Goal: Task Accomplishment & Management: Complete application form

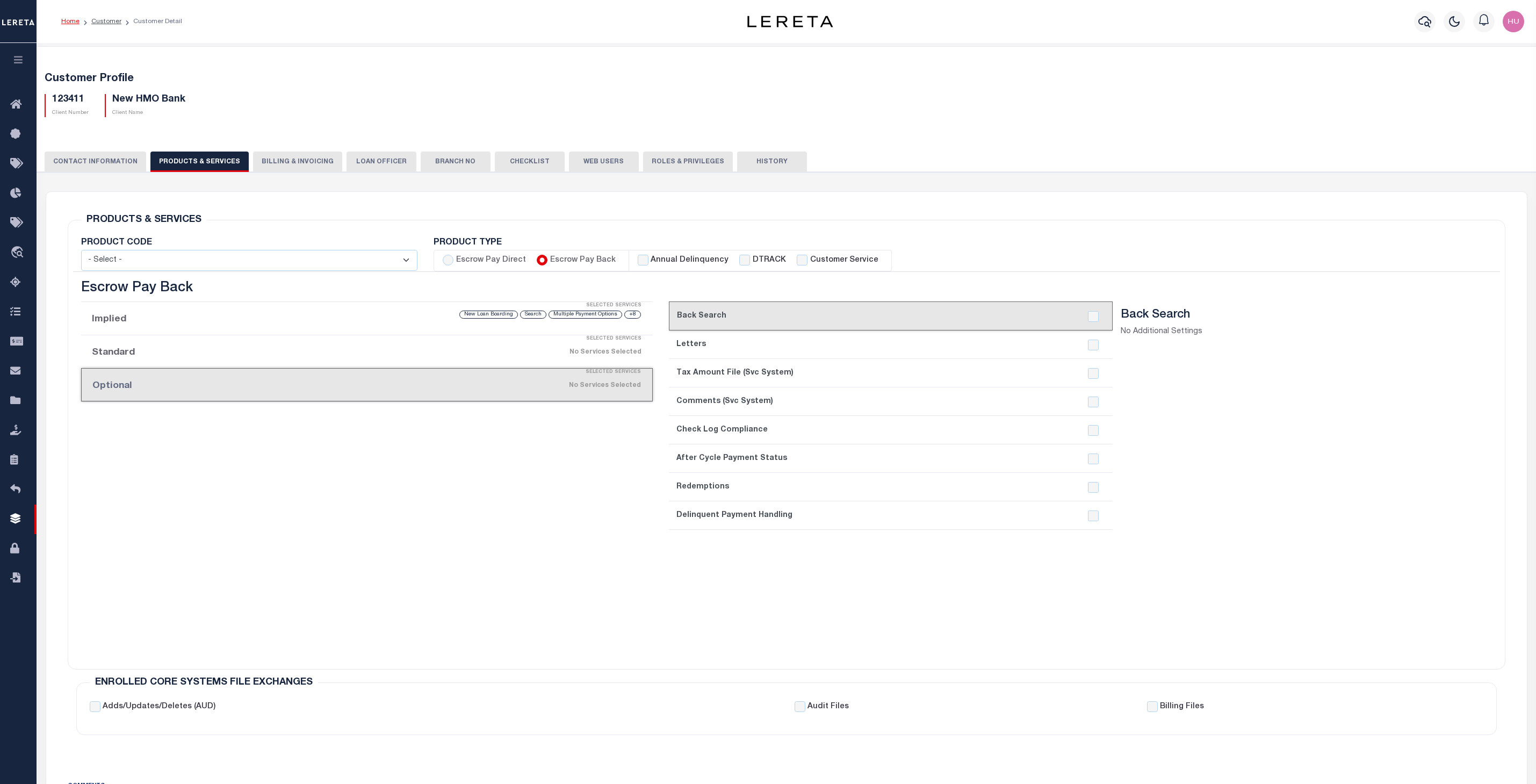
select select
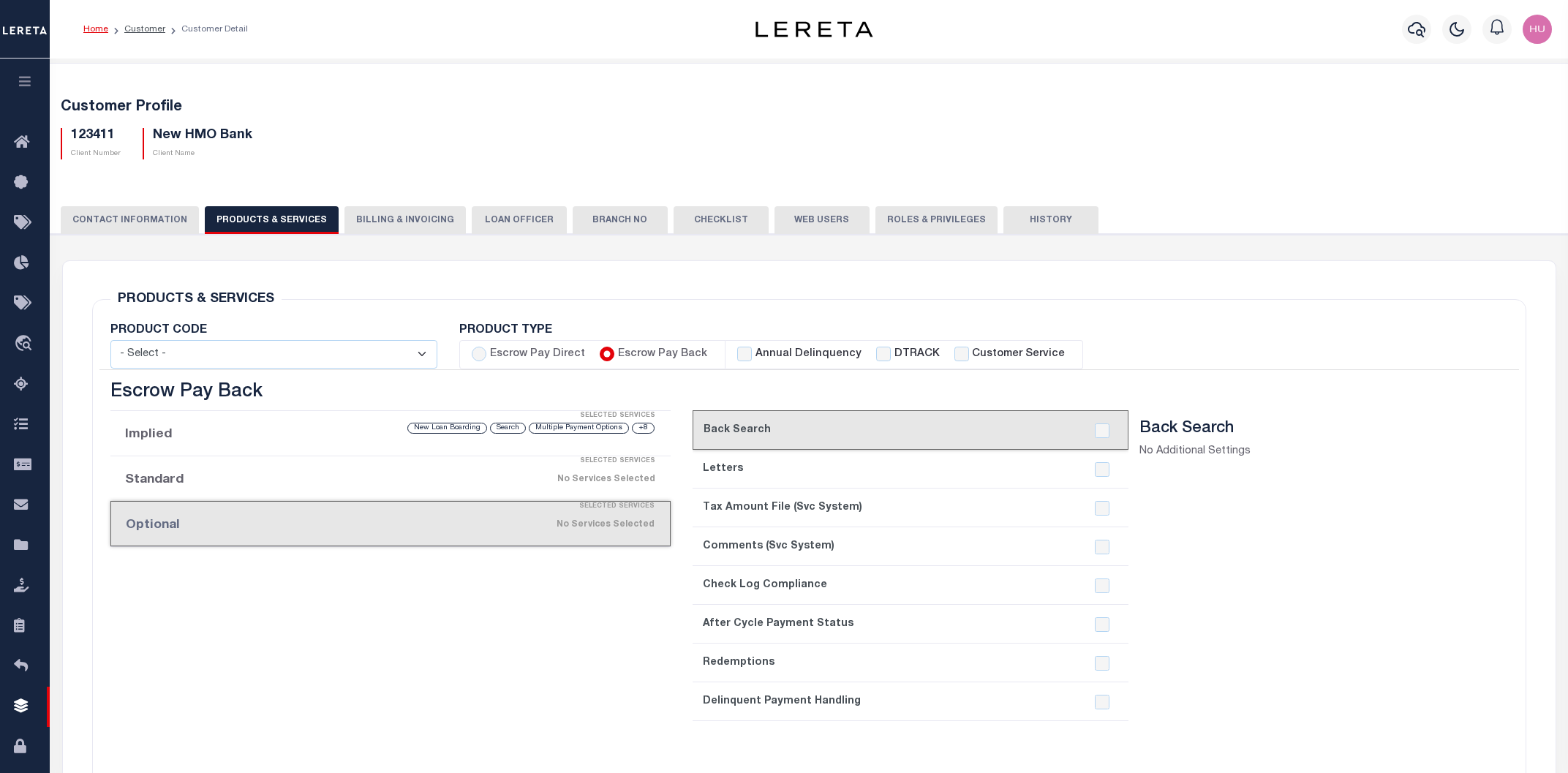
click at [146, 23] on li "Customer" at bounding box center [137, 29] width 57 height 13
click at [262, 46] on div "Home Customer Customer Detail Profile Sign out" at bounding box center [809, 29] width 1519 height 59
click at [141, 29] on link "Customer" at bounding box center [144, 29] width 41 height 9
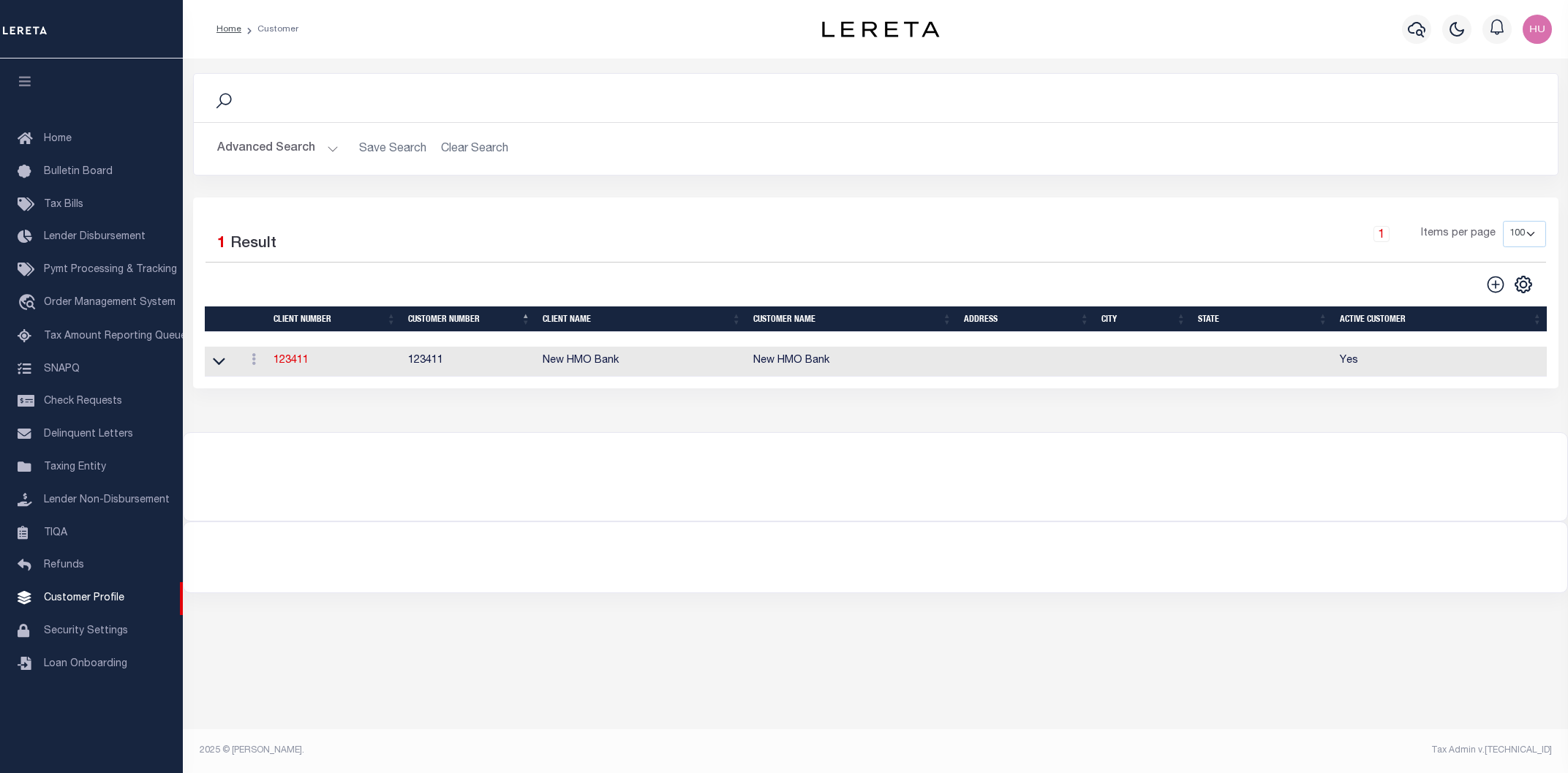
click at [526, 231] on div "Selected 1 Result" at bounding box center [365, 241] width 341 height 41
click at [270, 156] on button "Advanced Search" at bounding box center [277, 149] width 121 height 29
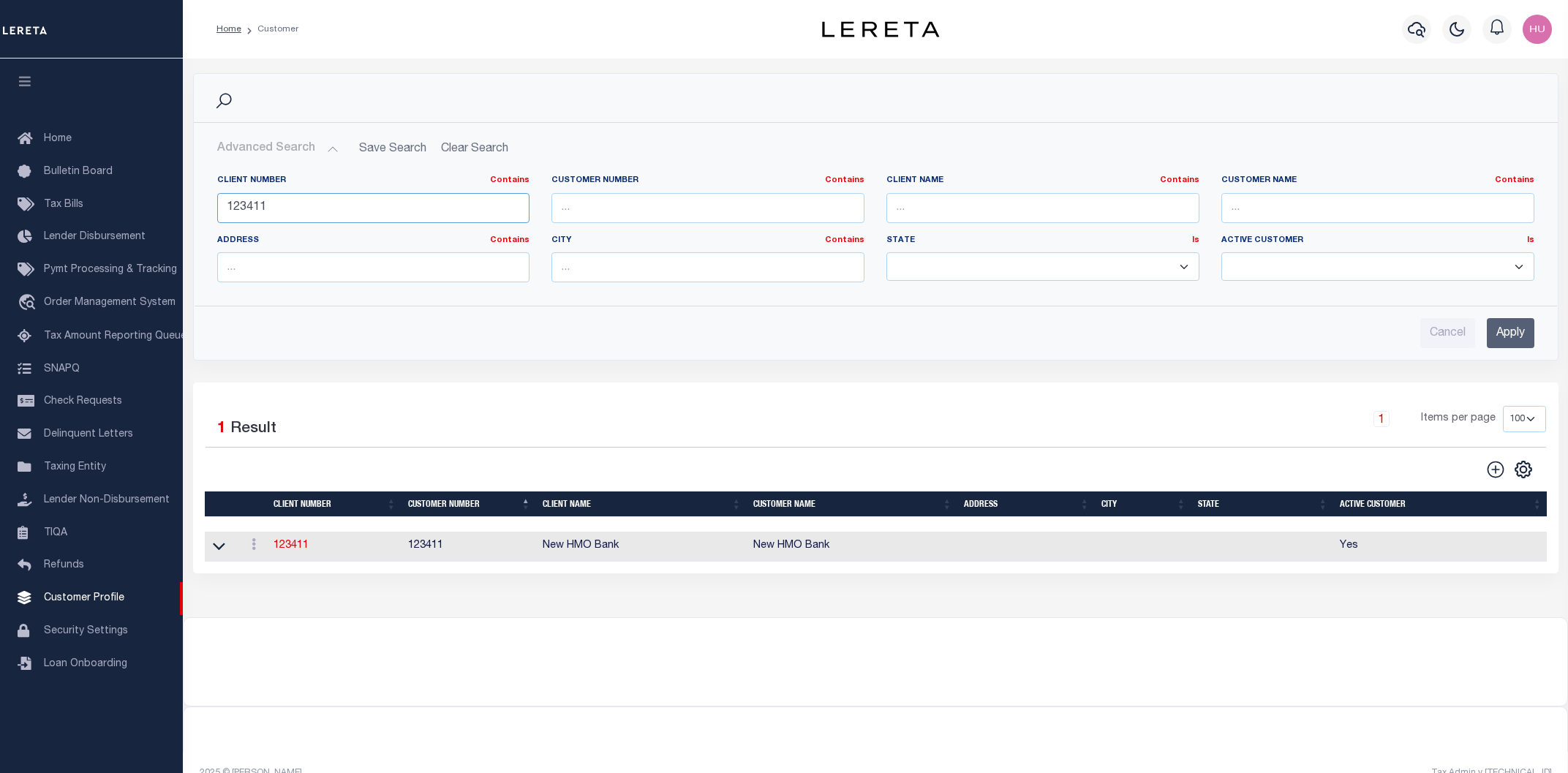
click at [245, 208] on input "123411" at bounding box center [373, 208] width 313 height 30
click at [1511, 337] on input "Apply" at bounding box center [1510, 333] width 48 height 30
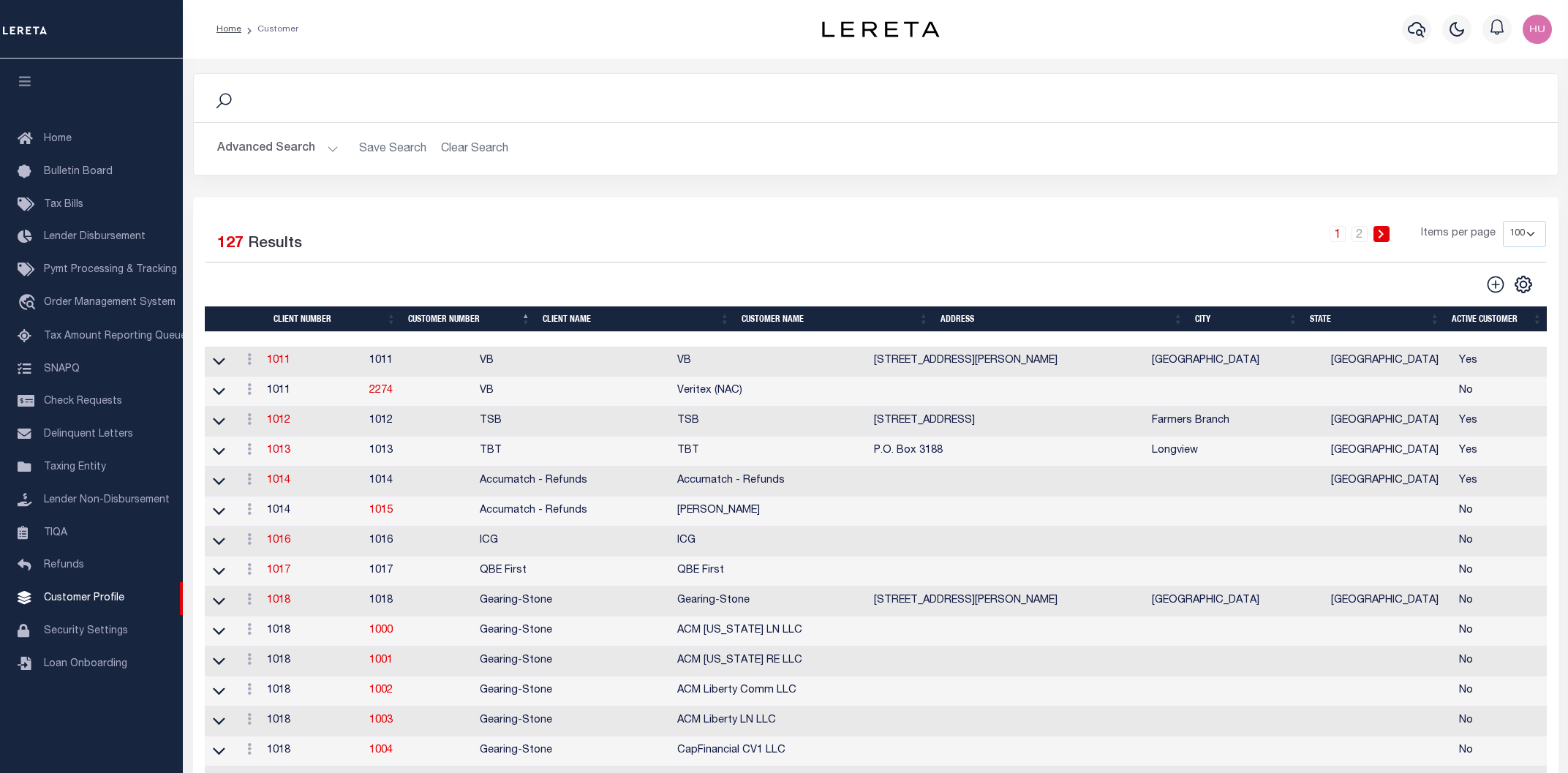
click at [824, 103] on div "Search" at bounding box center [876, 98] width 1341 height 25
click at [1493, 288] on icon at bounding box center [1495, 284] width 19 height 19
type input "0"
checkbox input "false"
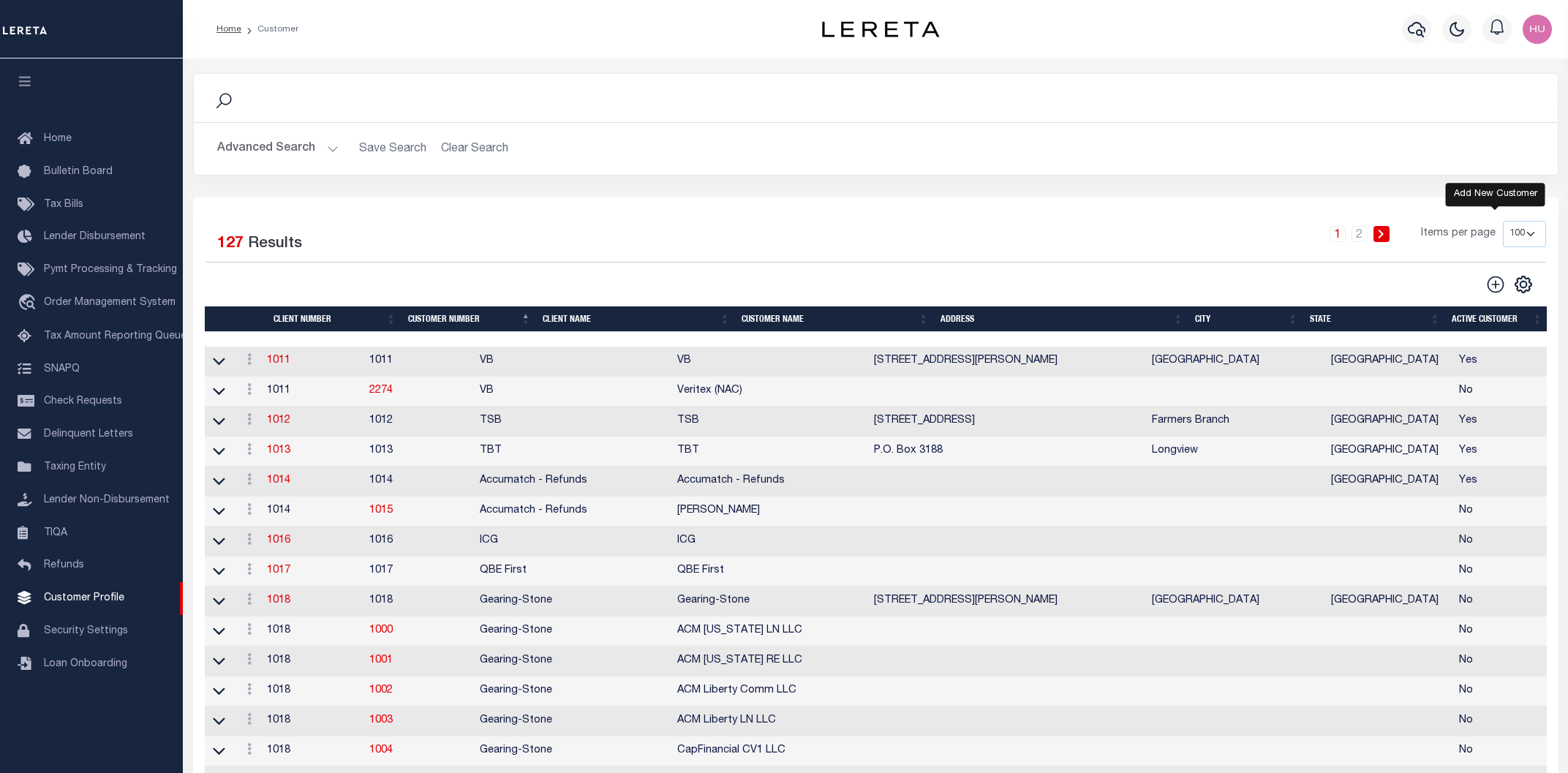
checkbox input "false"
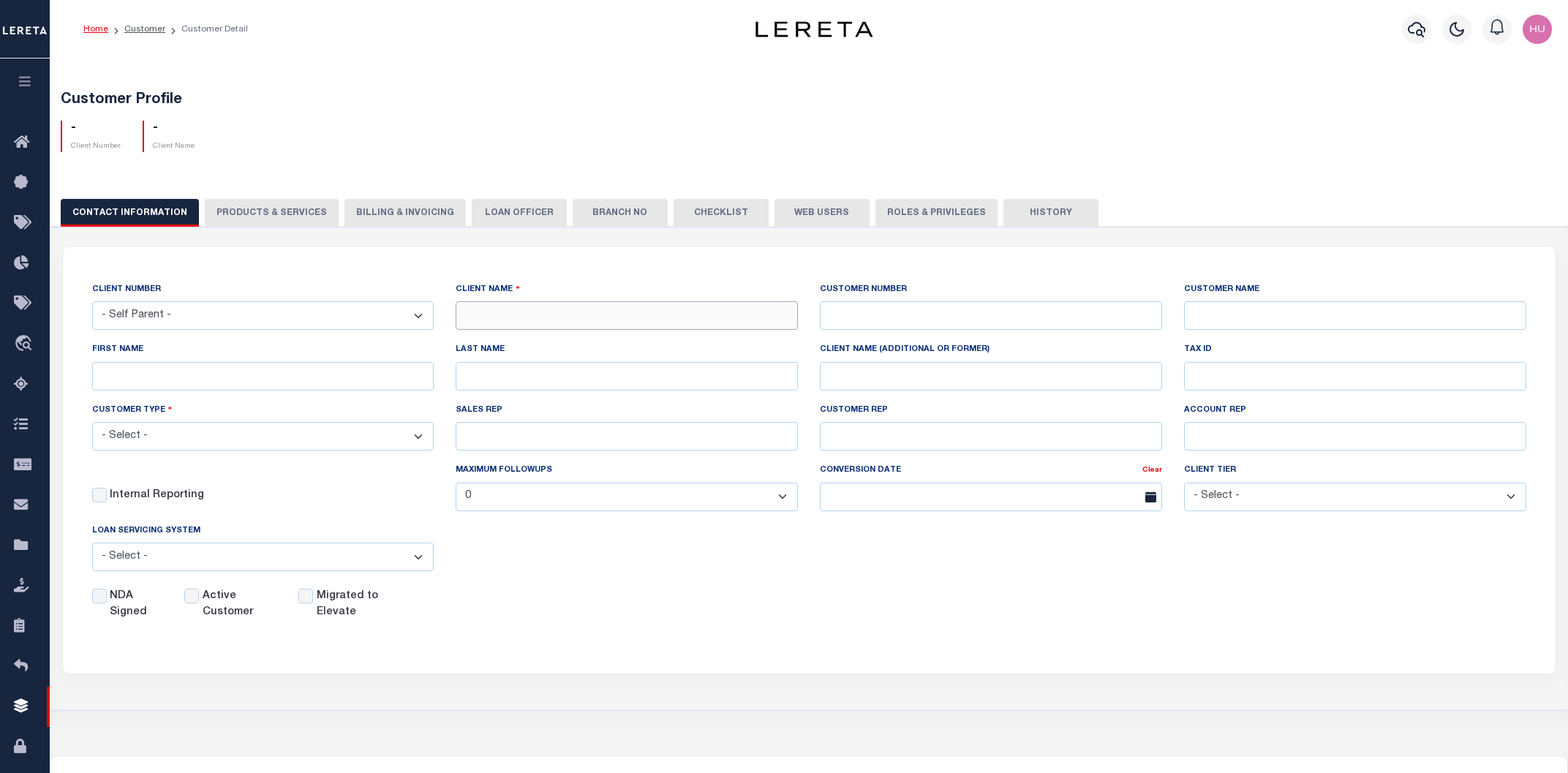
click at [482, 321] on input "text" at bounding box center [627, 316] width 342 height 29
type input "New CA Bank"
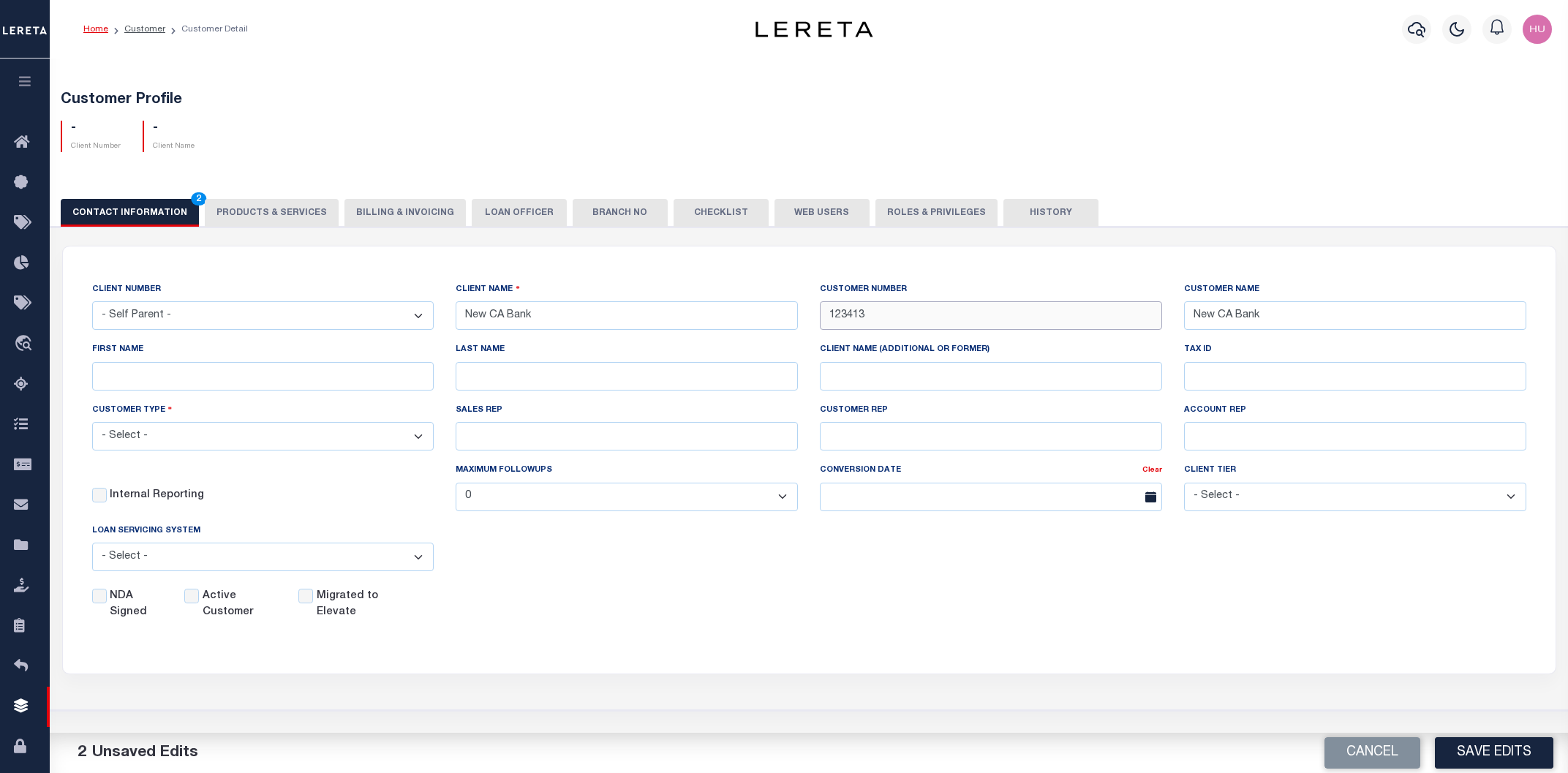
type input "123413"
click at [92, 422] on select "- Select - Residential Commercial Mixed Portfolio" at bounding box center [264, 436] width 342 height 29
select select "Residential"
click option "Residential" at bounding box center [0, 0] width 0 height 0
click at [202, 597] on div "Active Customer" at bounding box center [233, 604] width 97 height 32
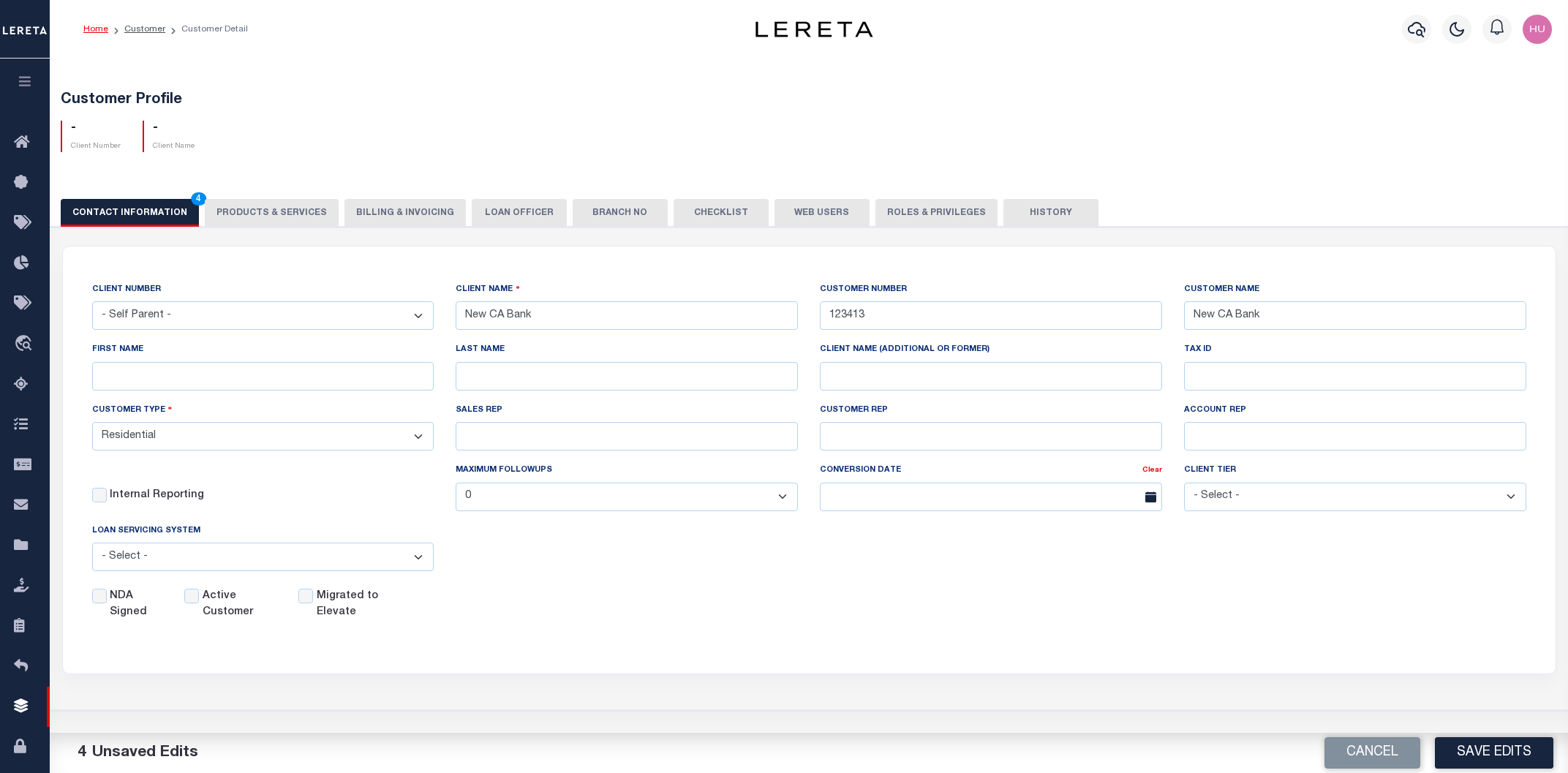
click at [183, 597] on div "NDA Signed" at bounding box center [138, 604] width 92 height 32
click at [193, 599] on input "Active Customer" at bounding box center [191, 596] width 15 height 15
checkbox input "true"
click at [730, 586] on div "NDA Signed Active Customer Migrated to Elevate" at bounding box center [798, 602] width 1456 height 38
click at [1463, 751] on button "Save Edits" at bounding box center [1494, 753] width 118 height 31
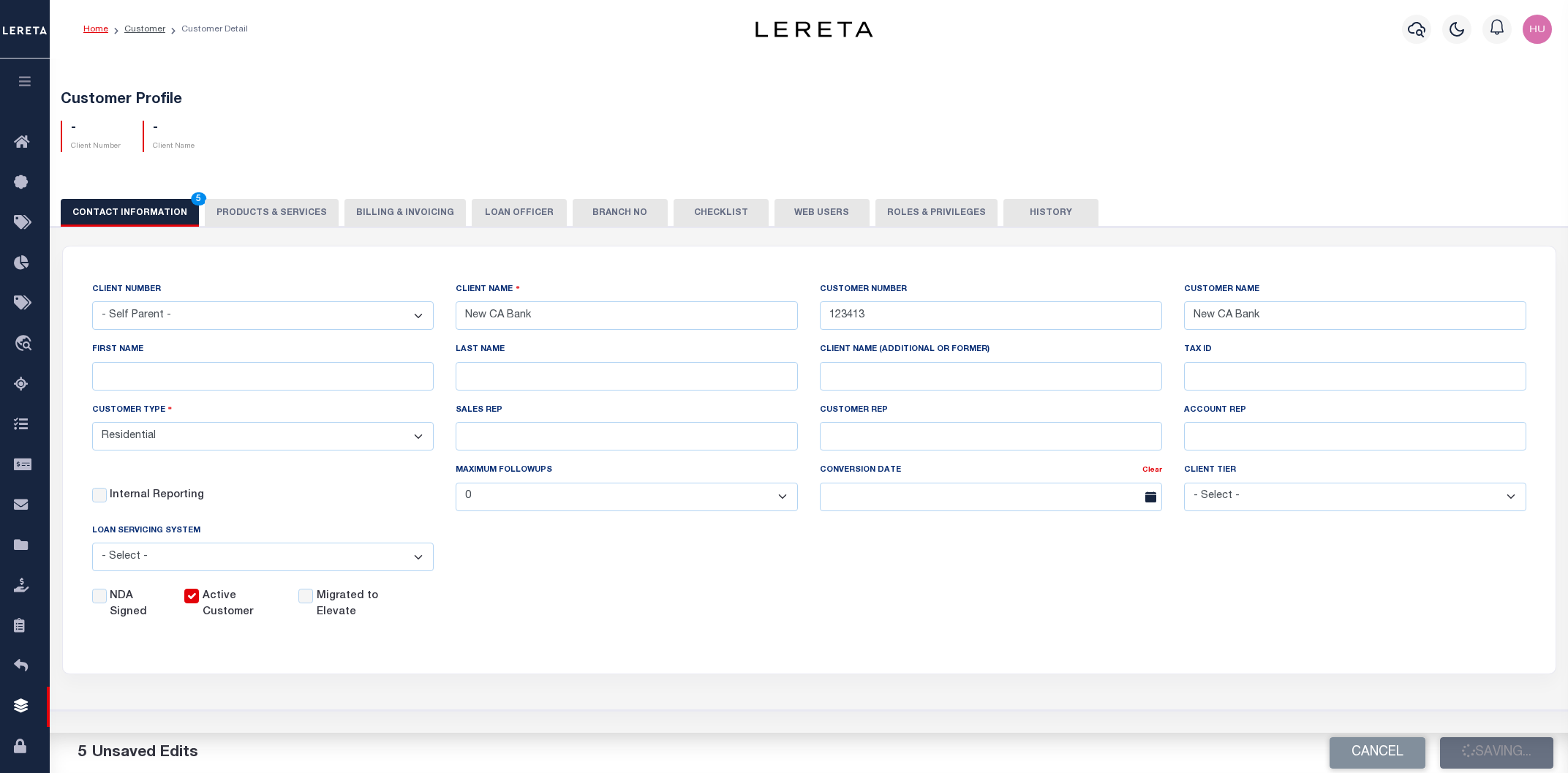
select select
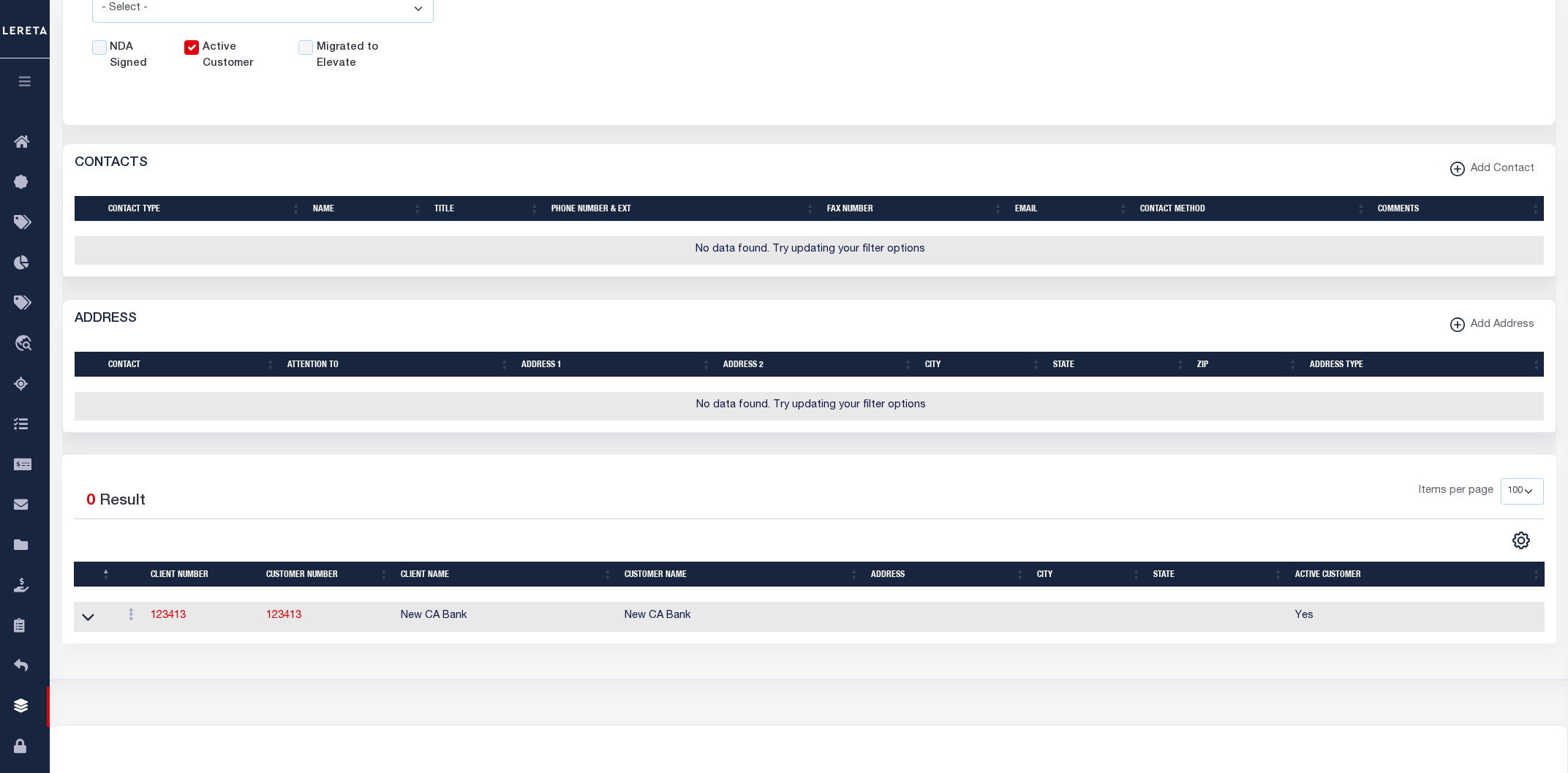
scroll to position [627, 0]
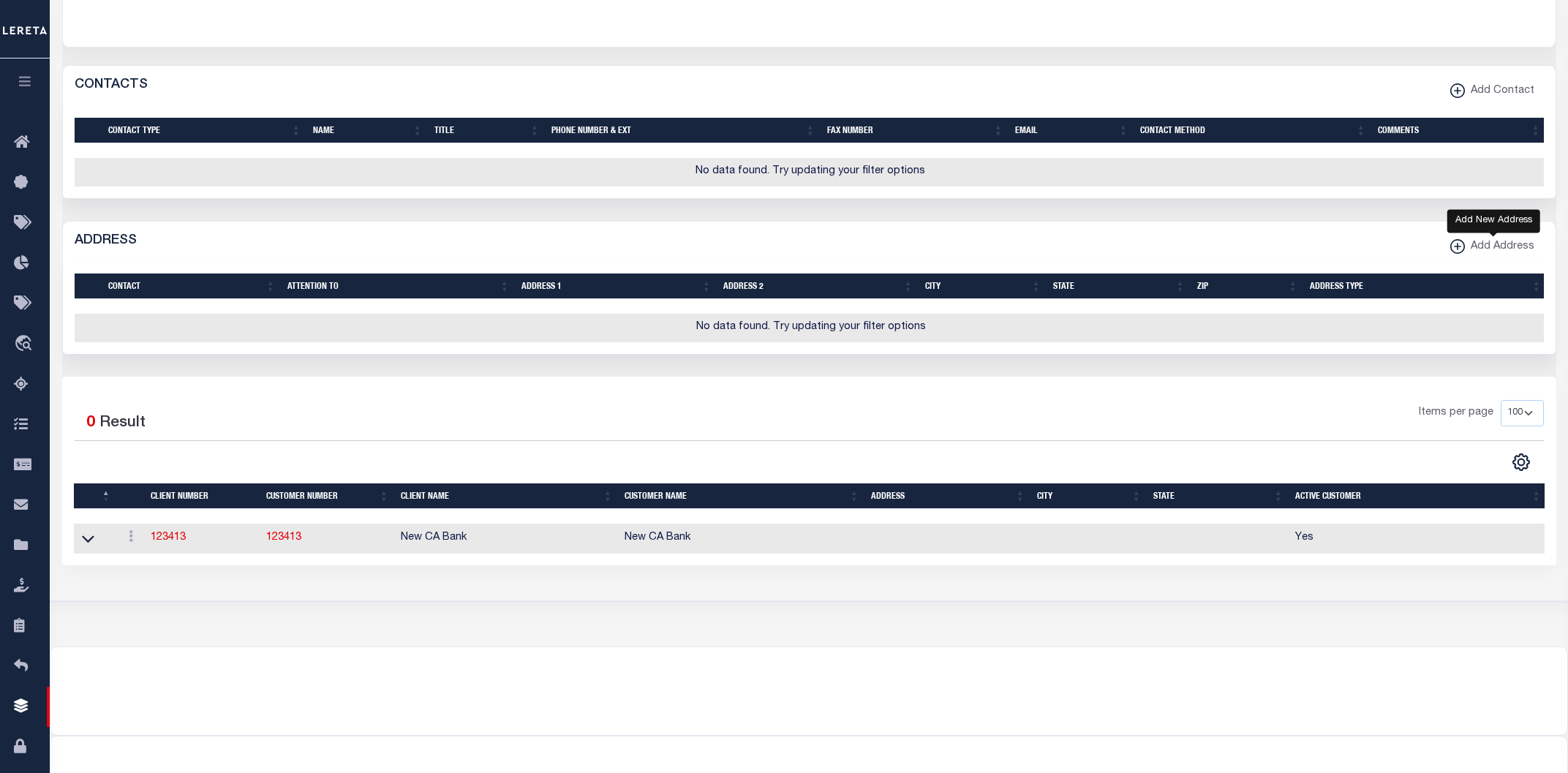
click at [1513, 250] on span "Add Address" at bounding box center [1500, 247] width 69 height 16
select select
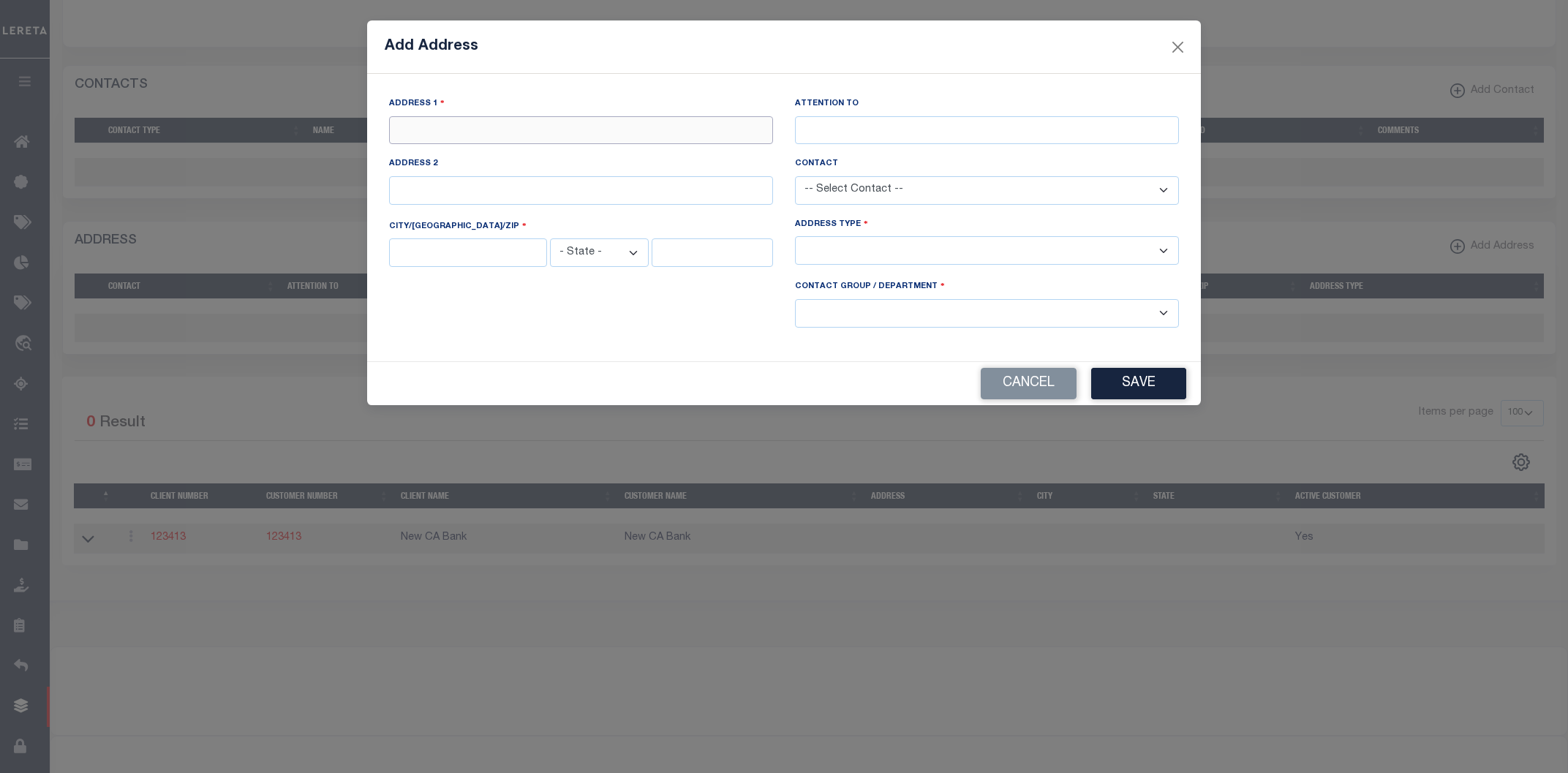
click at [628, 126] on input "text" at bounding box center [581, 131] width 384 height 29
paste input "4563 Larwin Ave"
type input "4563 Larwin Ave"
click at [490, 253] on input "text" at bounding box center [468, 252] width 158 height 29
type input "Cypress"
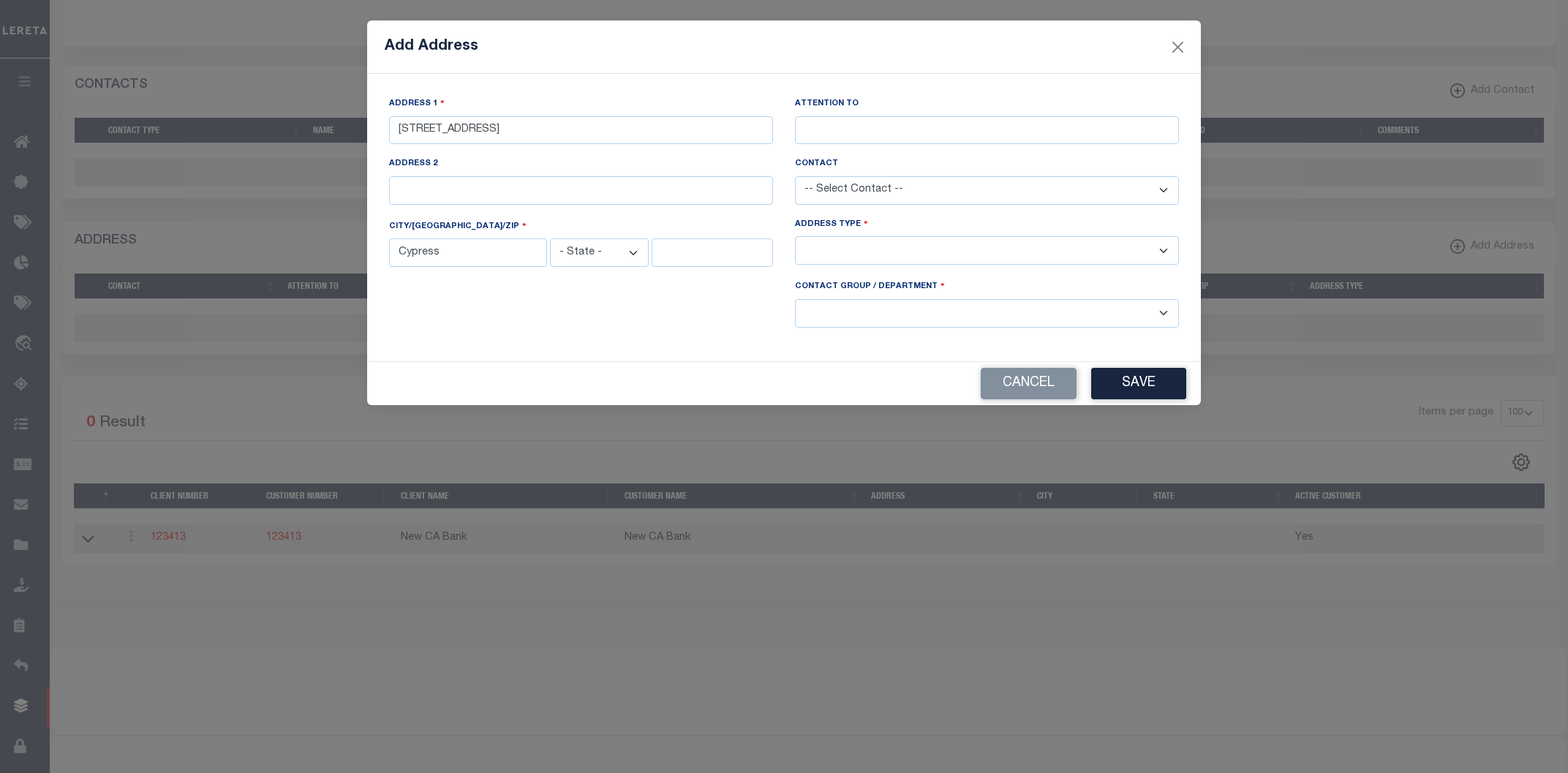
select select "CA"
type input "90630"
click at [795, 236] on select "-- Select Address Type -- Billing Fedex Overnight Lock Box Mailing Address Phys…" at bounding box center [987, 250] width 384 height 29
select select "1"
click option "Physical Address" at bounding box center [0, 0] width 0 height 0
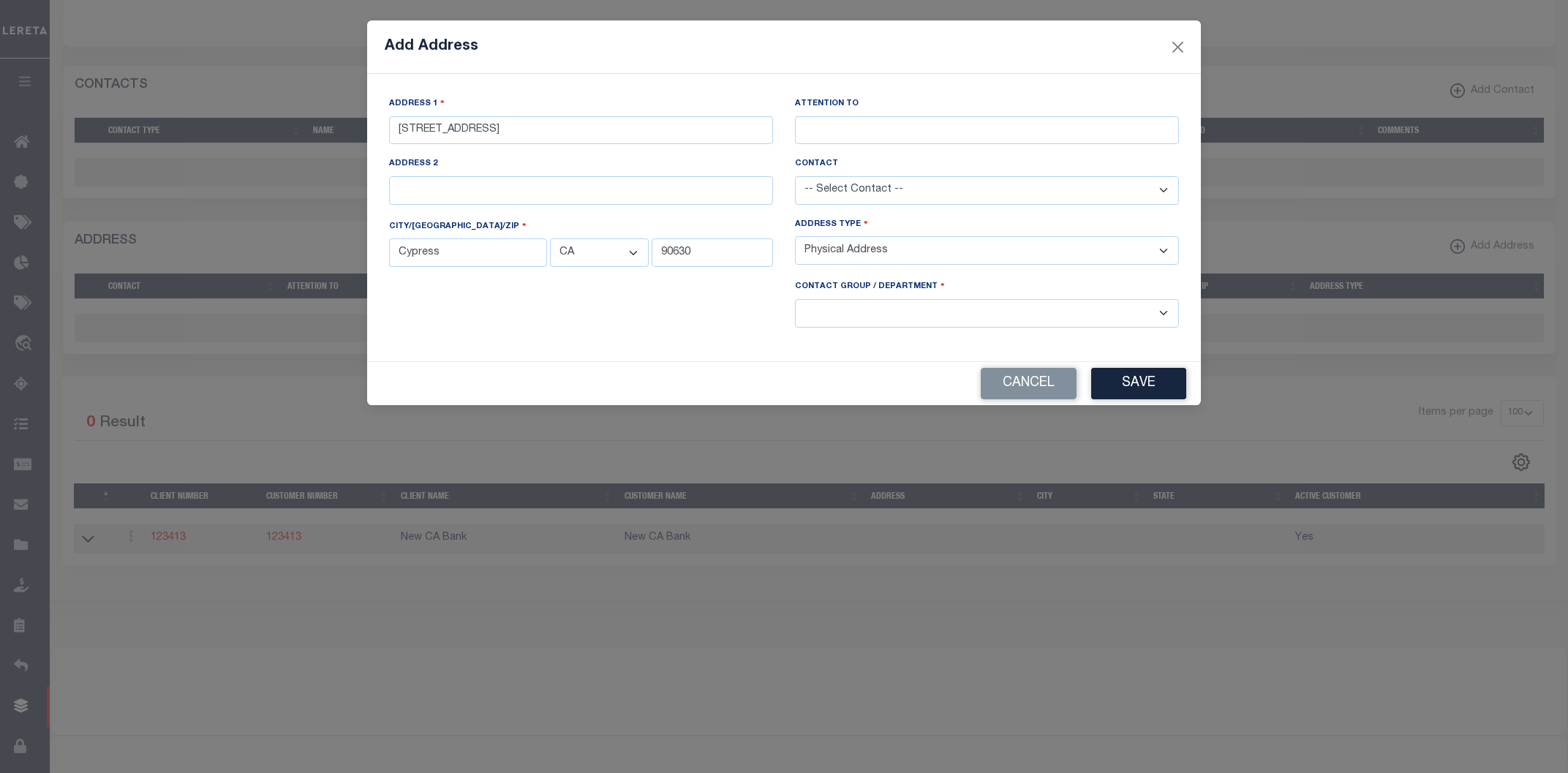
click at [795, 299] on select "-- Select Contact Group / Department -- Billing Corporate Delinquncy Escrow Ret…" at bounding box center [987, 313] width 384 height 29
select select "1"
click option "Escrow" at bounding box center [0, 0] width 0 height 0
click at [1116, 383] on button "Save" at bounding box center [1138, 384] width 95 height 31
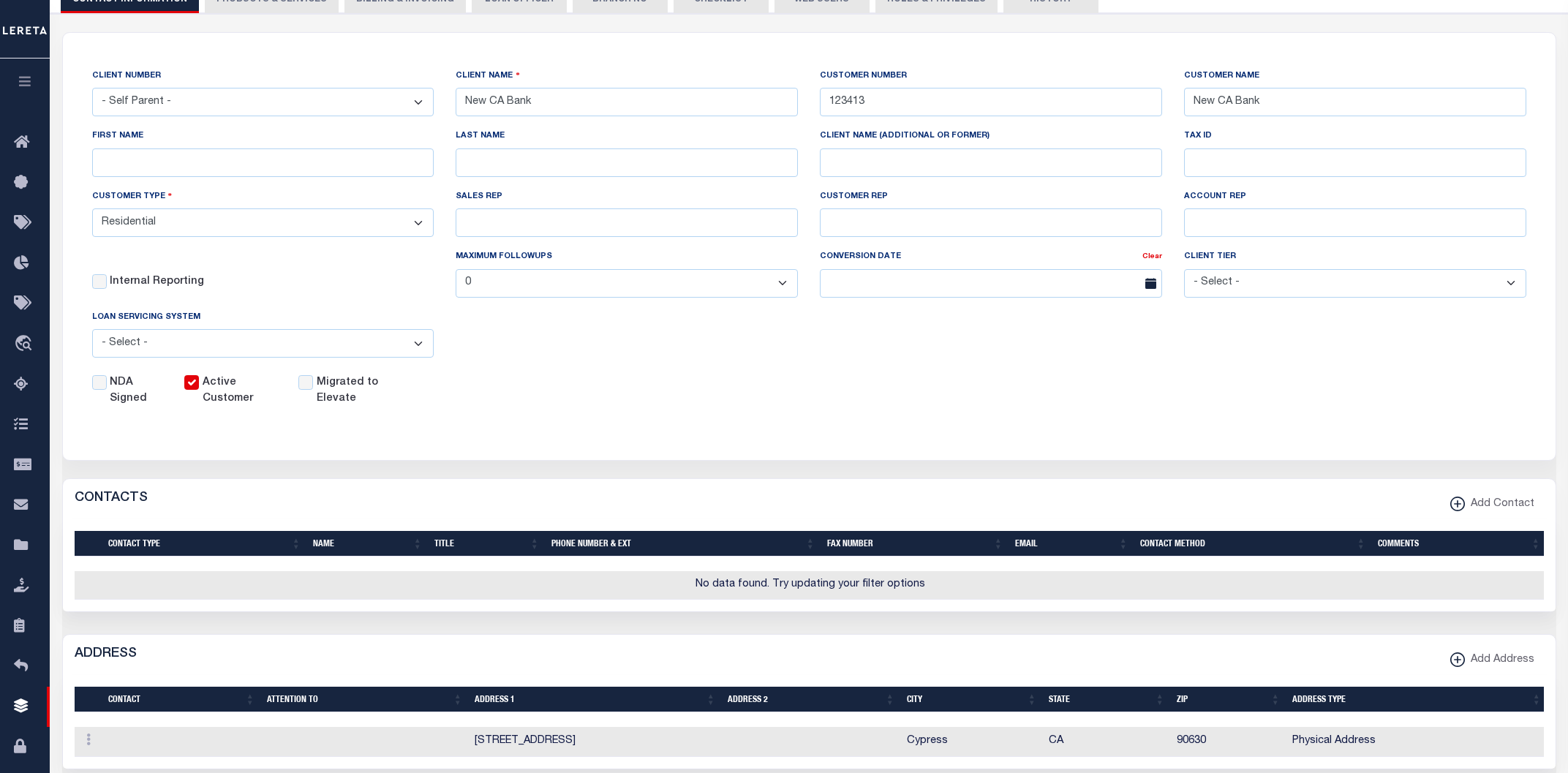
scroll to position [57, 0]
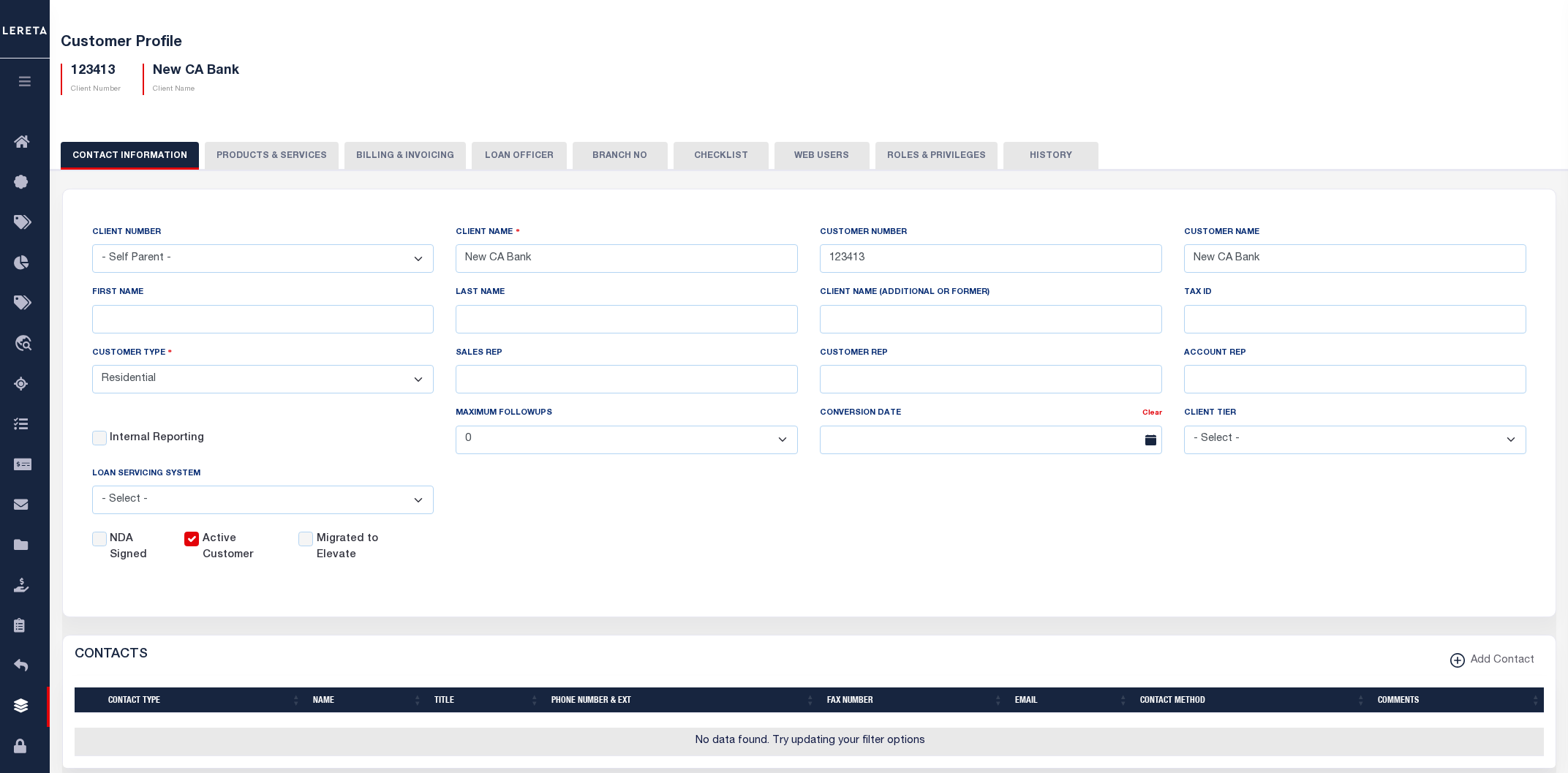
click at [291, 159] on button "PRODUCTS & SERVICES" at bounding box center [271, 156] width 134 height 28
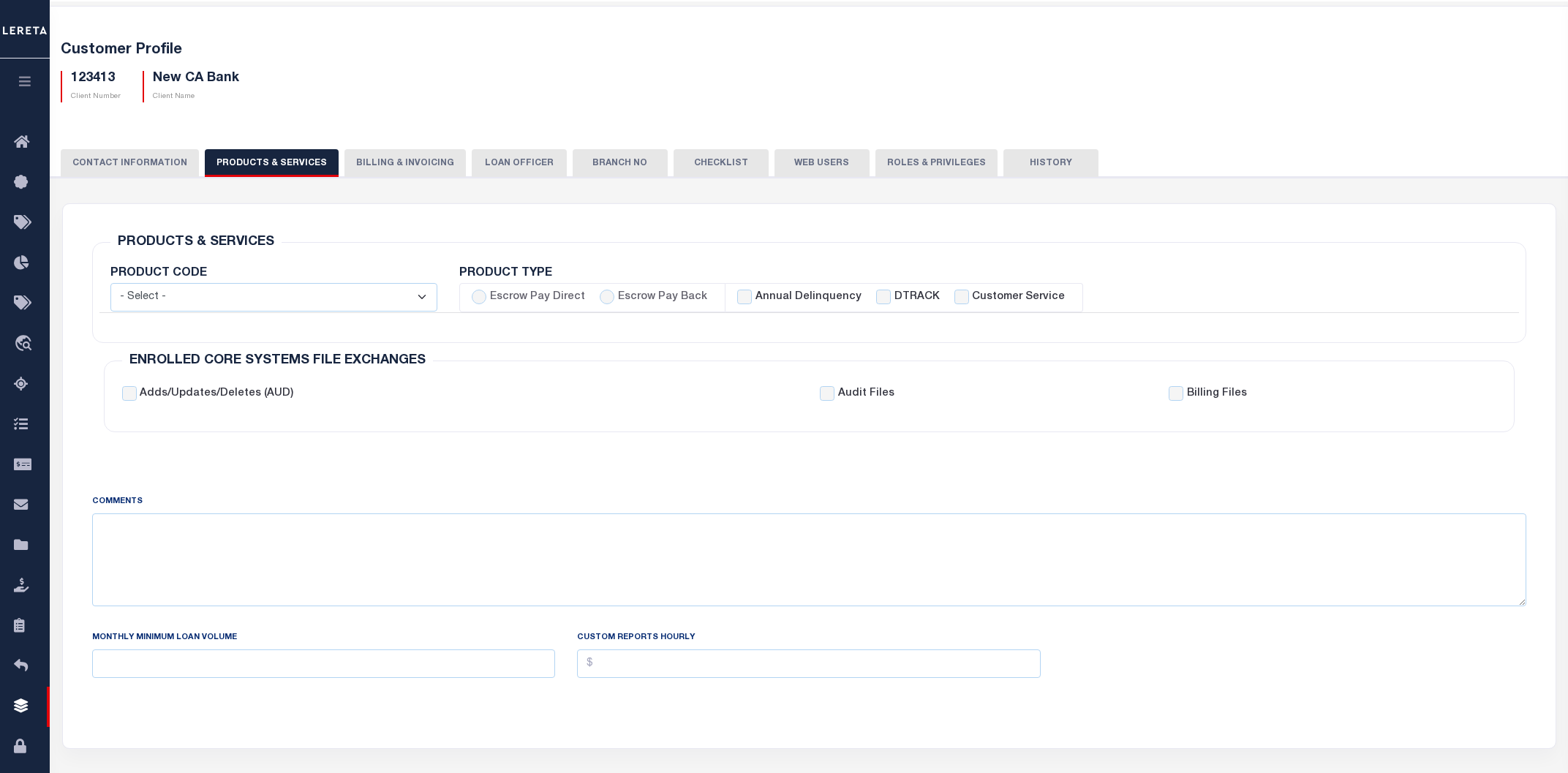
click at [650, 301] on label "Escrow Pay Back" at bounding box center [662, 297] width 89 height 16
click at [615, 301] on input "Escrow Pay Back" at bounding box center [607, 297] width 15 height 15
radio input "true"
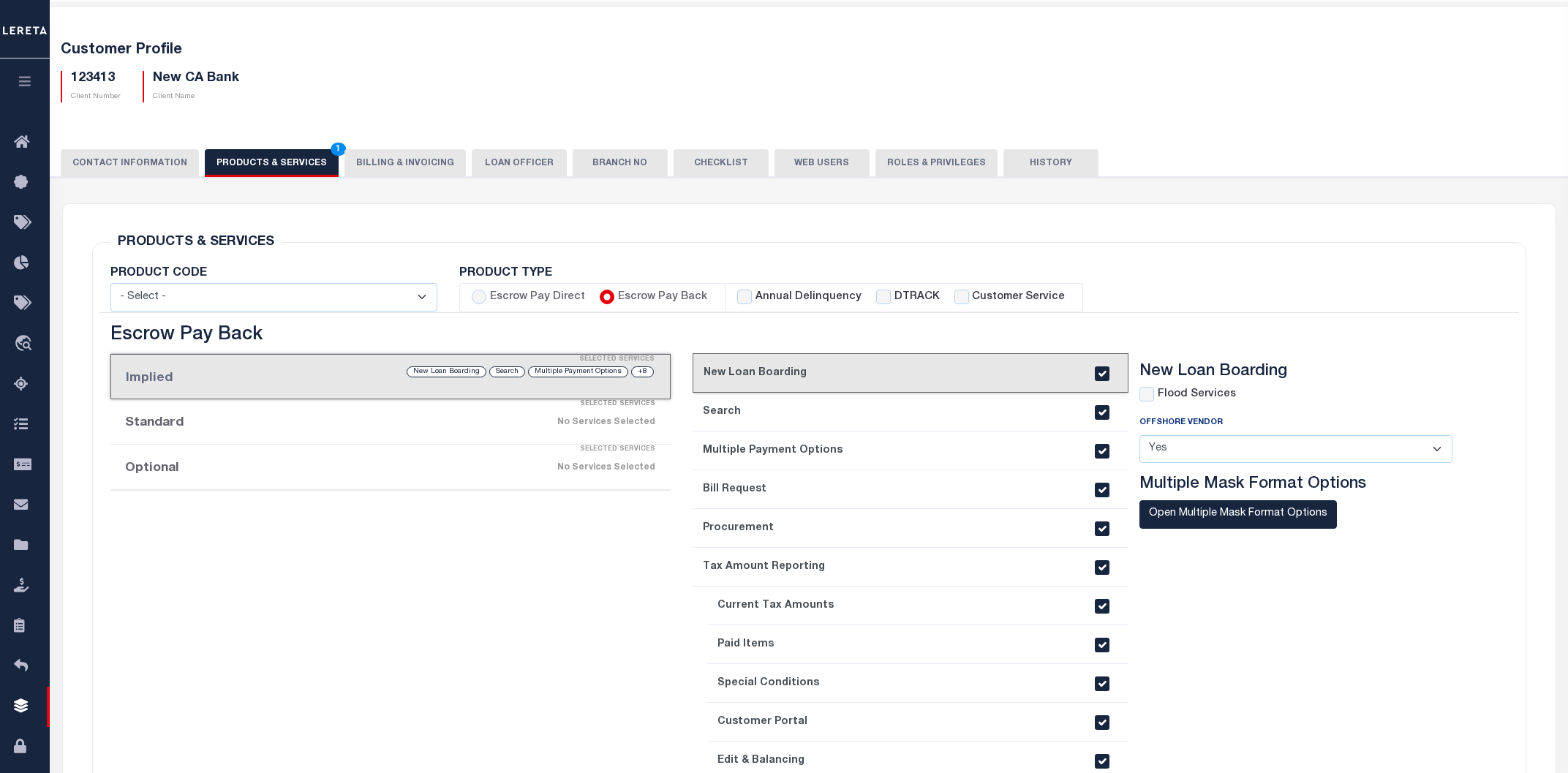
checkbox input "true"
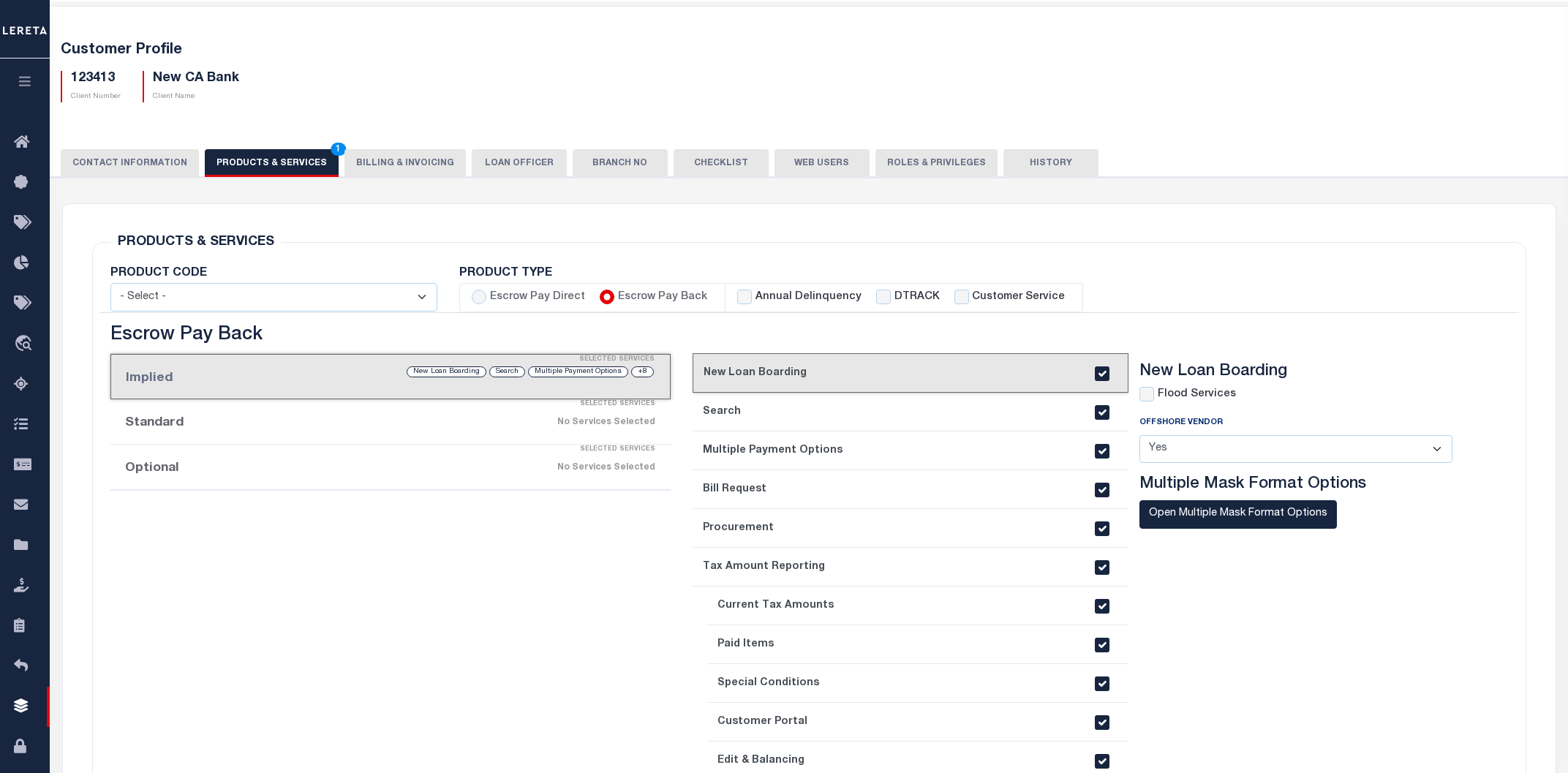
checkbox input "true"
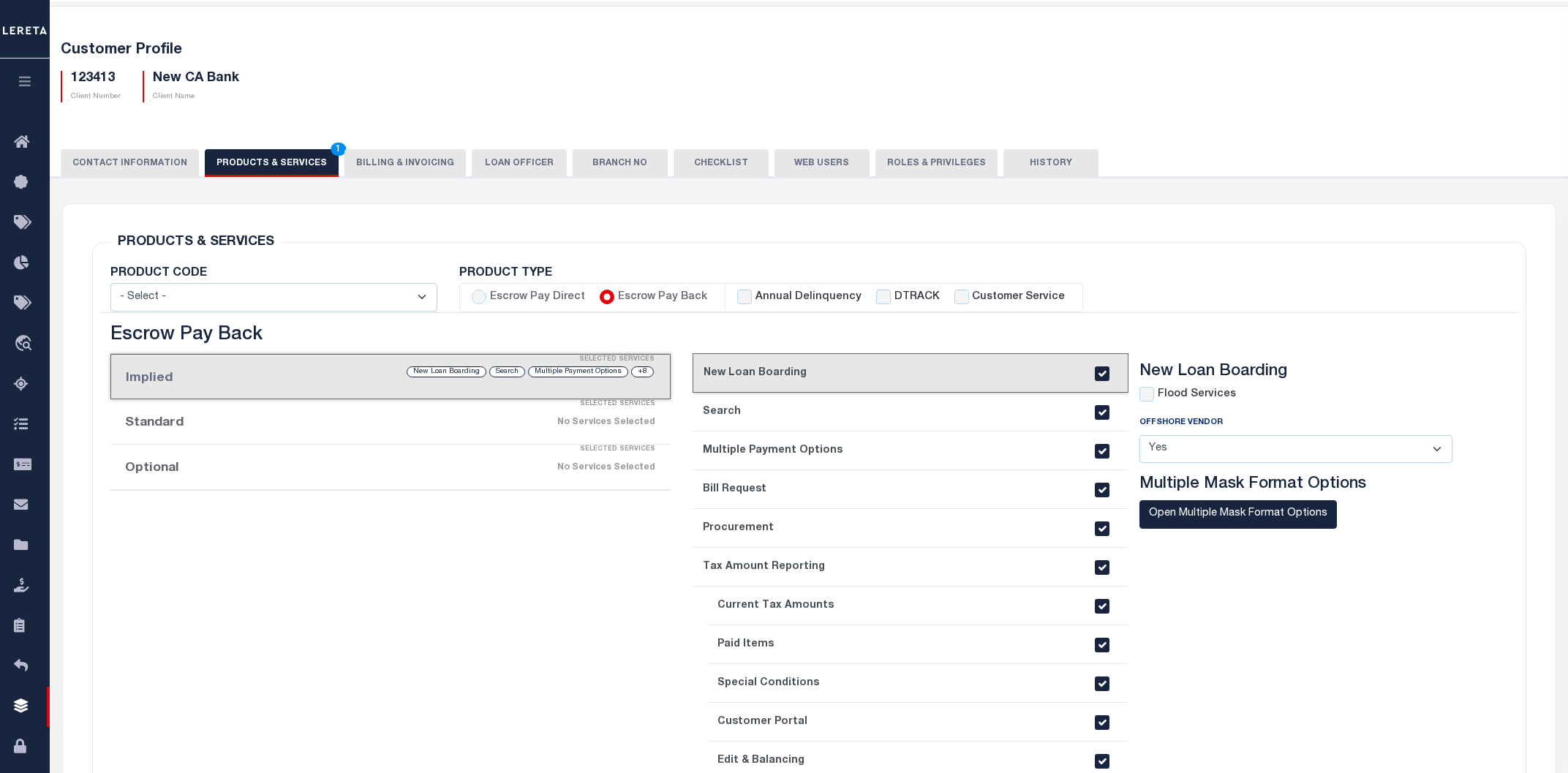
checkbox input "true"
checkbox input "false"
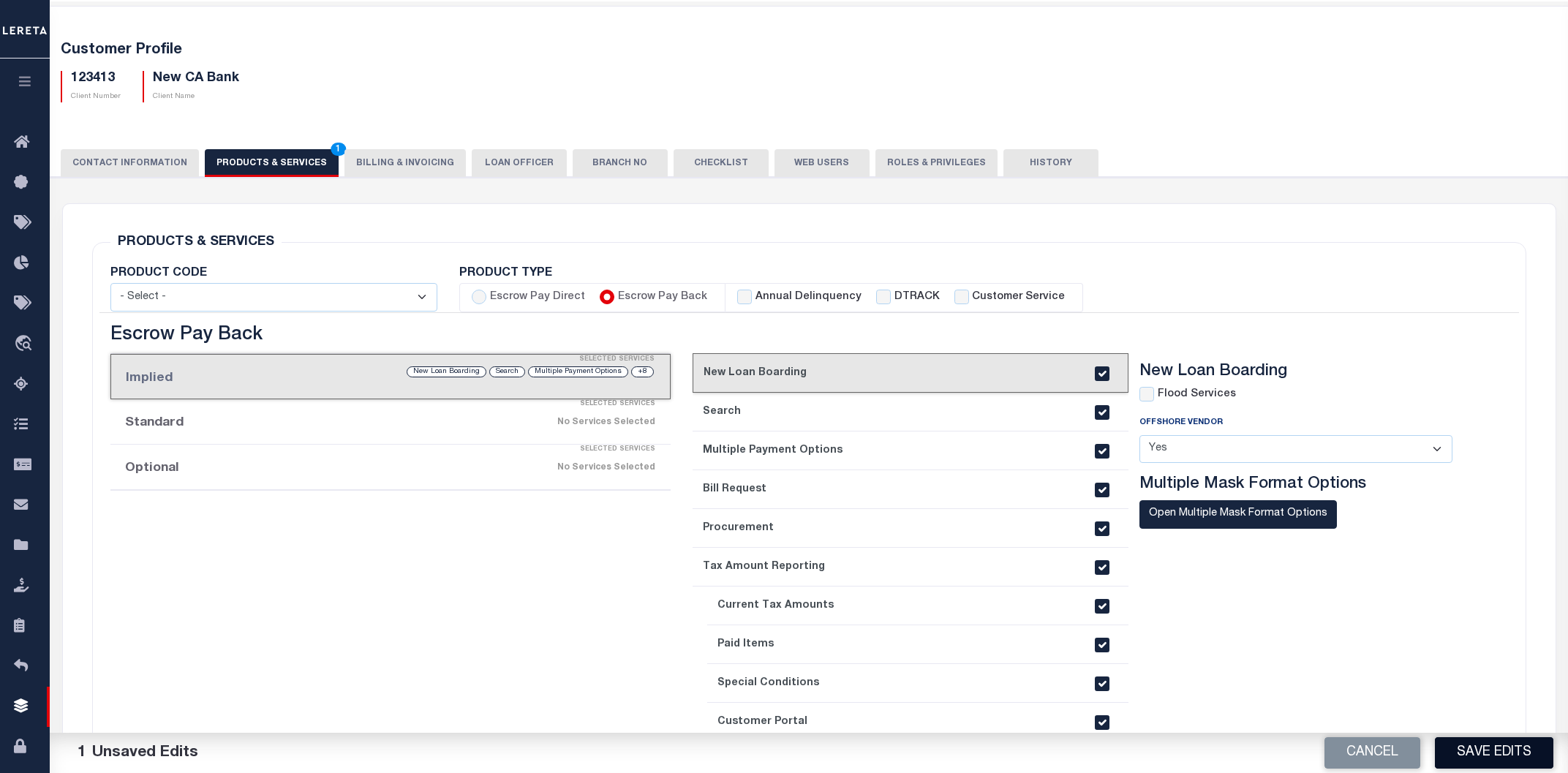
click at [1480, 750] on button "Save Edits" at bounding box center [1494, 753] width 118 height 31
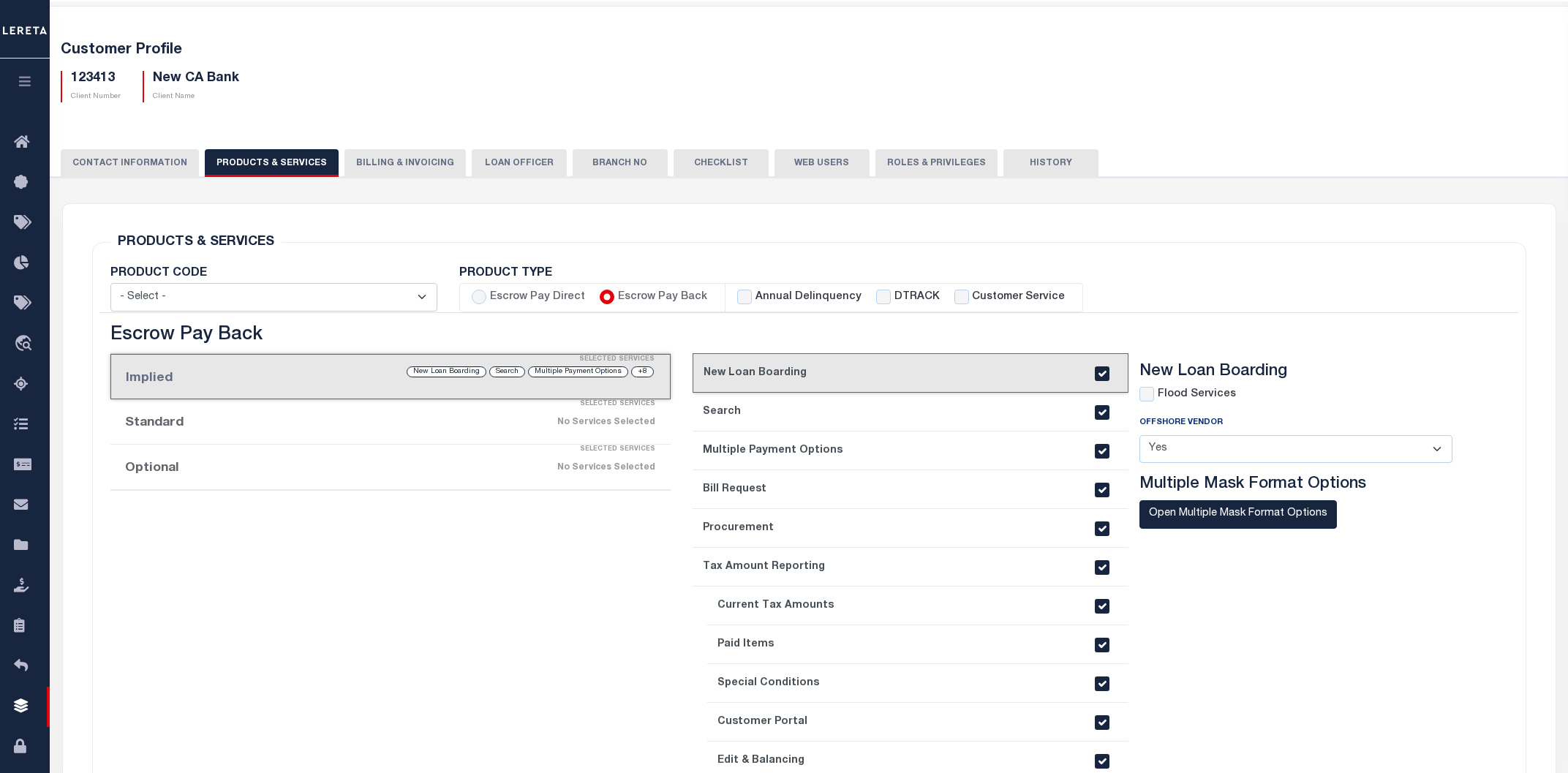
click at [469, 469] on div "No Services Selected" at bounding box center [456, 468] width 398 height 26
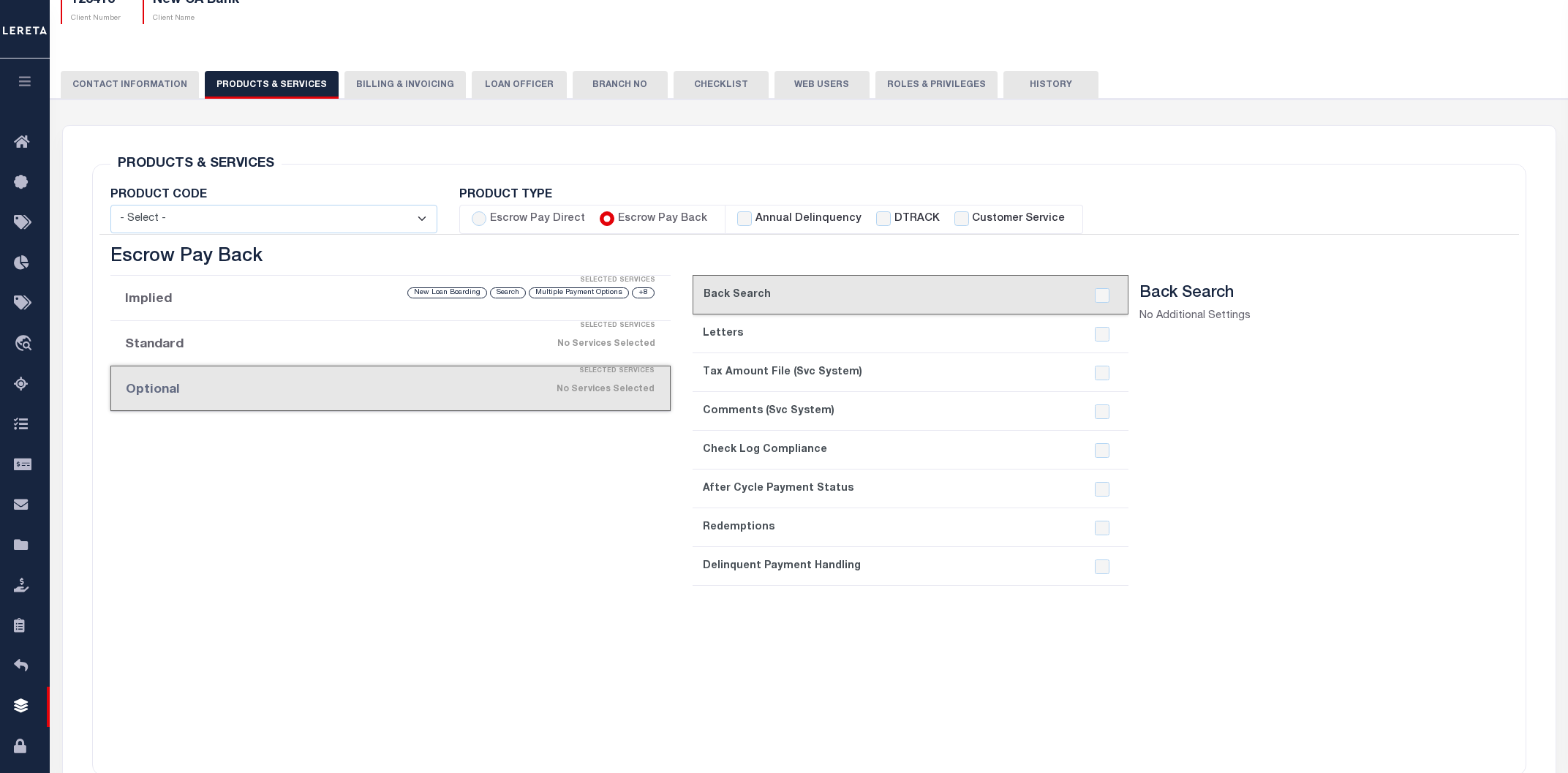
scroll to position [0, 0]
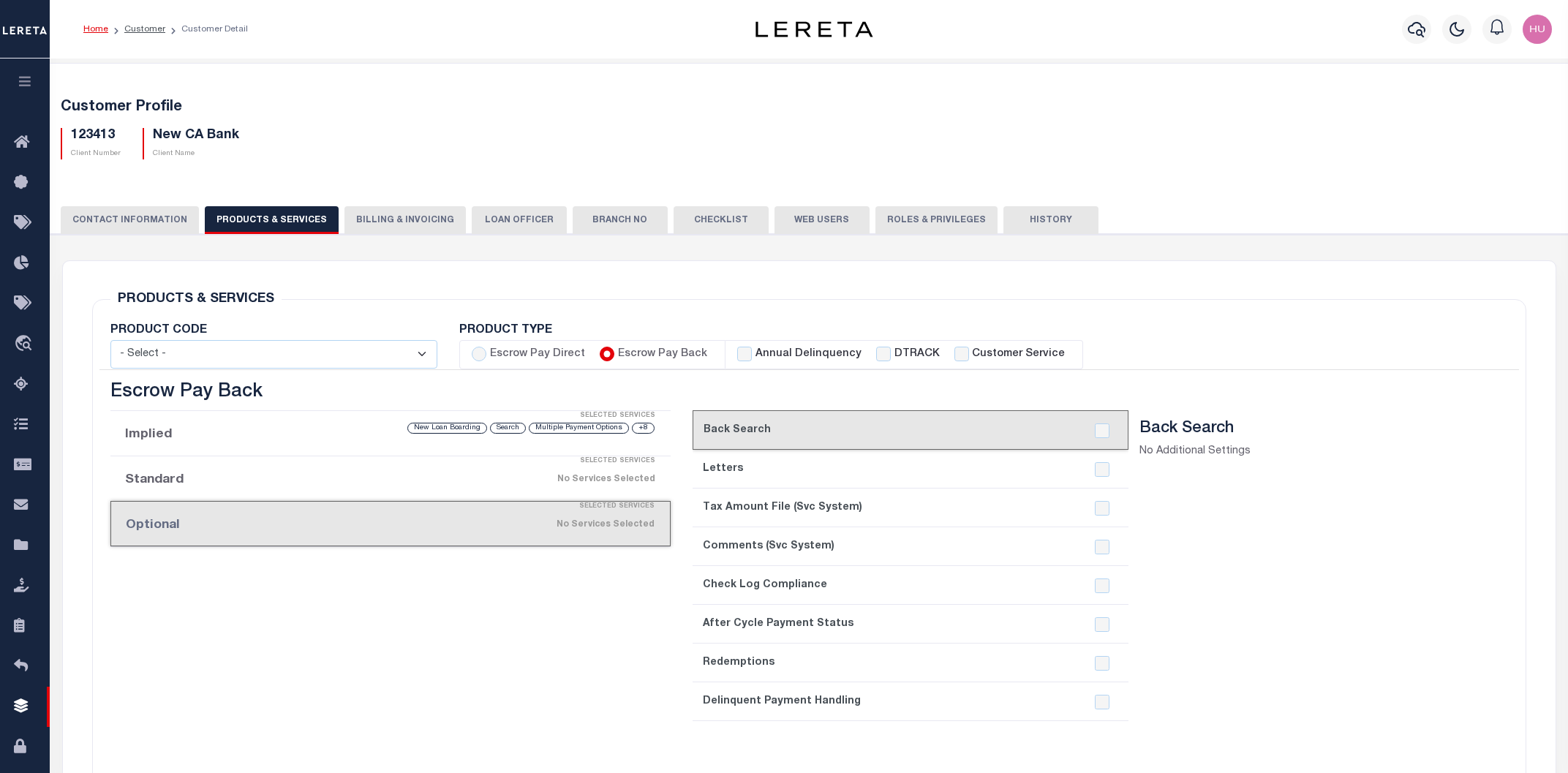
click at [1017, 211] on button "History" at bounding box center [1051, 220] width 95 height 28
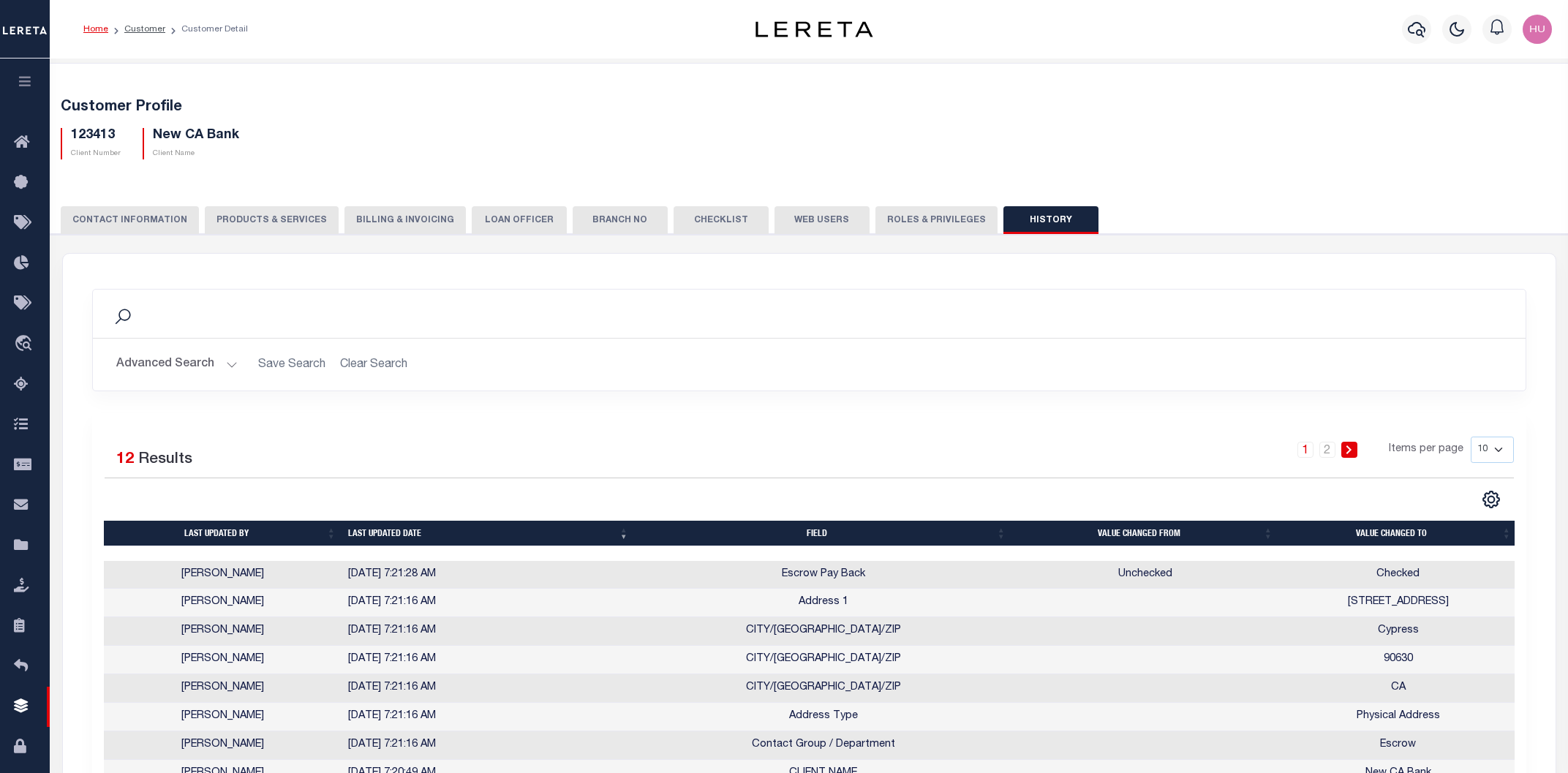
click at [92, 131] on h5 "123413" at bounding box center [96, 136] width 50 height 16
copy h5 "123413"
click at [278, 225] on button "PRODUCTS & SERVICES" at bounding box center [271, 220] width 134 height 28
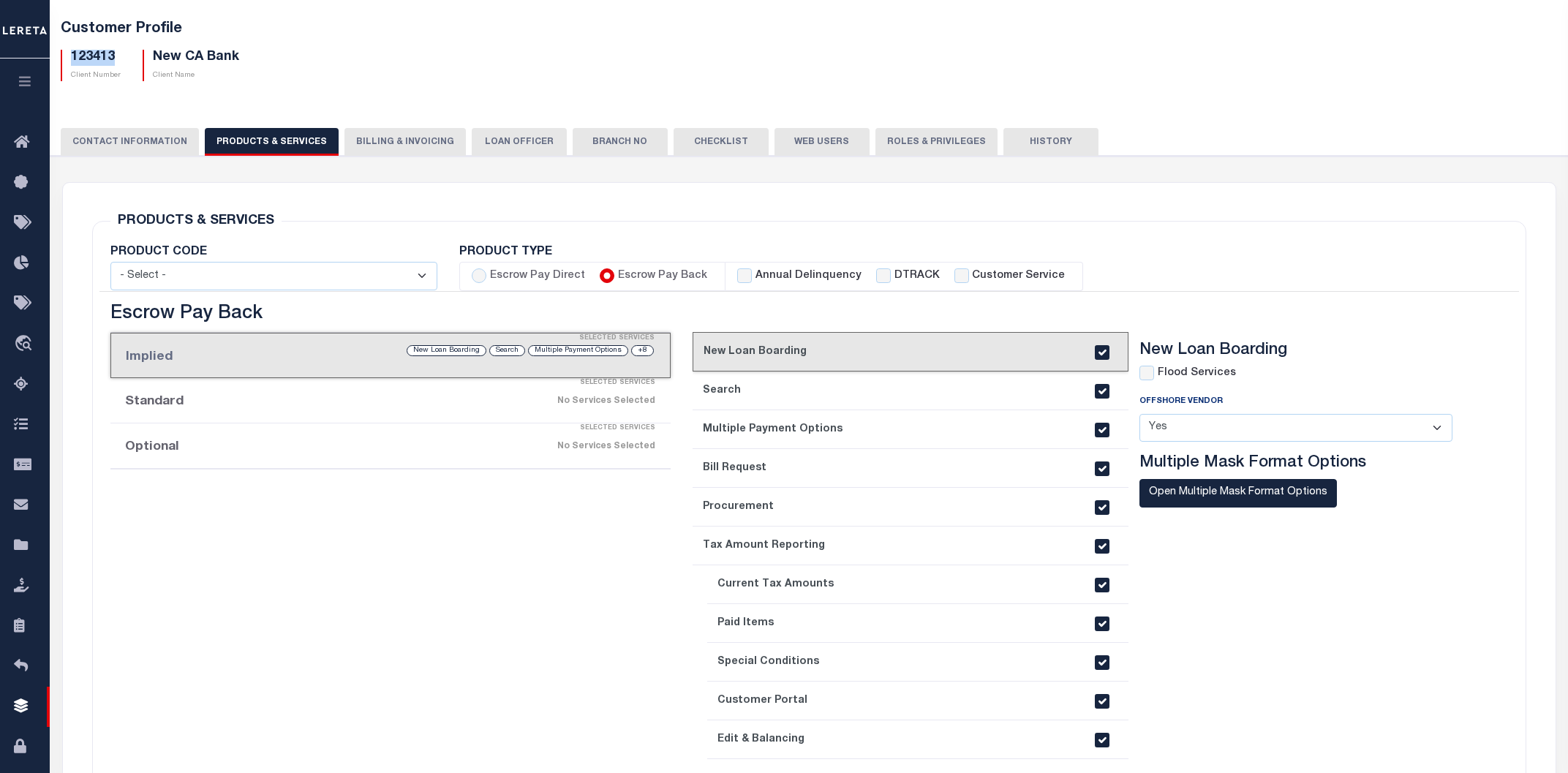
scroll to position [157, 0]
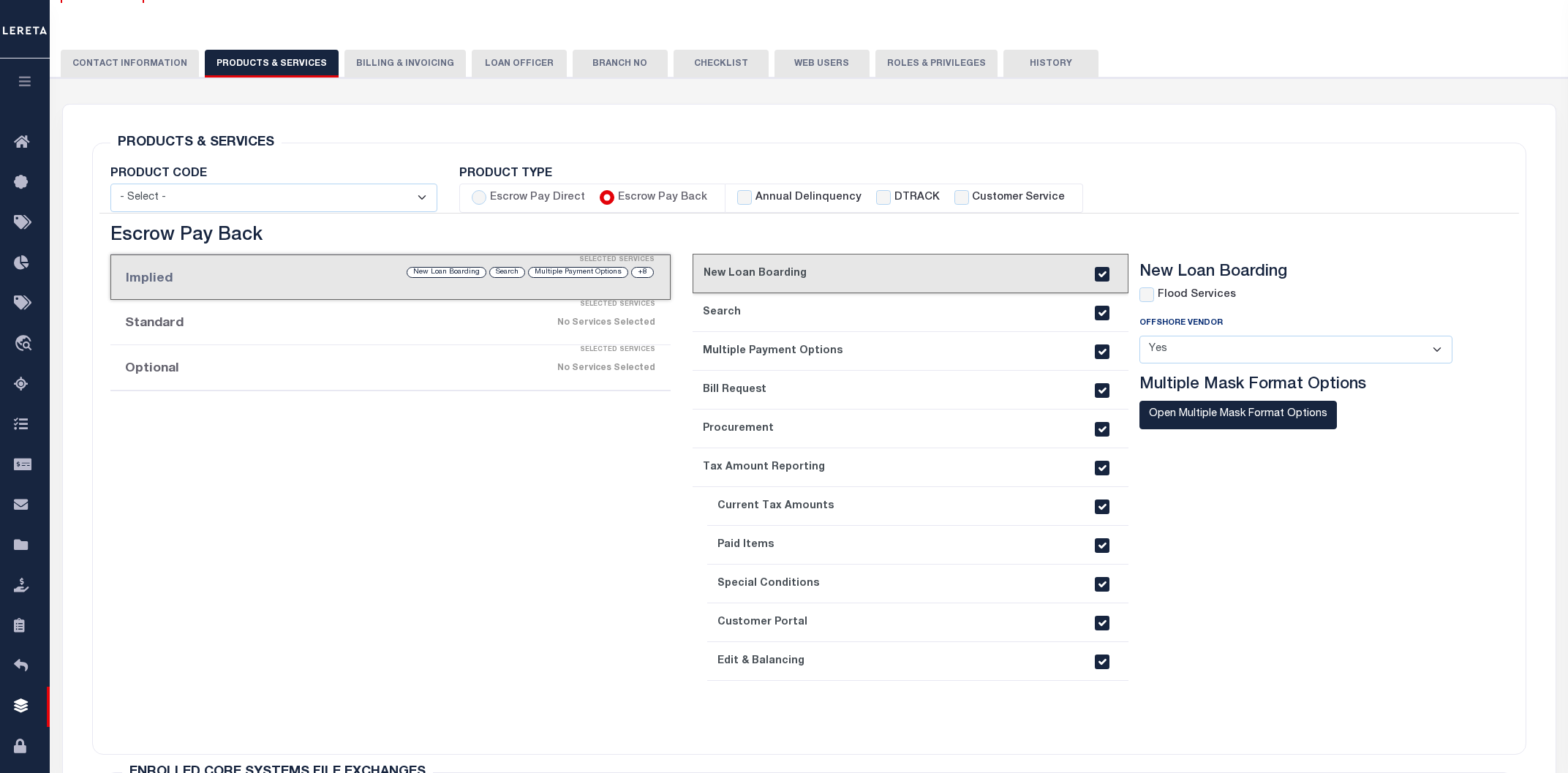
click at [292, 372] on div "No Services Selected" at bounding box center [456, 368] width 398 height 26
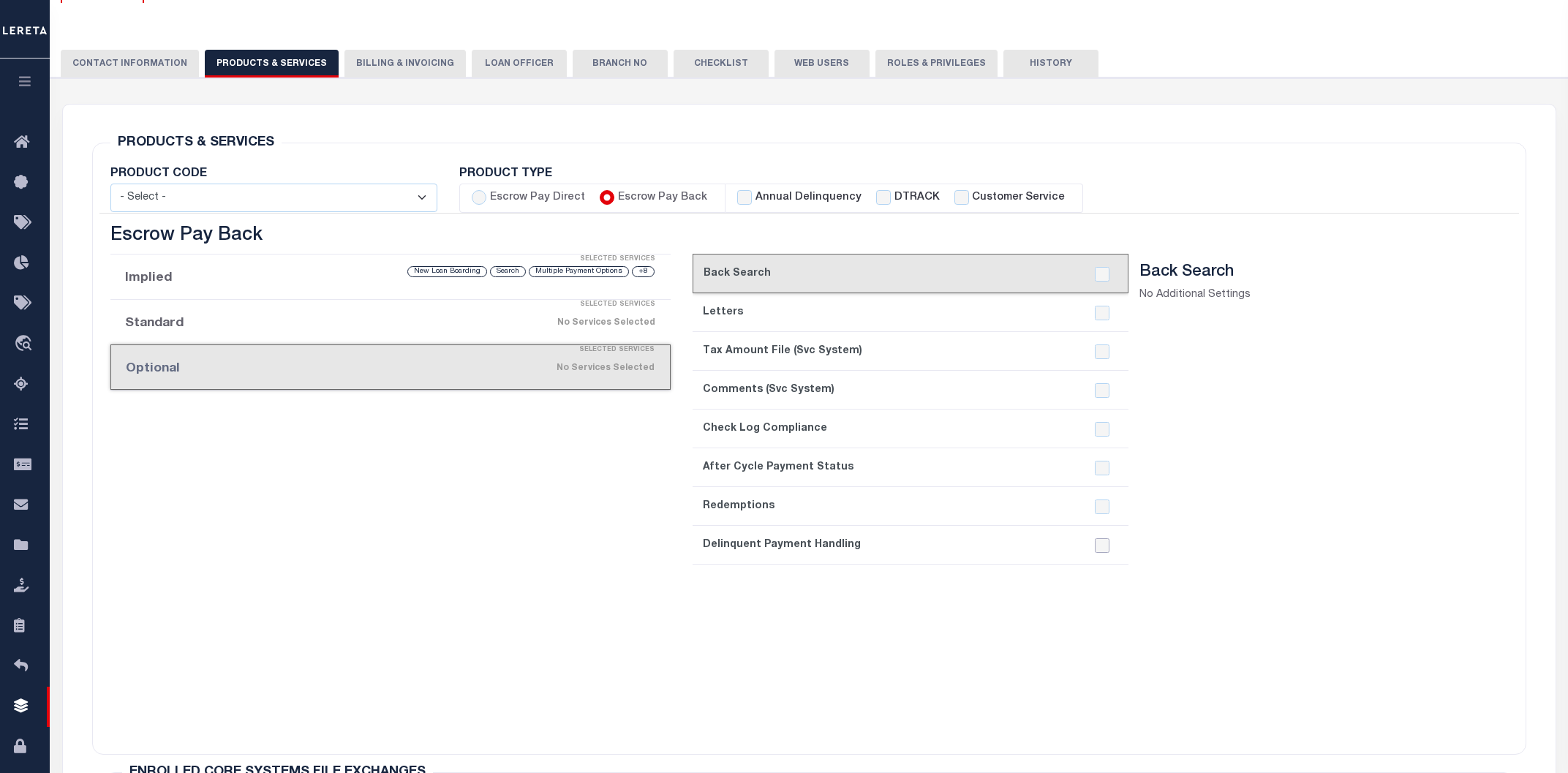
click at [1099, 545] on input "checkbox" at bounding box center [1102, 546] width 15 height 15
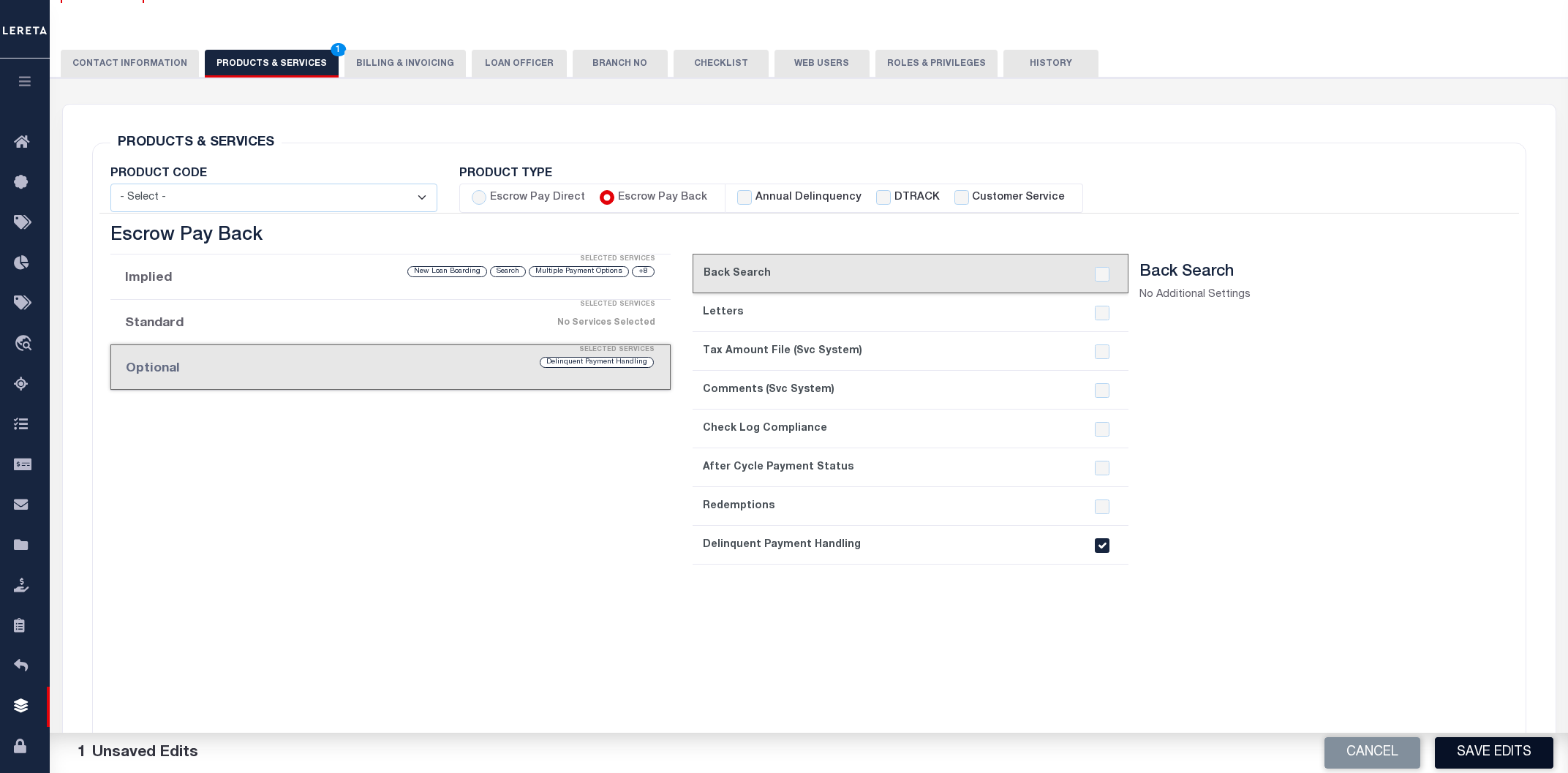
click at [1495, 763] on button "Save Edits" at bounding box center [1494, 753] width 118 height 31
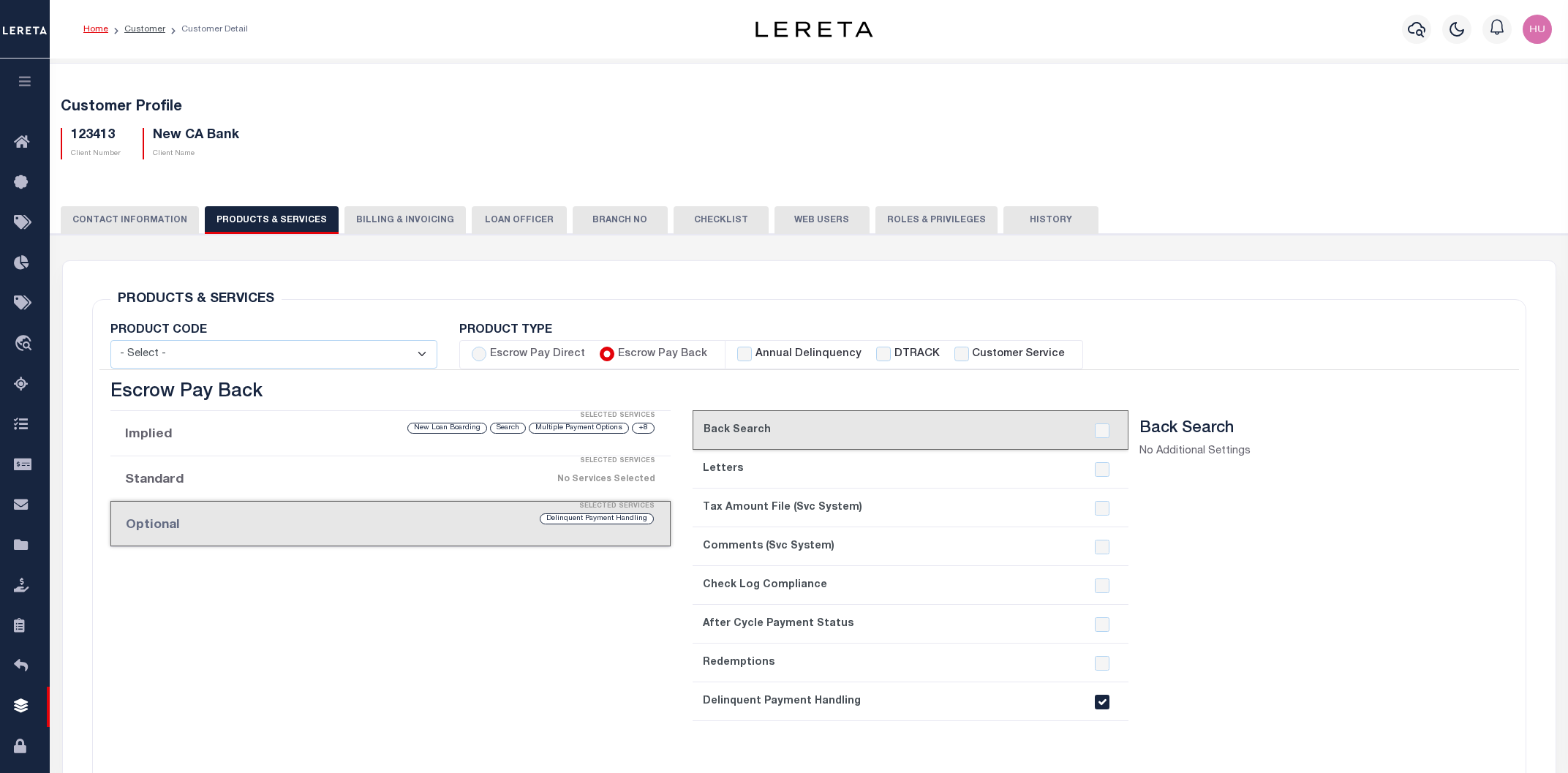
click at [1062, 225] on button "History" at bounding box center [1051, 220] width 95 height 28
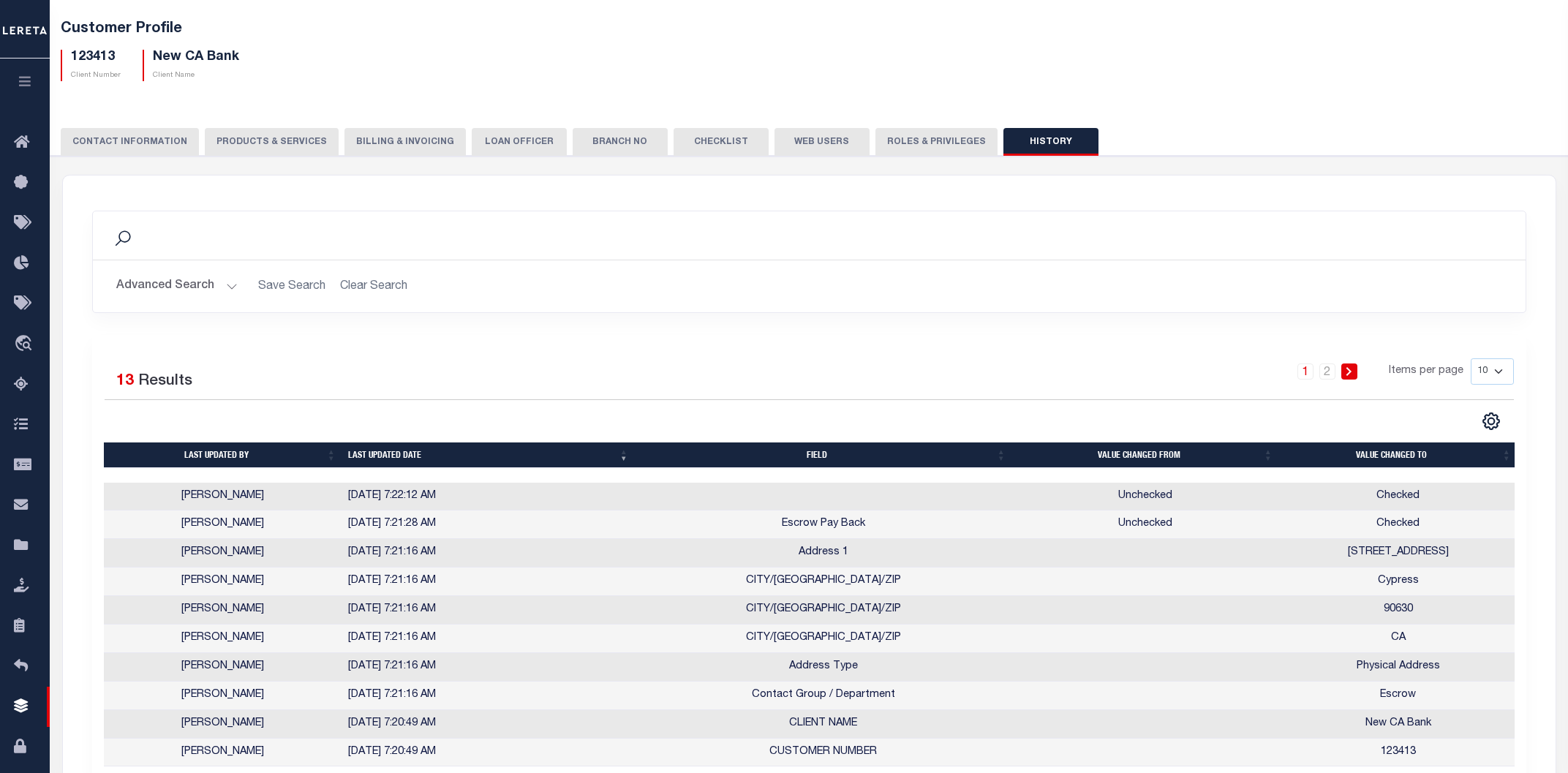
scroll to position [157, 0]
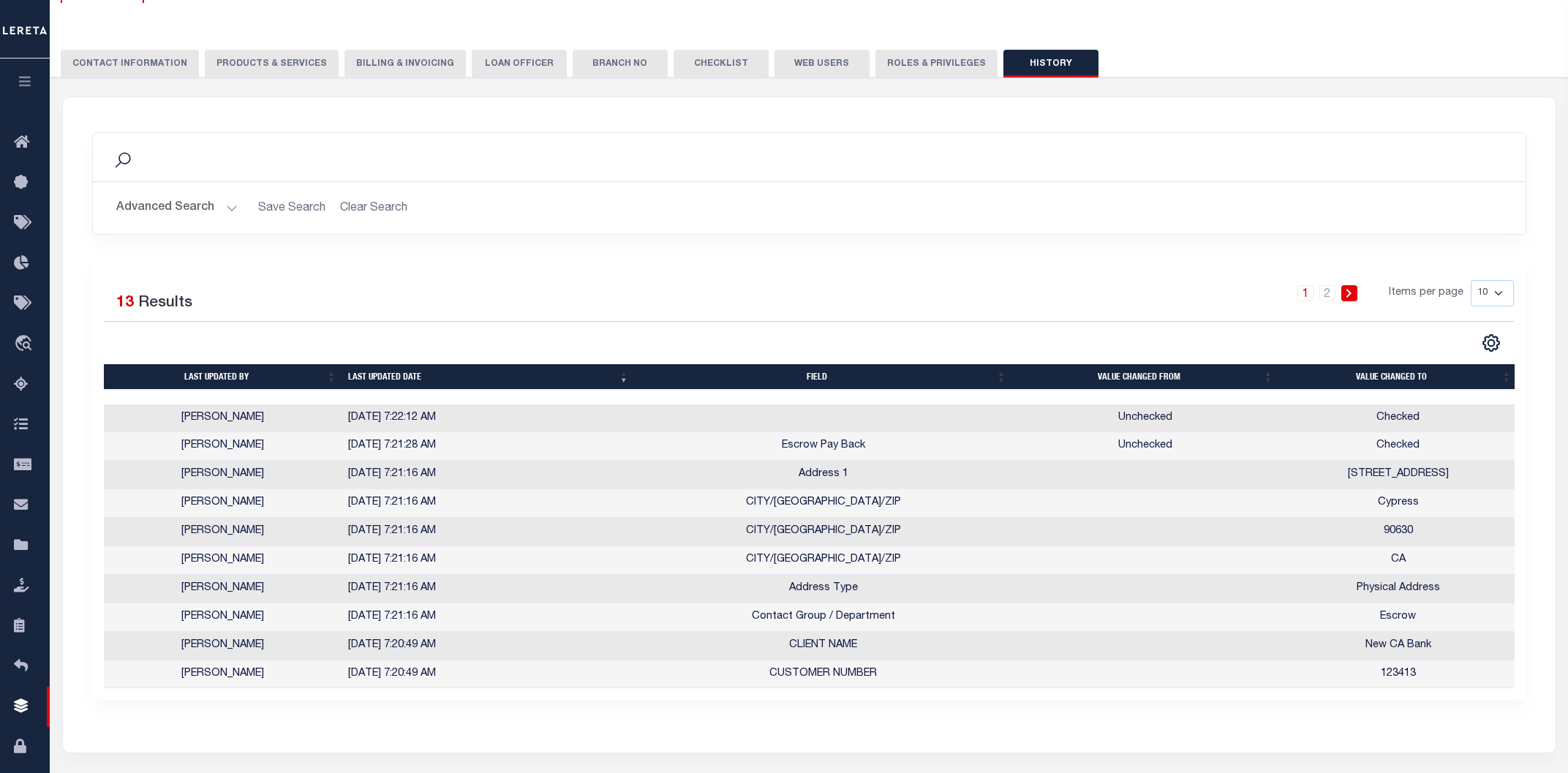
click at [291, 57] on button "PRODUCTS & SERVICES" at bounding box center [271, 64] width 134 height 28
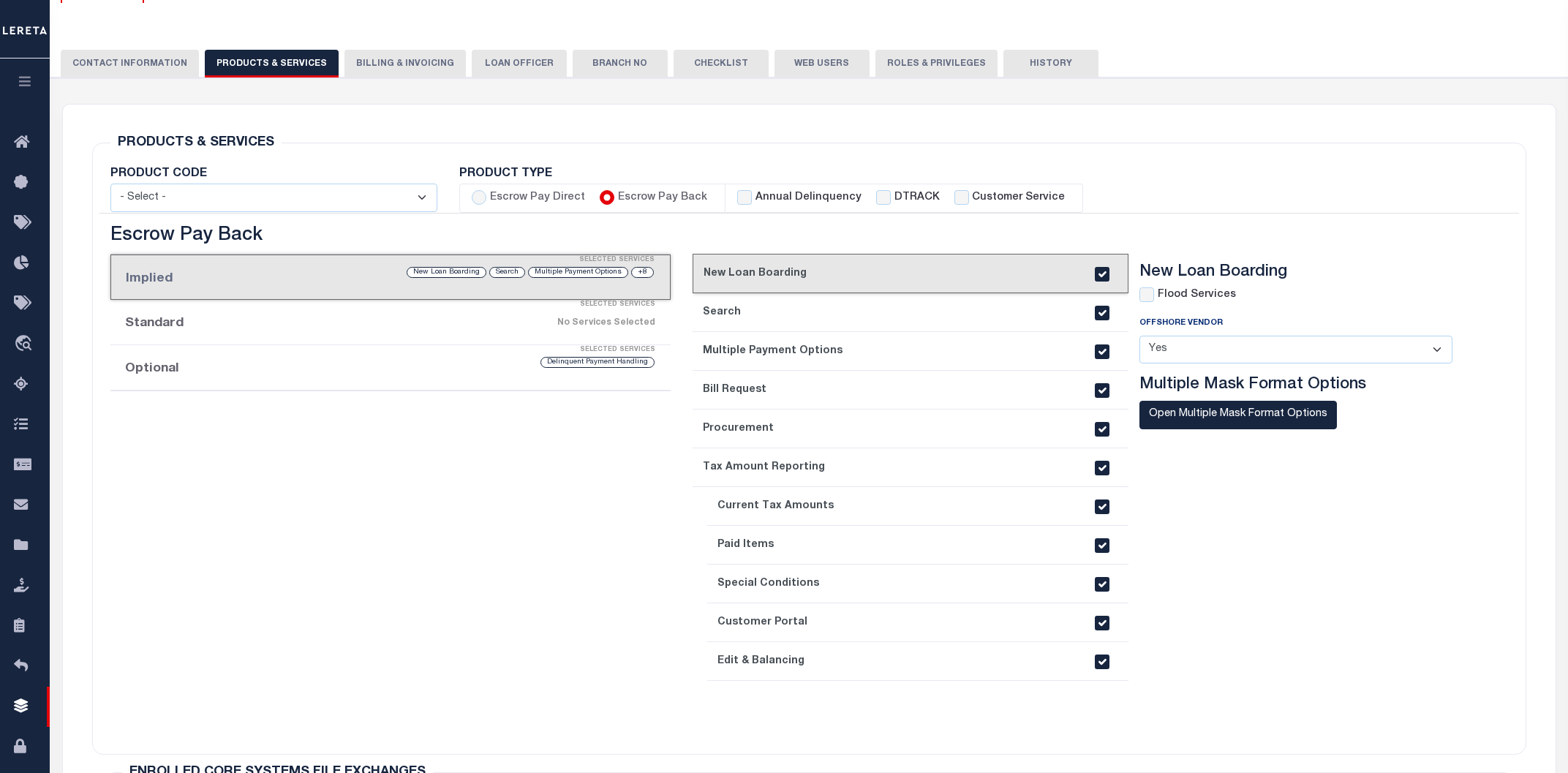
click at [397, 352] on div "Selected Services" at bounding box center [405, 350] width 560 height 29
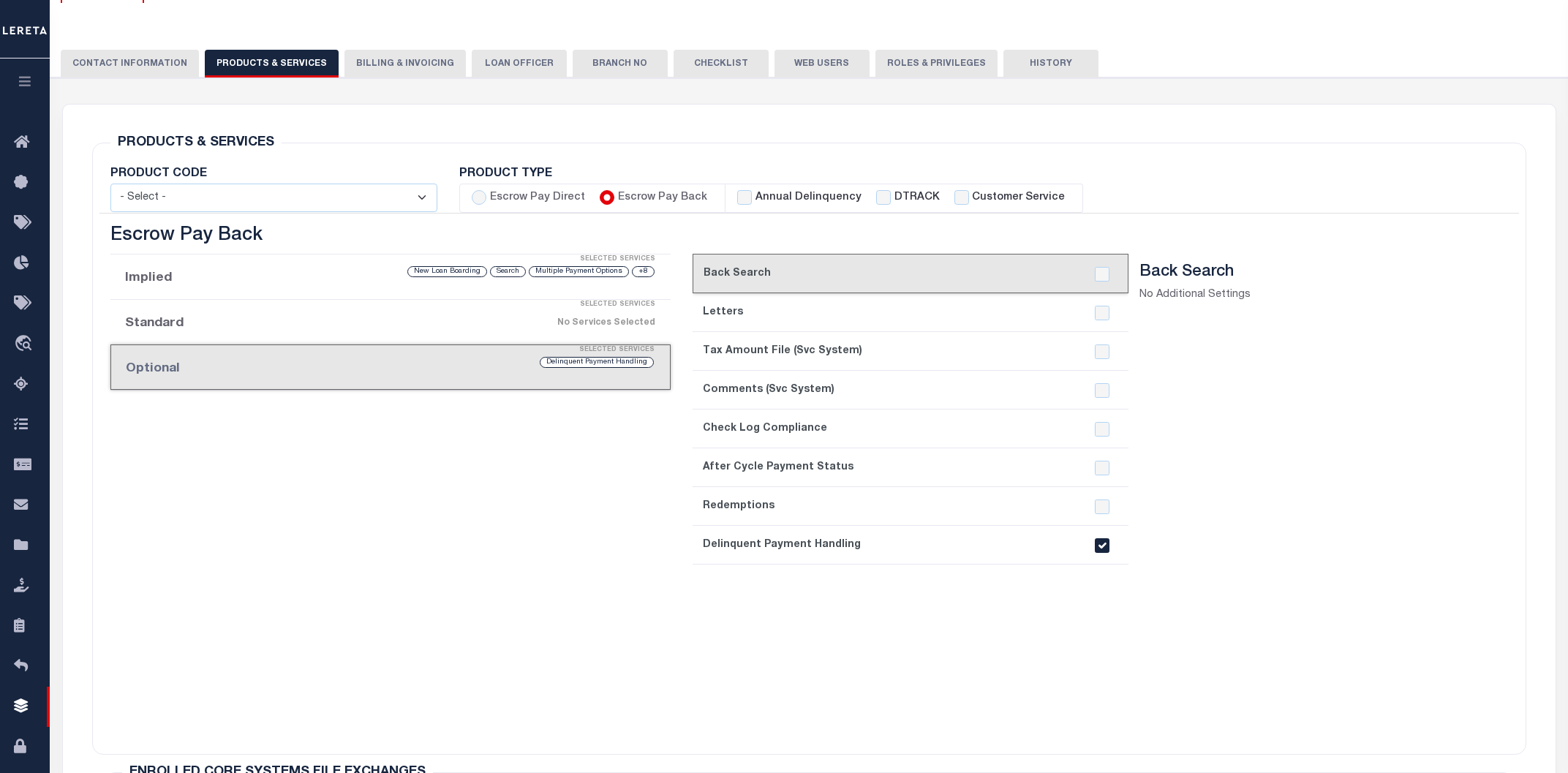
click at [1103, 547] on input "checkbox" at bounding box center [1102, 546] width 15 height 15
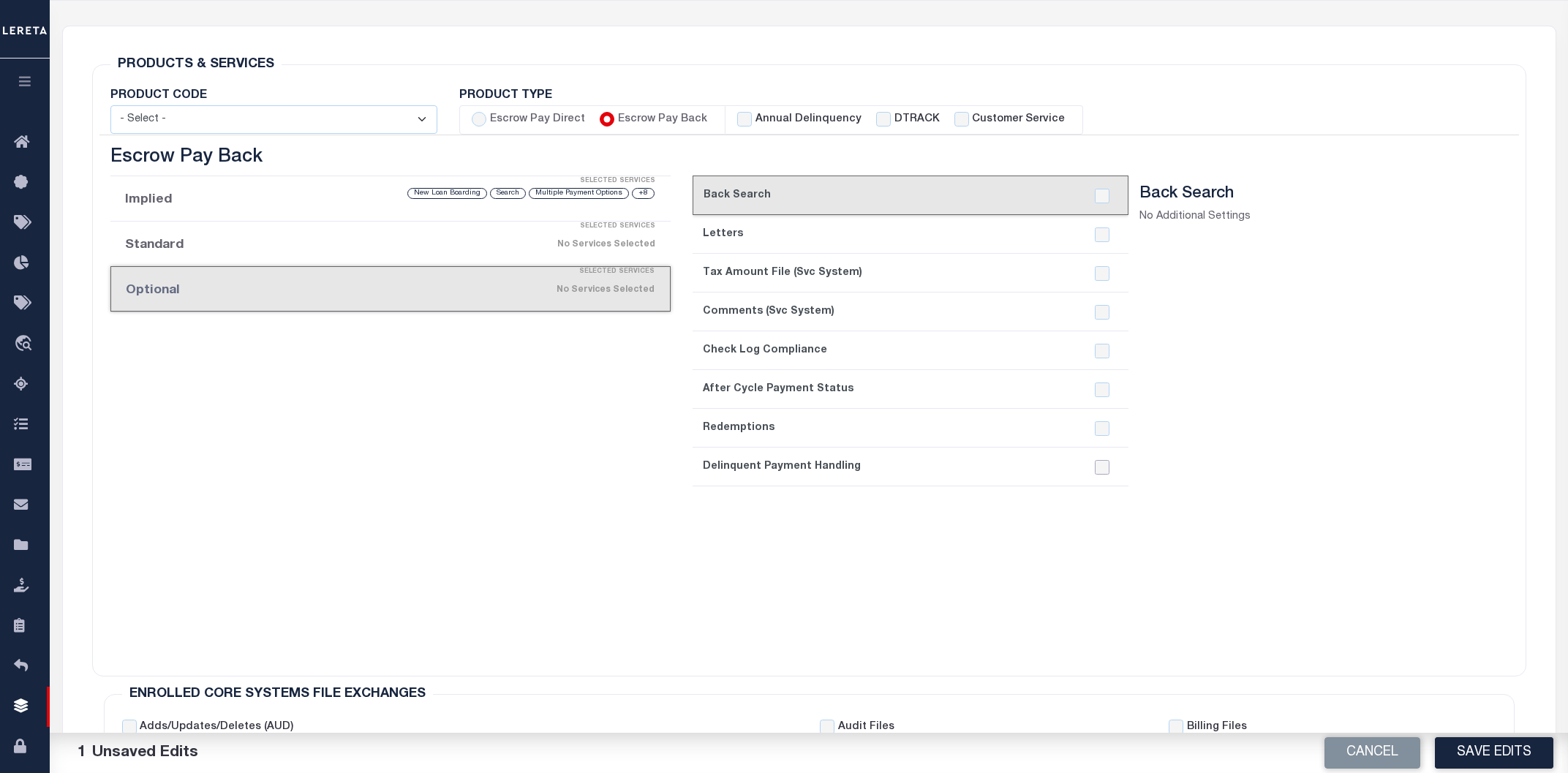
scroll to position [313, 0]
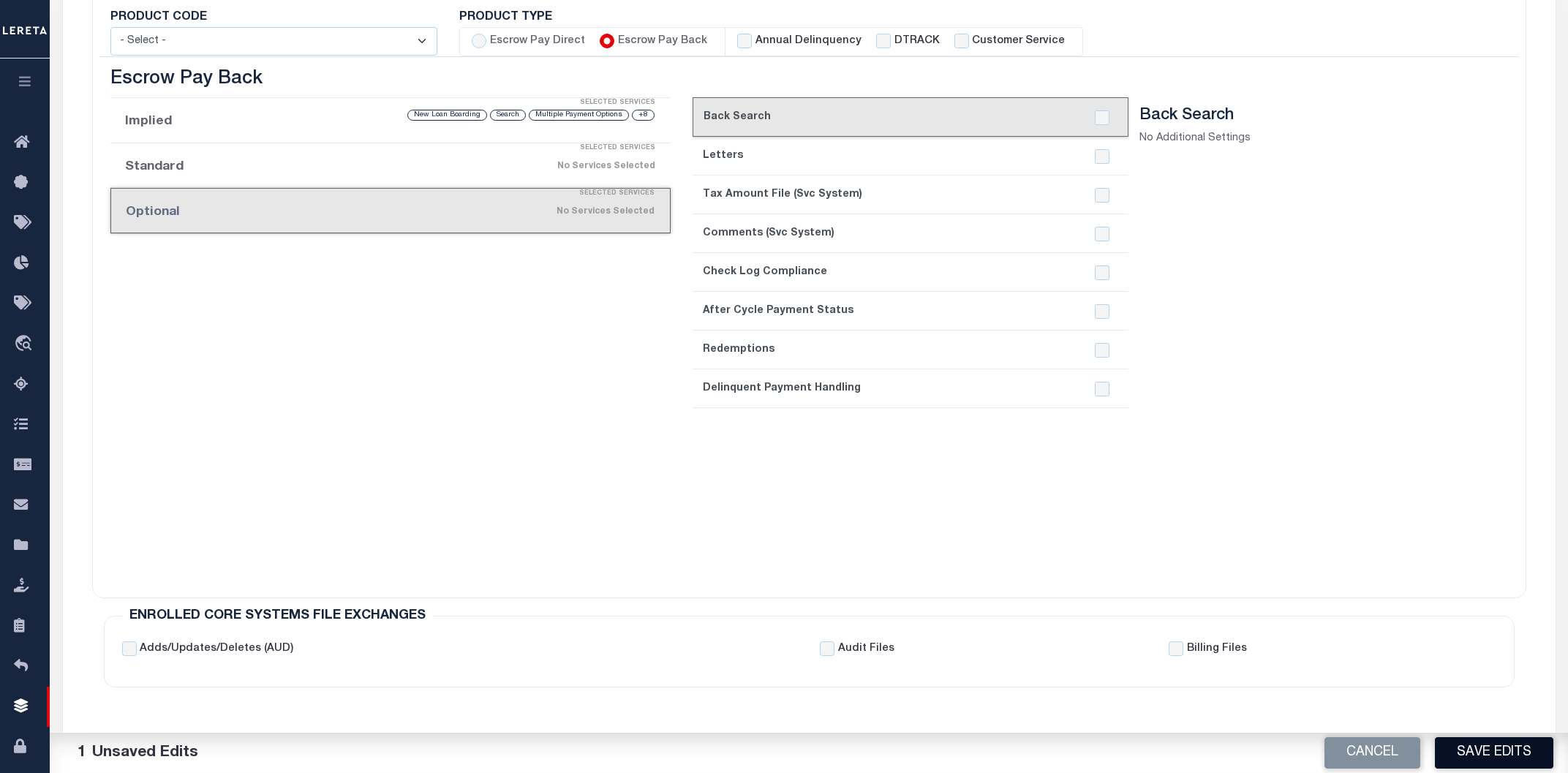
click at [1482, 744] on button "Save Edits" at bounding box center [1494, 753] width 118 height 31
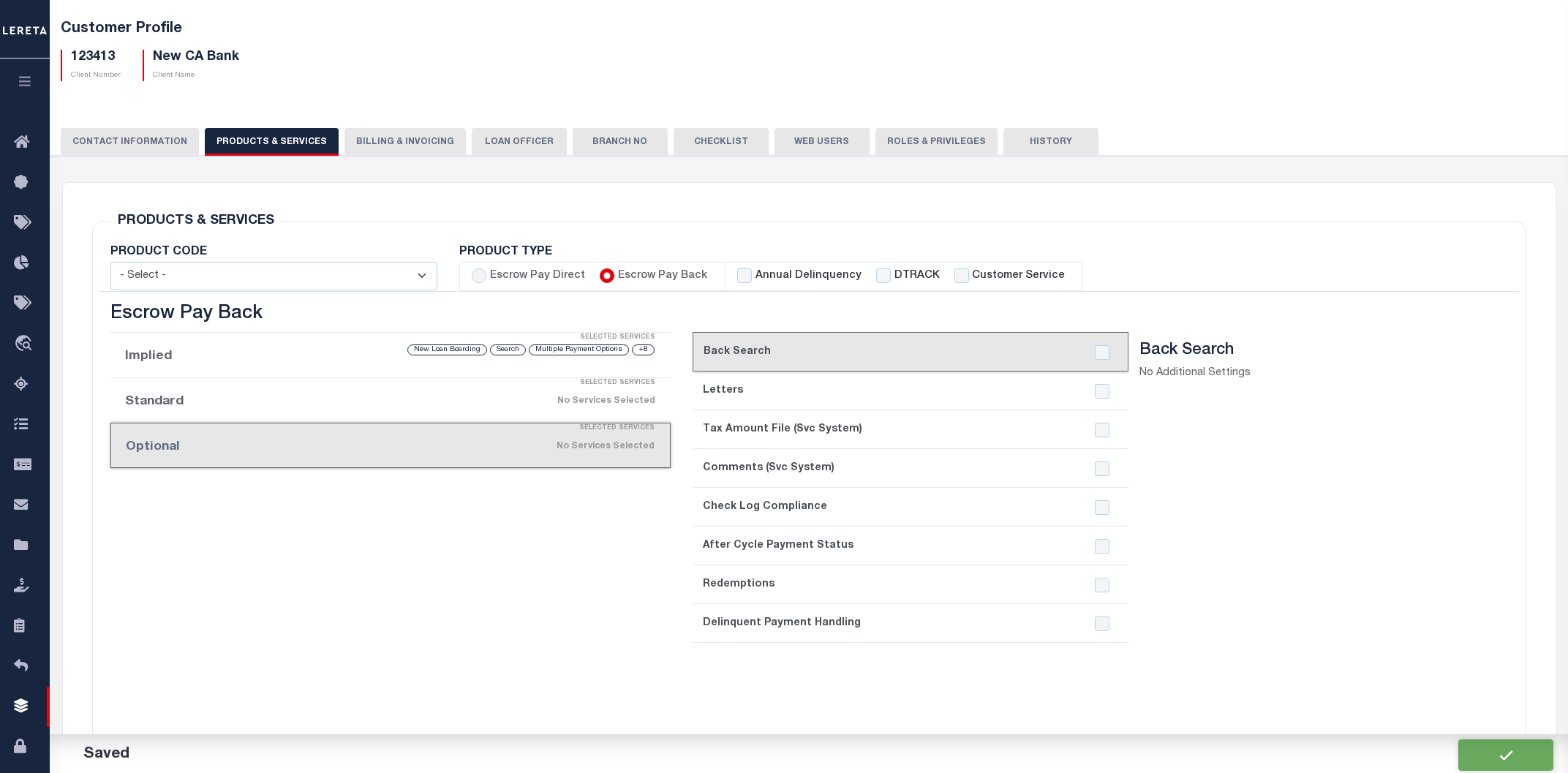
scroll to position [0, 0]
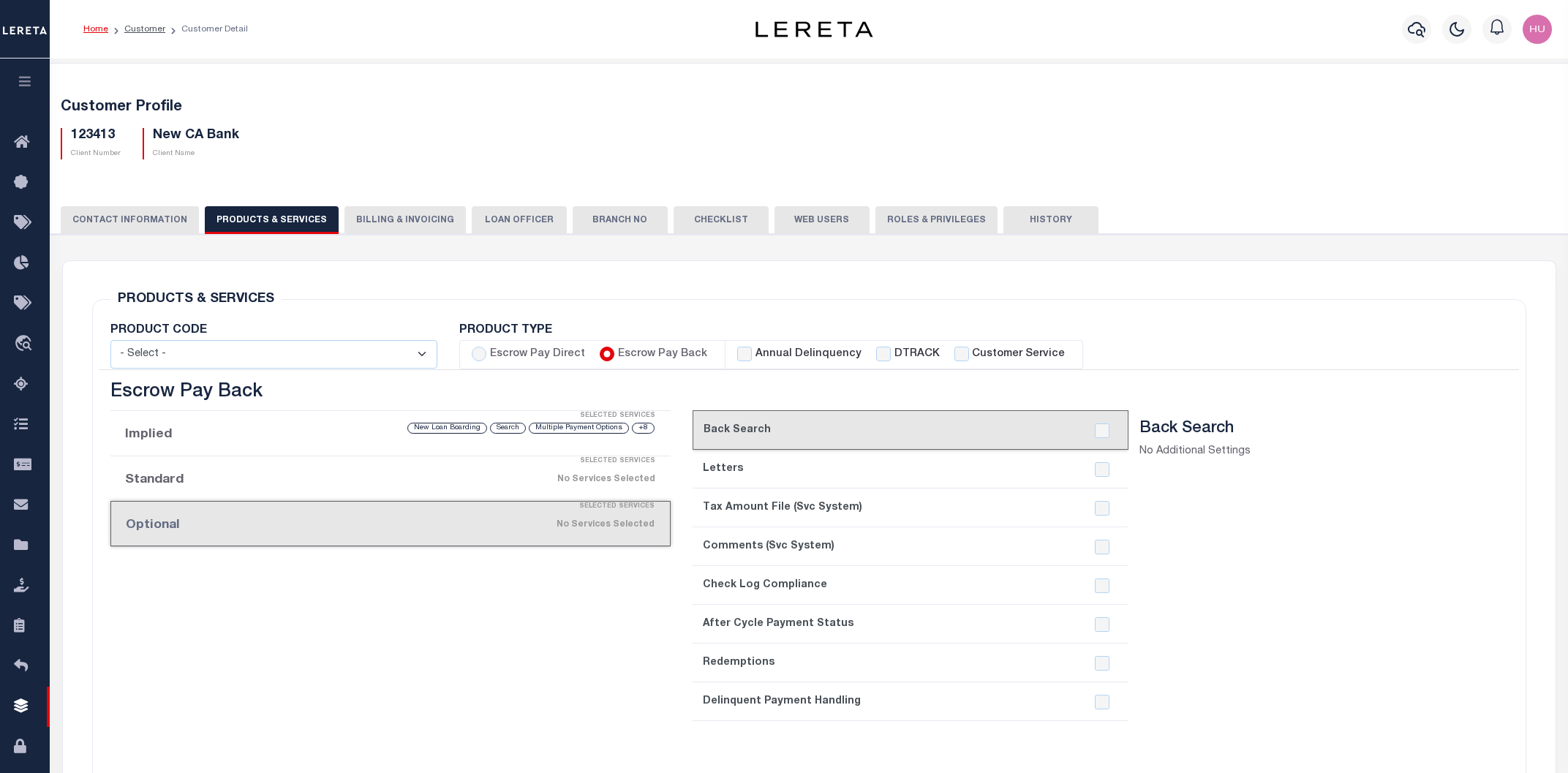
click at [1043, 218] on button "History" at bounding box center [1051, 220] width 95 height 28
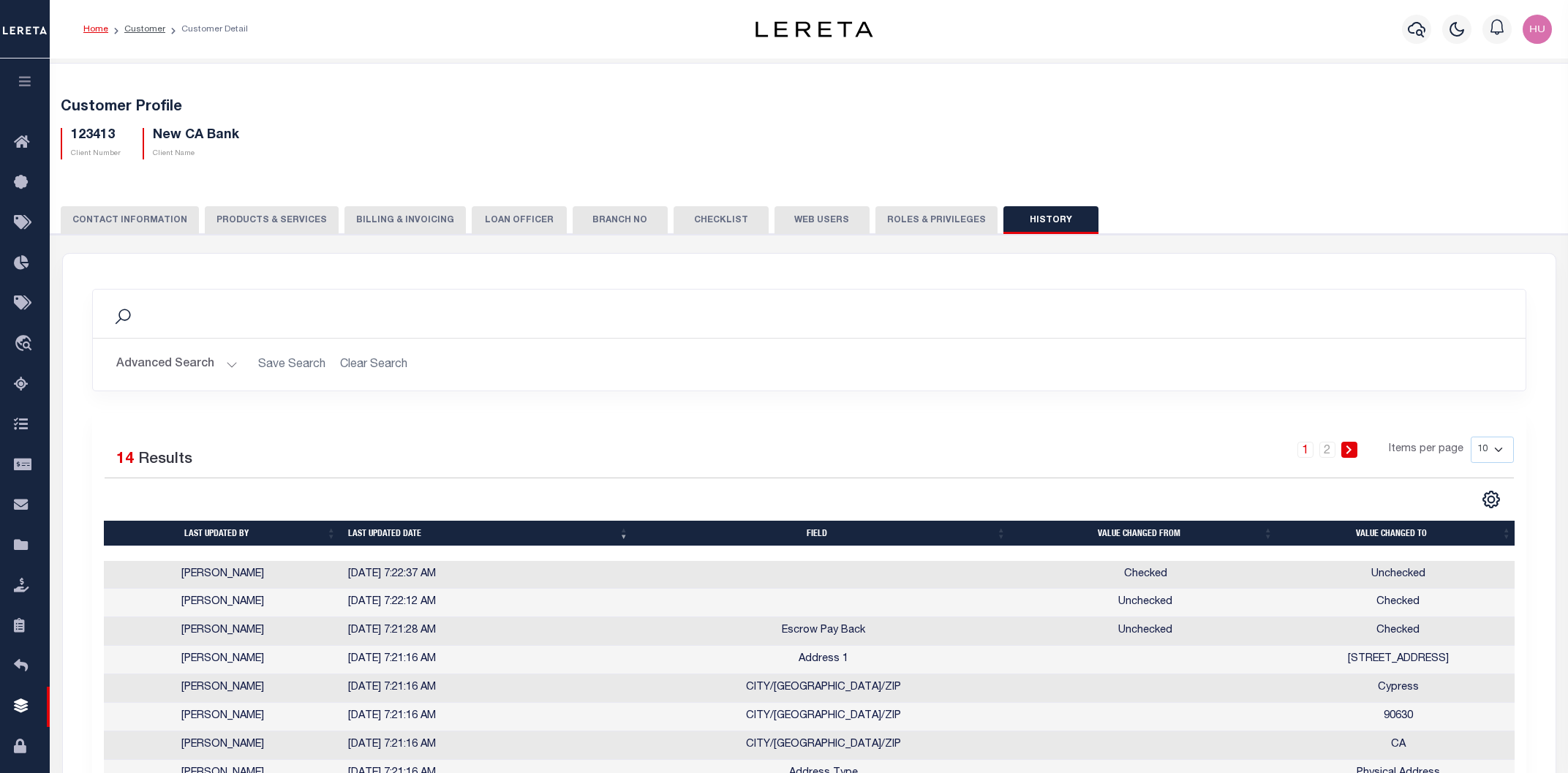
click at [1147, 580] on td "Checked" at bounding box center [1145, 575] width 267 height 29
click at [1391, 577] on td "Unchecked" at bounding box center [1399, 575] width 239 height 29
click at [278, 217] on button "PRODUCTS & SERVICES" at bounding box center [271, 220] width 134 height 28
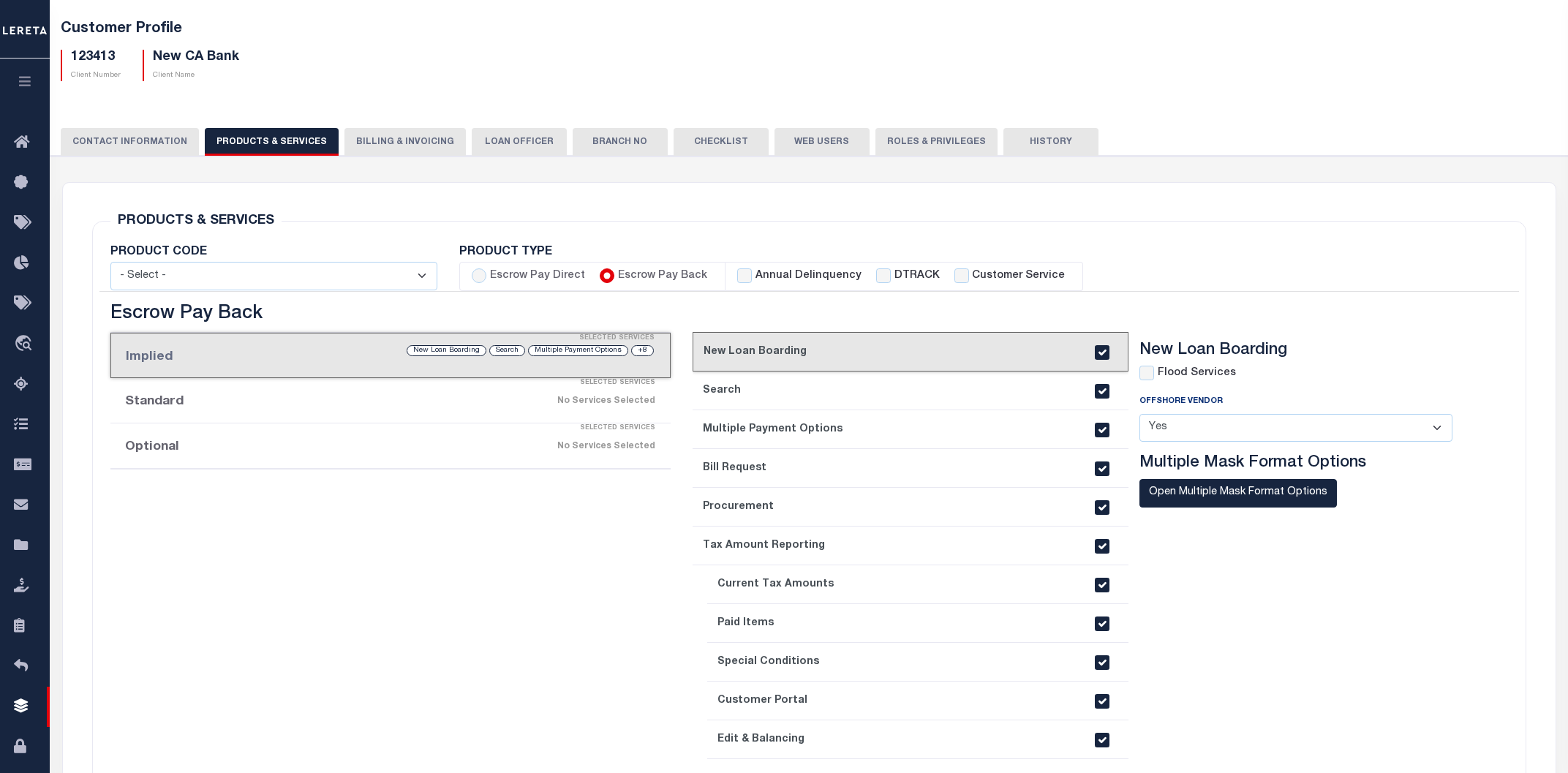
scroll to position [157, 0]
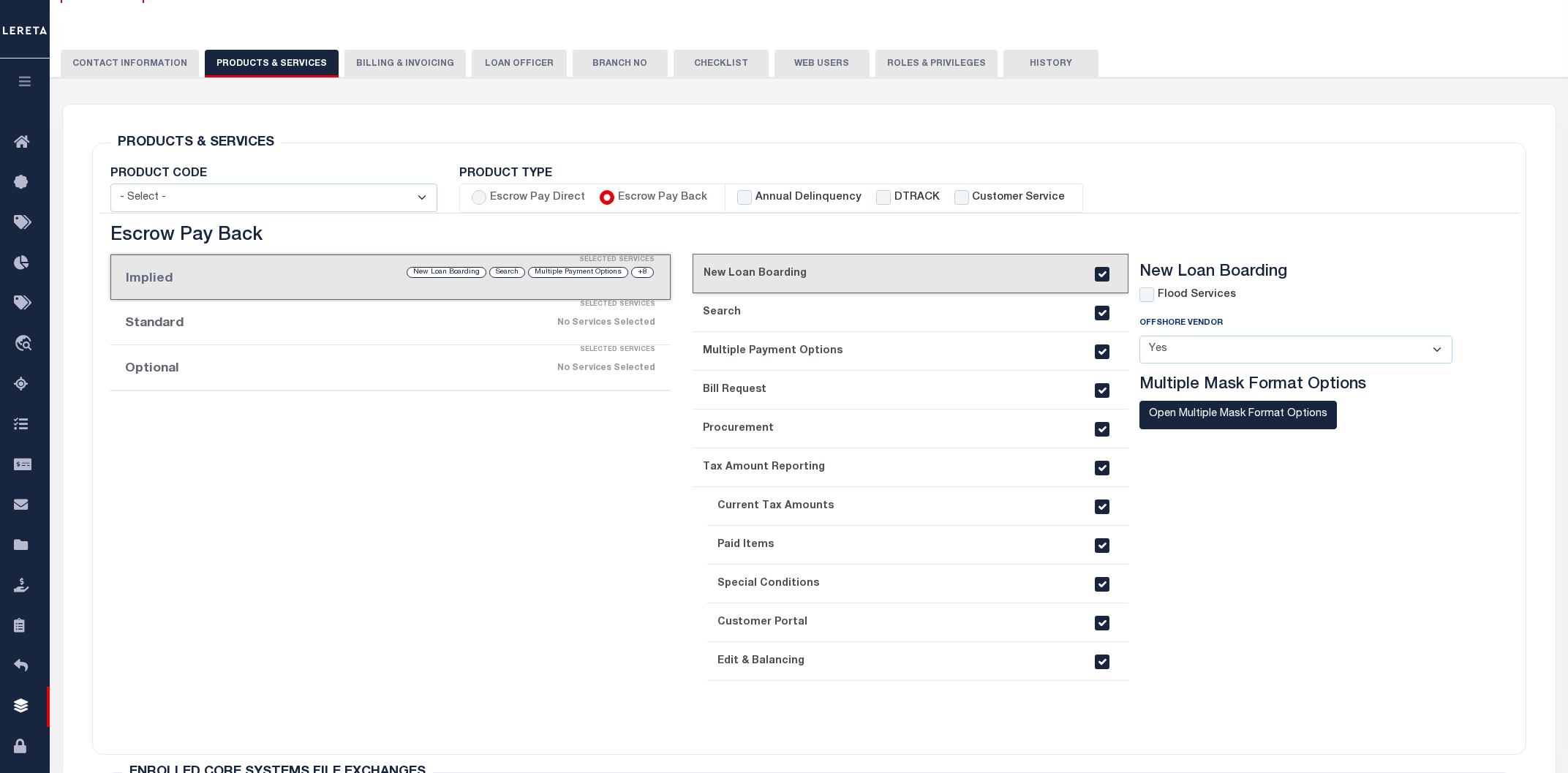
click at [535, 357] on div "Selected Services" at bounding box center [405, 350] width 560 height 29
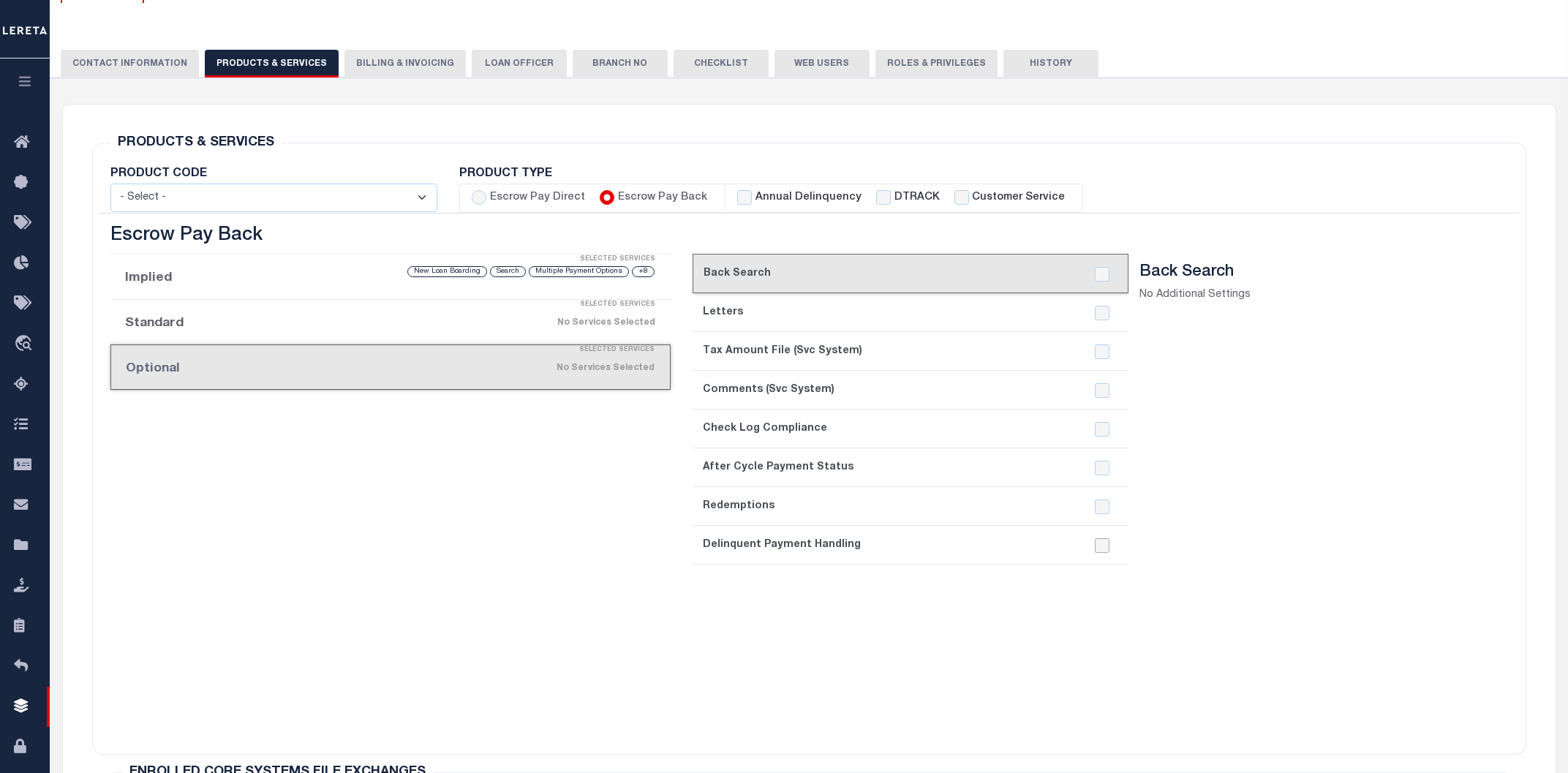
click at [1100, 549] on input "checkbox" at bounding box center [1102, 546] width 15 height 15
checkbox input "true"
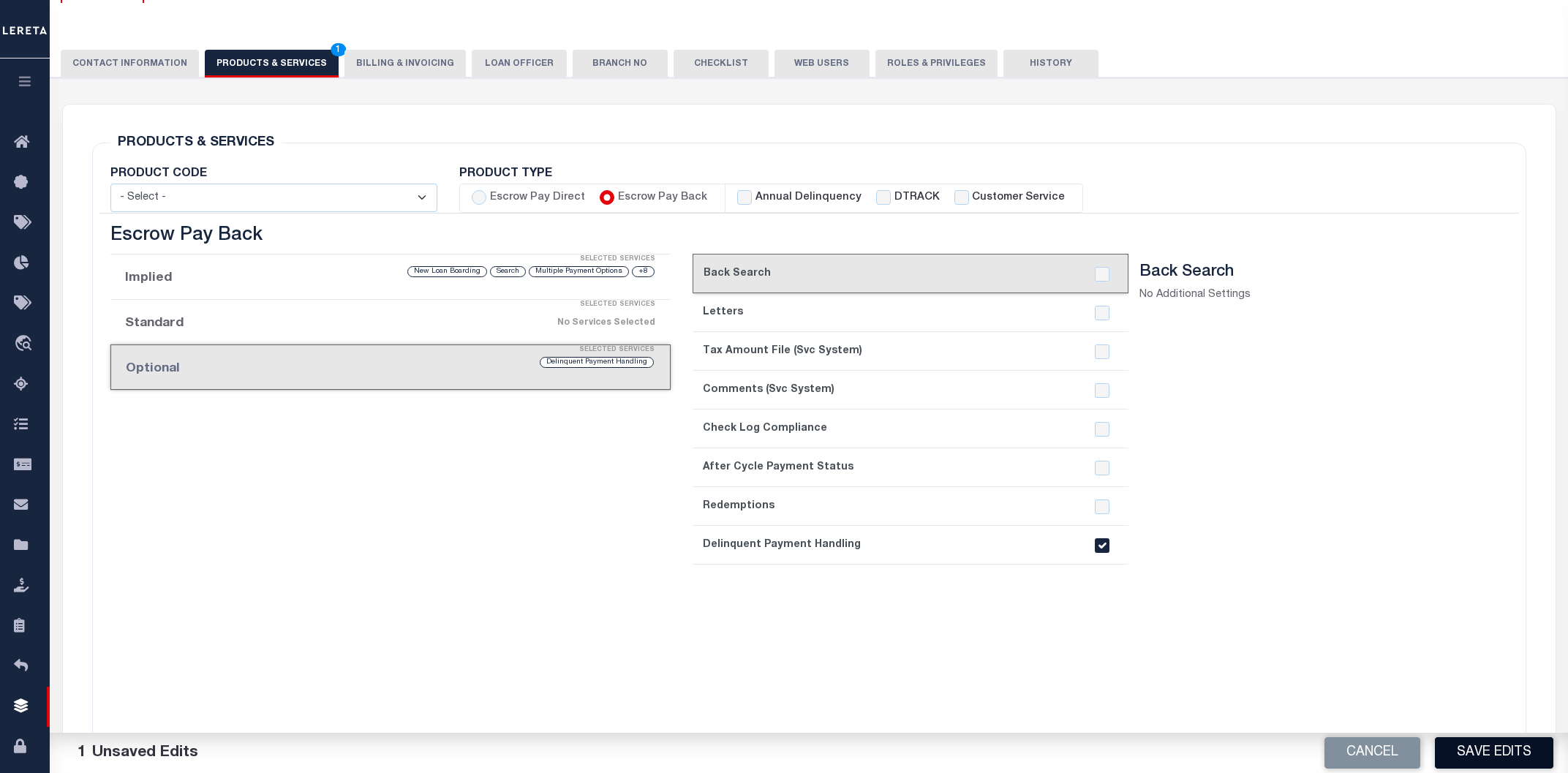
click at [1463, 744] on button "Save Edits" at bounding box center [1494, 753] width 118 height 31
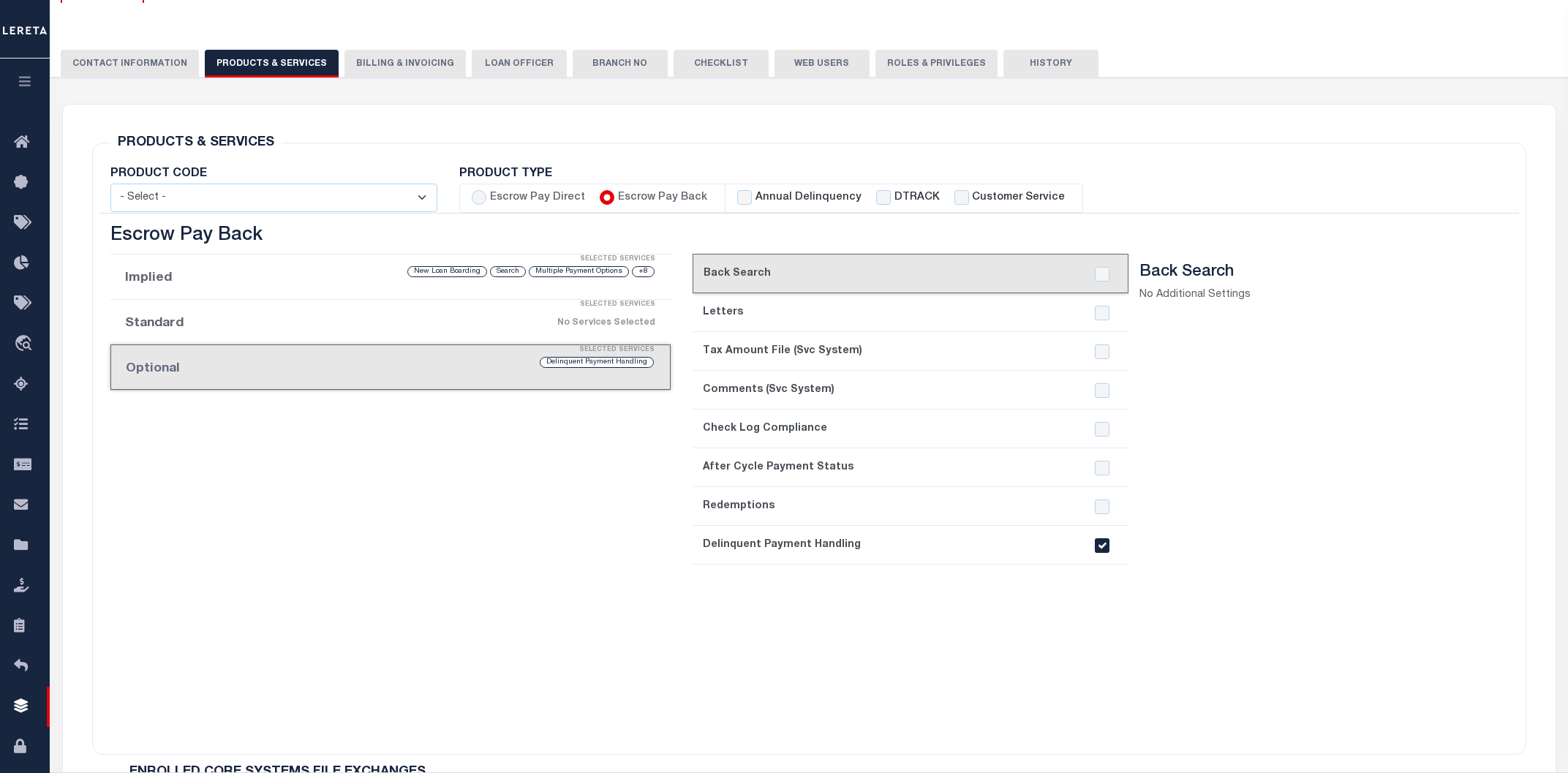
click at [1009, 61] on button "History" at bounding box center [1051, 64] width 95 height 28
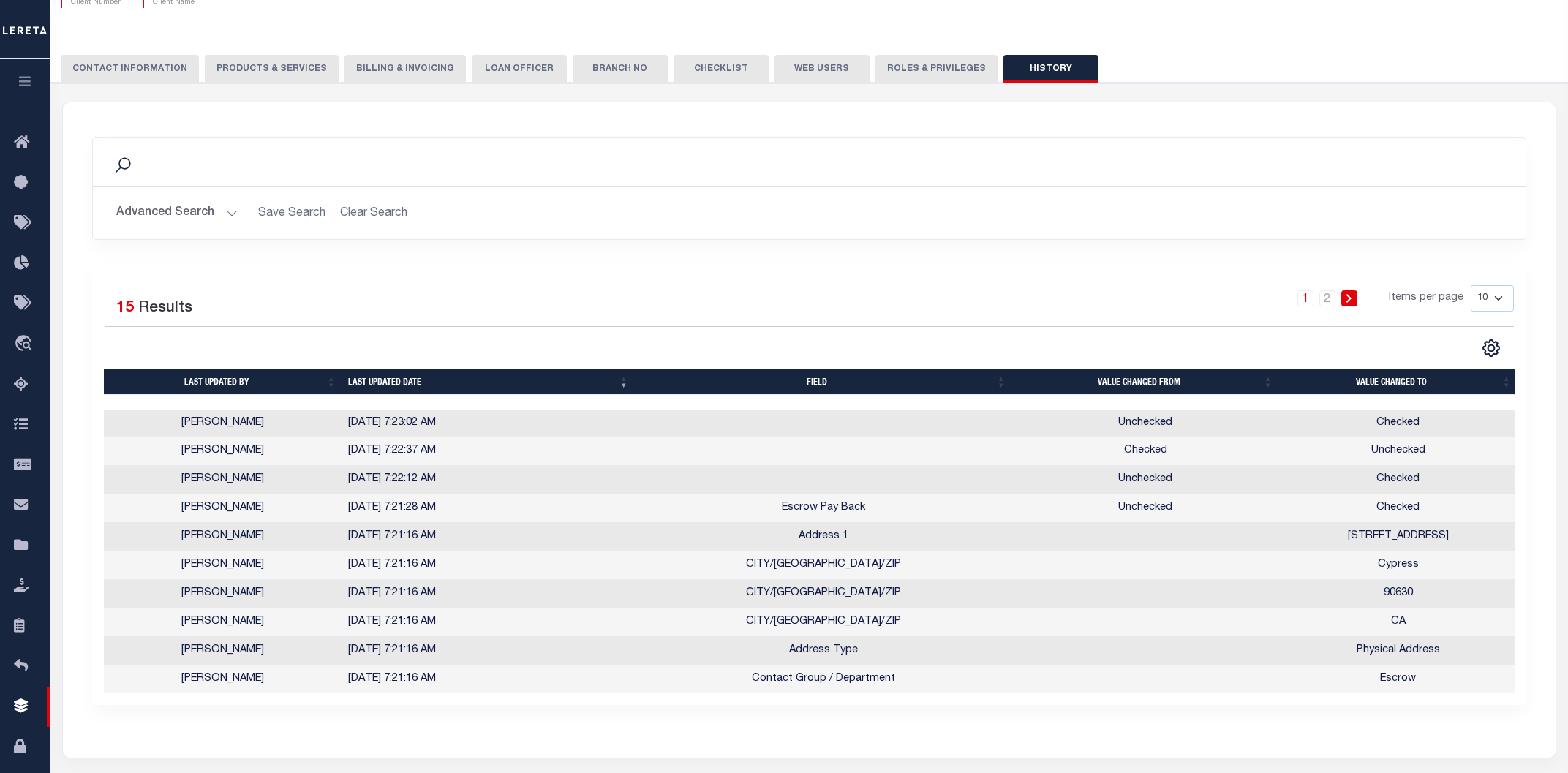
scroll to position [0, 0]
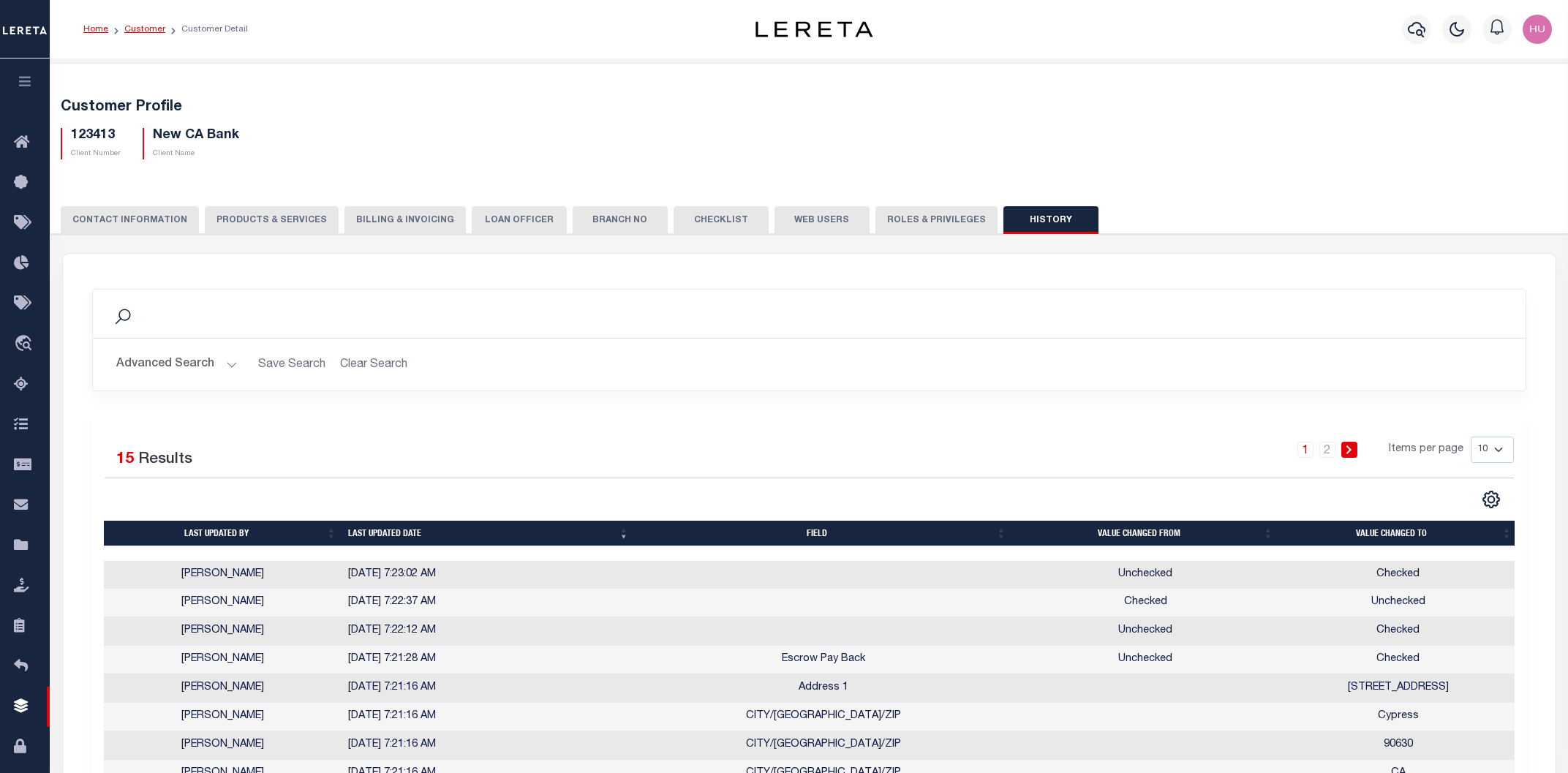
click at [148, 31] on link "Customer" at bounding box center [144, 29] width 41 height 9
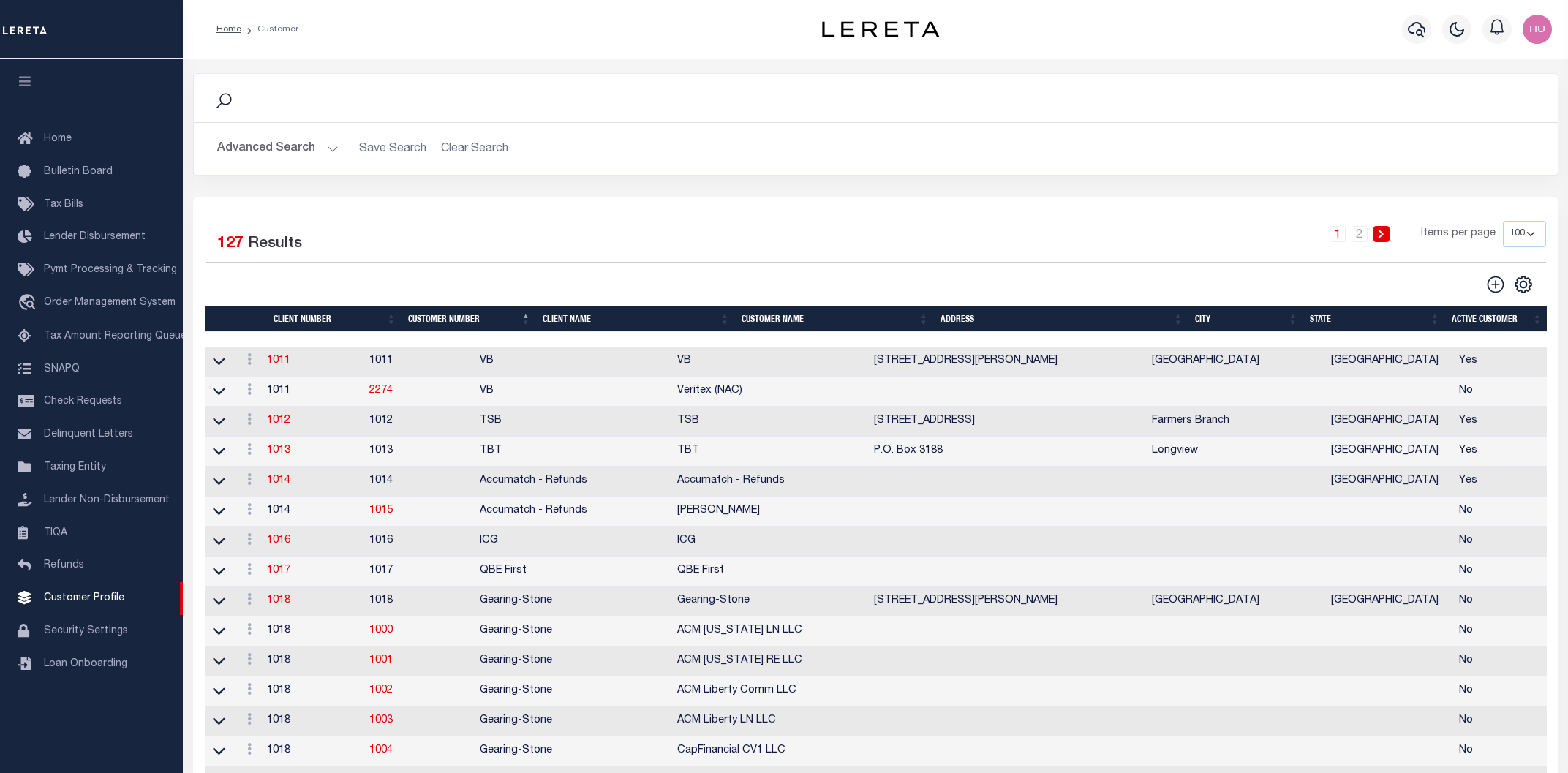
click at [303, 152] on button "Advanced Search" at bounding box center [277, 149] width 121 height 29
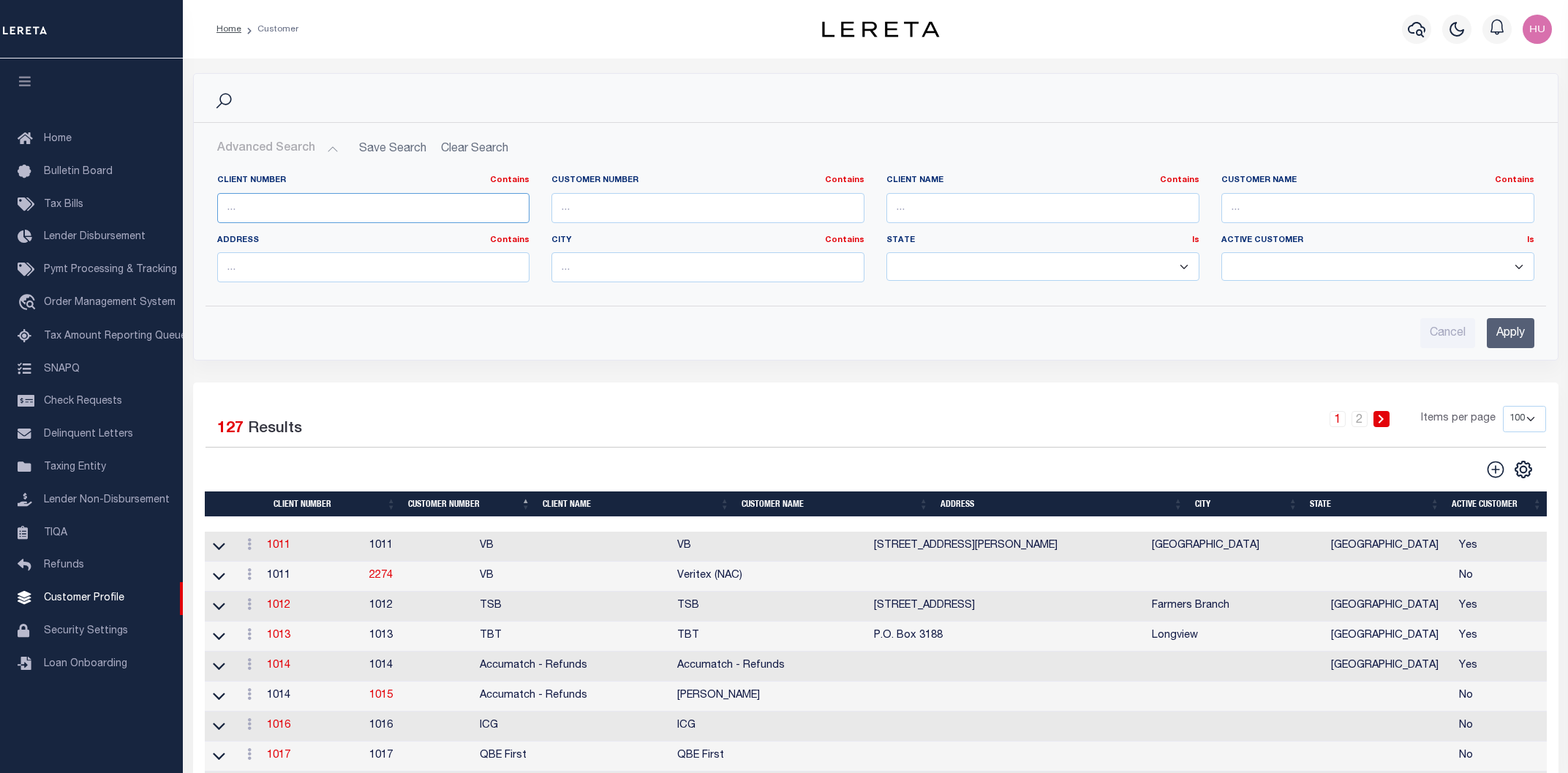
click at [254, 211] on input "text" at bounding box center [373, 208] width 313 height 30
paste input "2124"
type input "2124"
click at [1503, 335] on input "Apply" at bounding box center [1510, 333] width 48 height 30
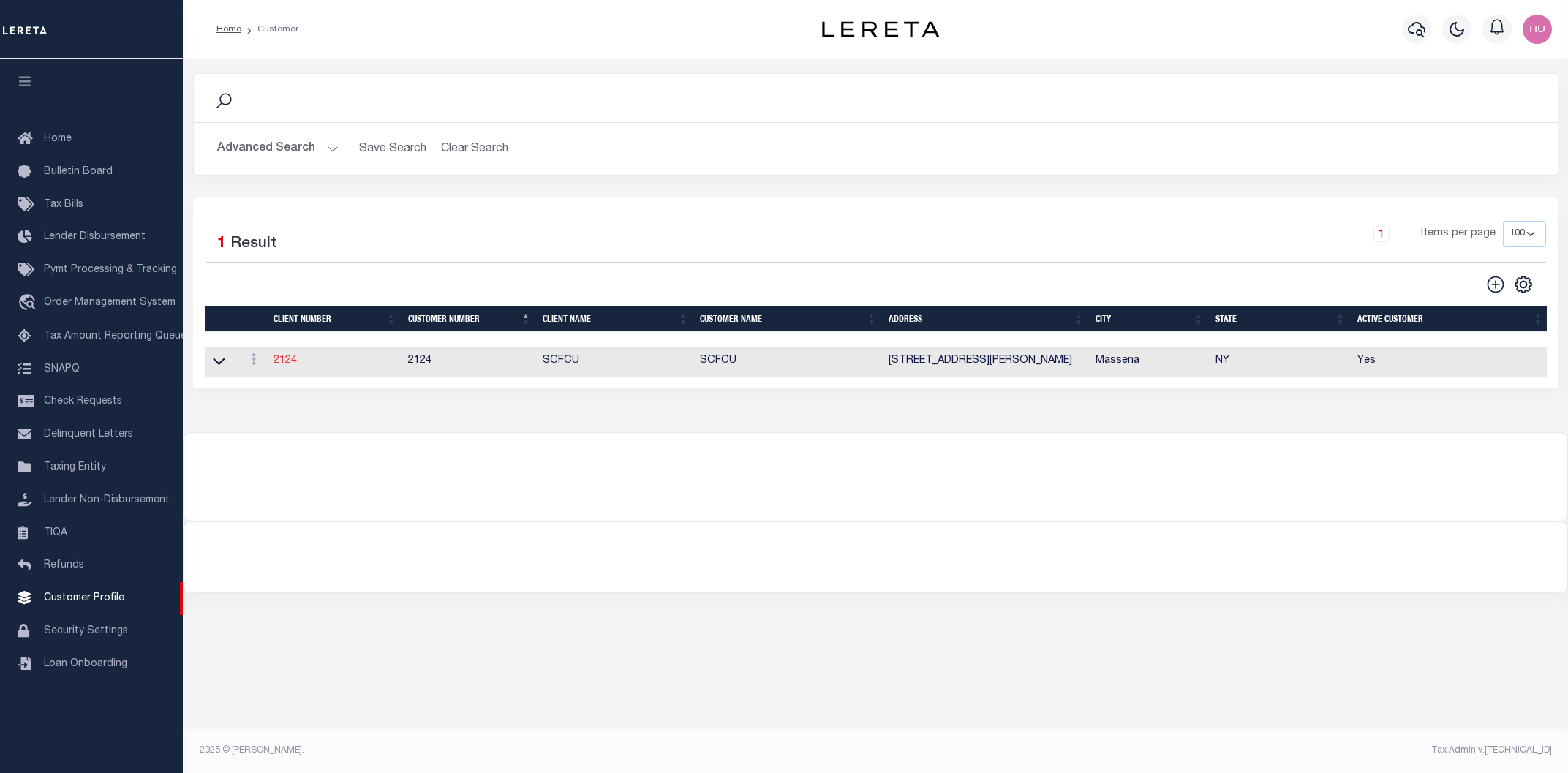
click at [288, 363] on link "2124" at bounding box center [284, 361] width 23 height 10
select select "2124"
type input "SCFCU"
type input "2124"
type input "SCFCU"
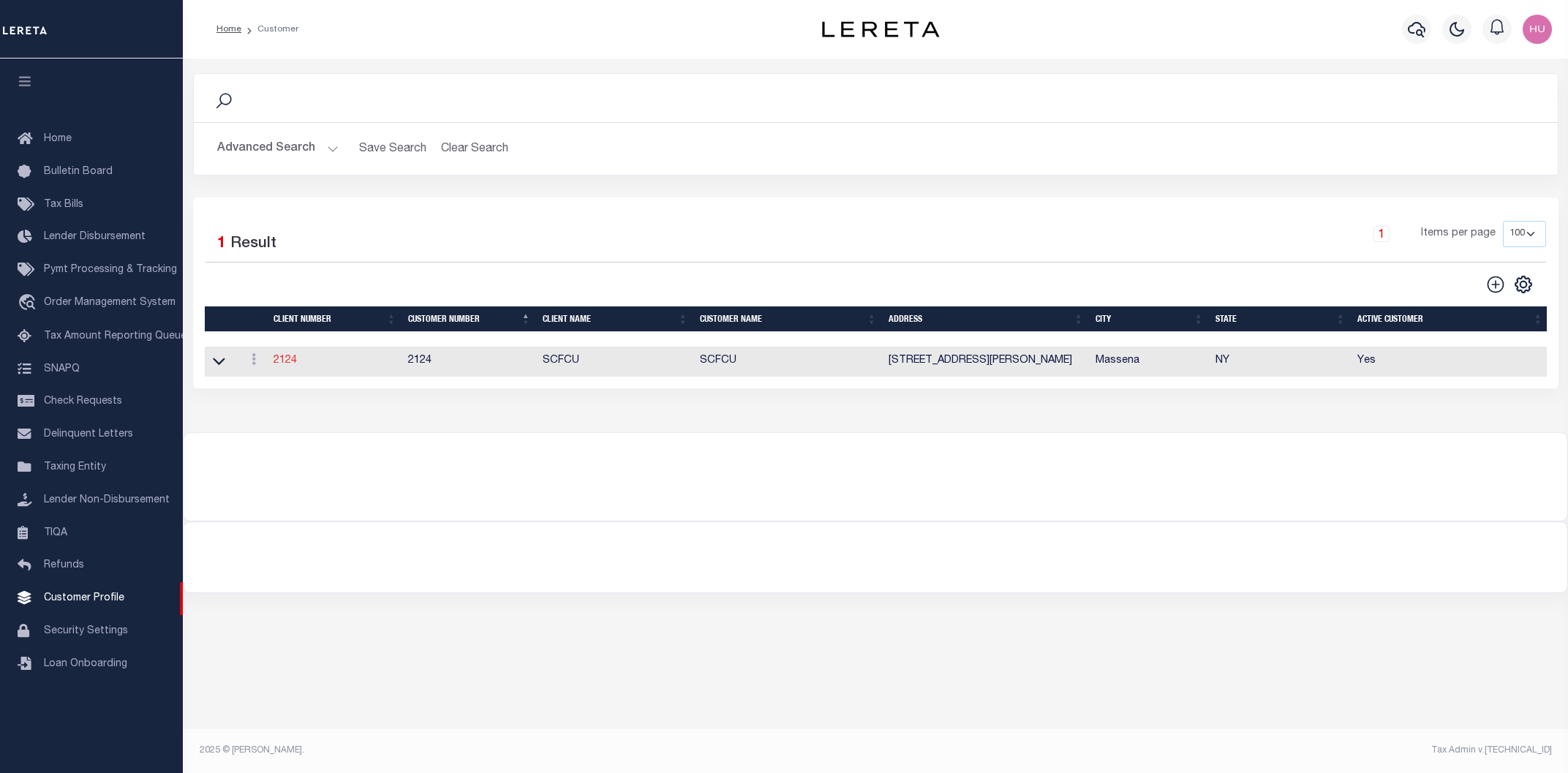
type input "Trudi"
type input "LaTrace"
select select "Mixed Portfolio"
type input "Barbara Kendrick"
type input "Beth Wiebe"
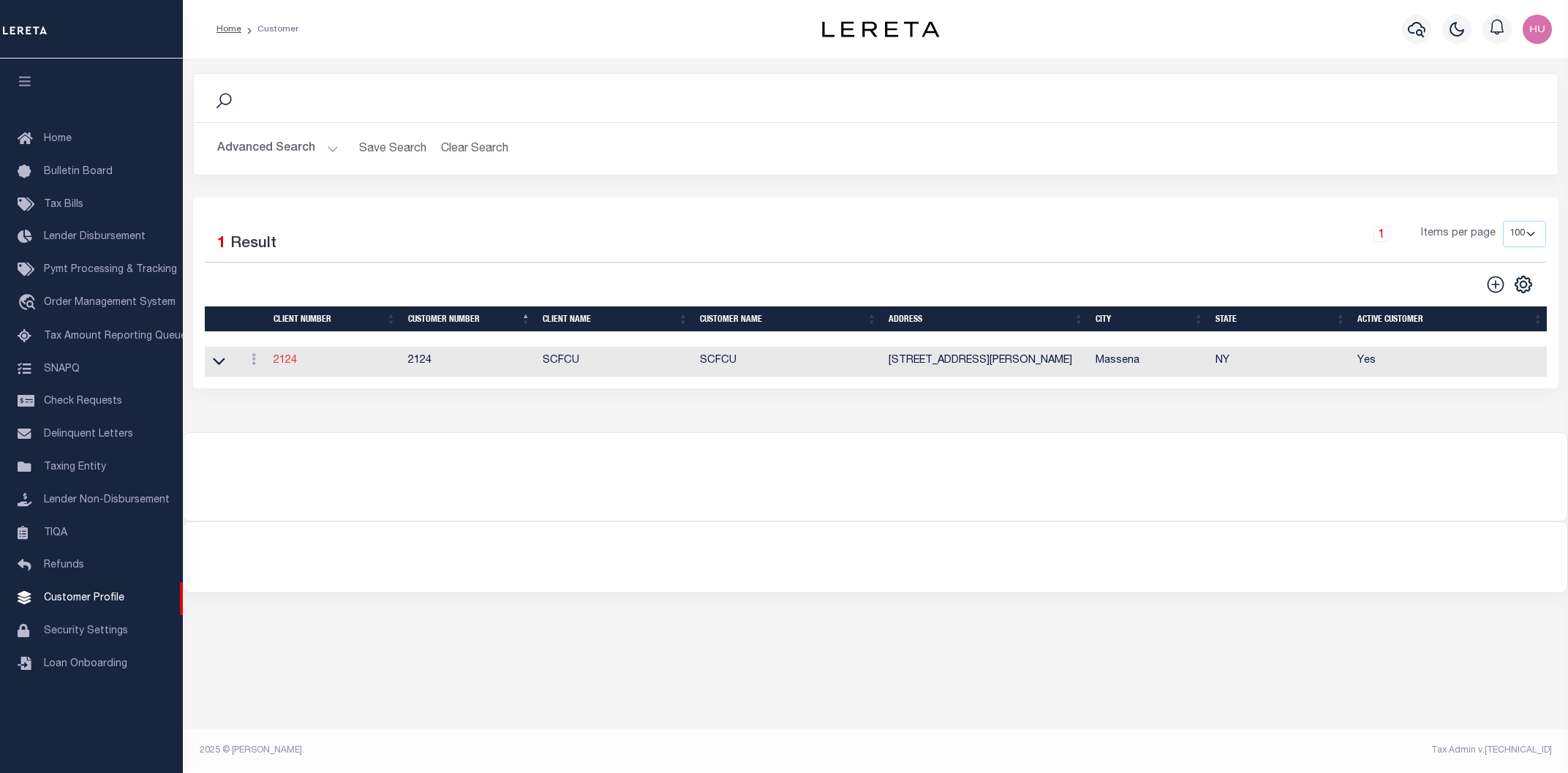
checkbox input "true"
select select
type textarea "Redemptions - $76.00 per cert $5.00 per parcel over 4 3/2/23 KRas updated new p…"
type input "20"
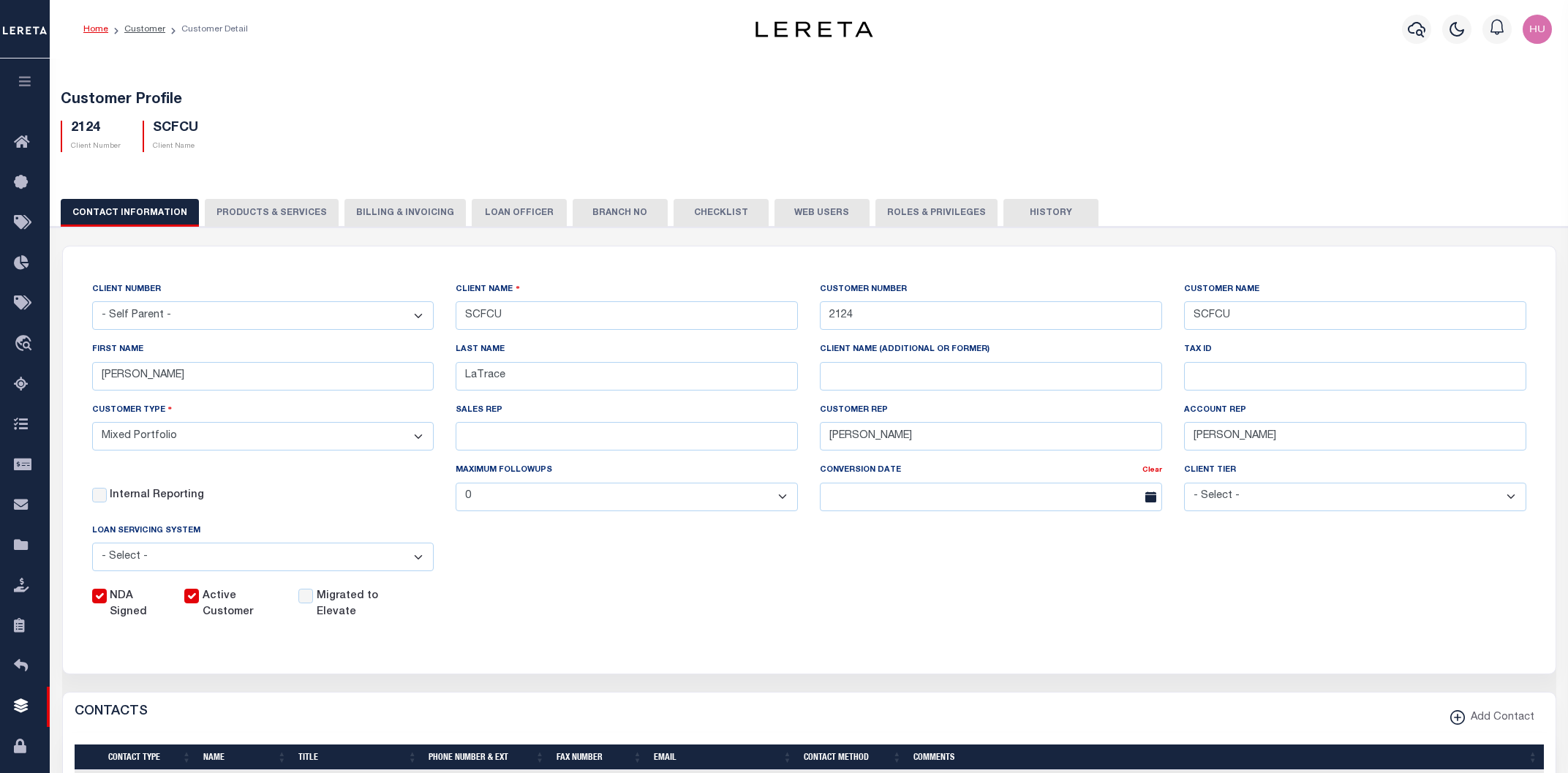
click at [278, 214] on button "PRODUCTS & SERVICES" at bounding box center [271, 213] width 134 height 28
select select "STX"
radio input "true"
checkbox input "true"
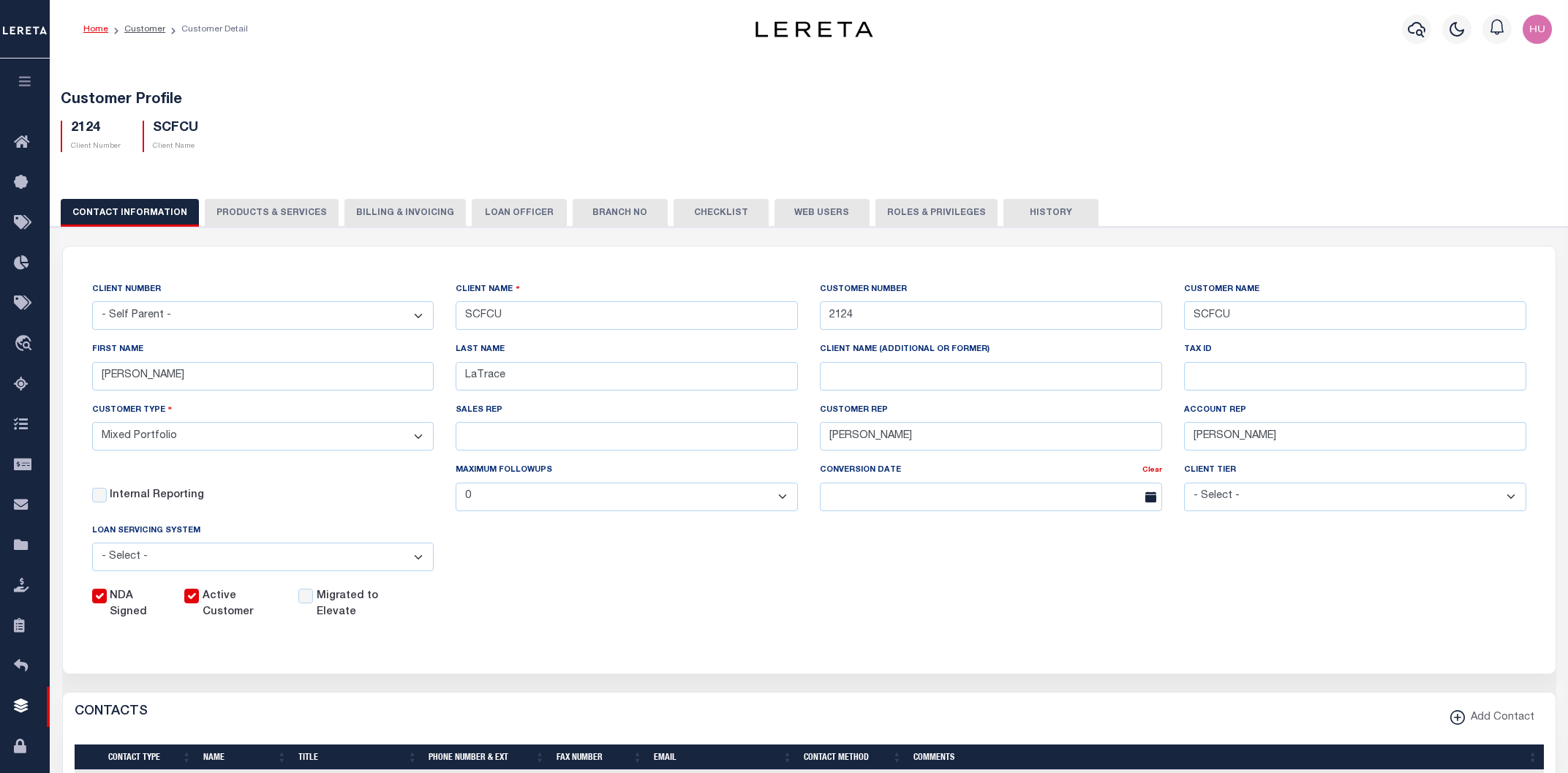
checkbox input "true"
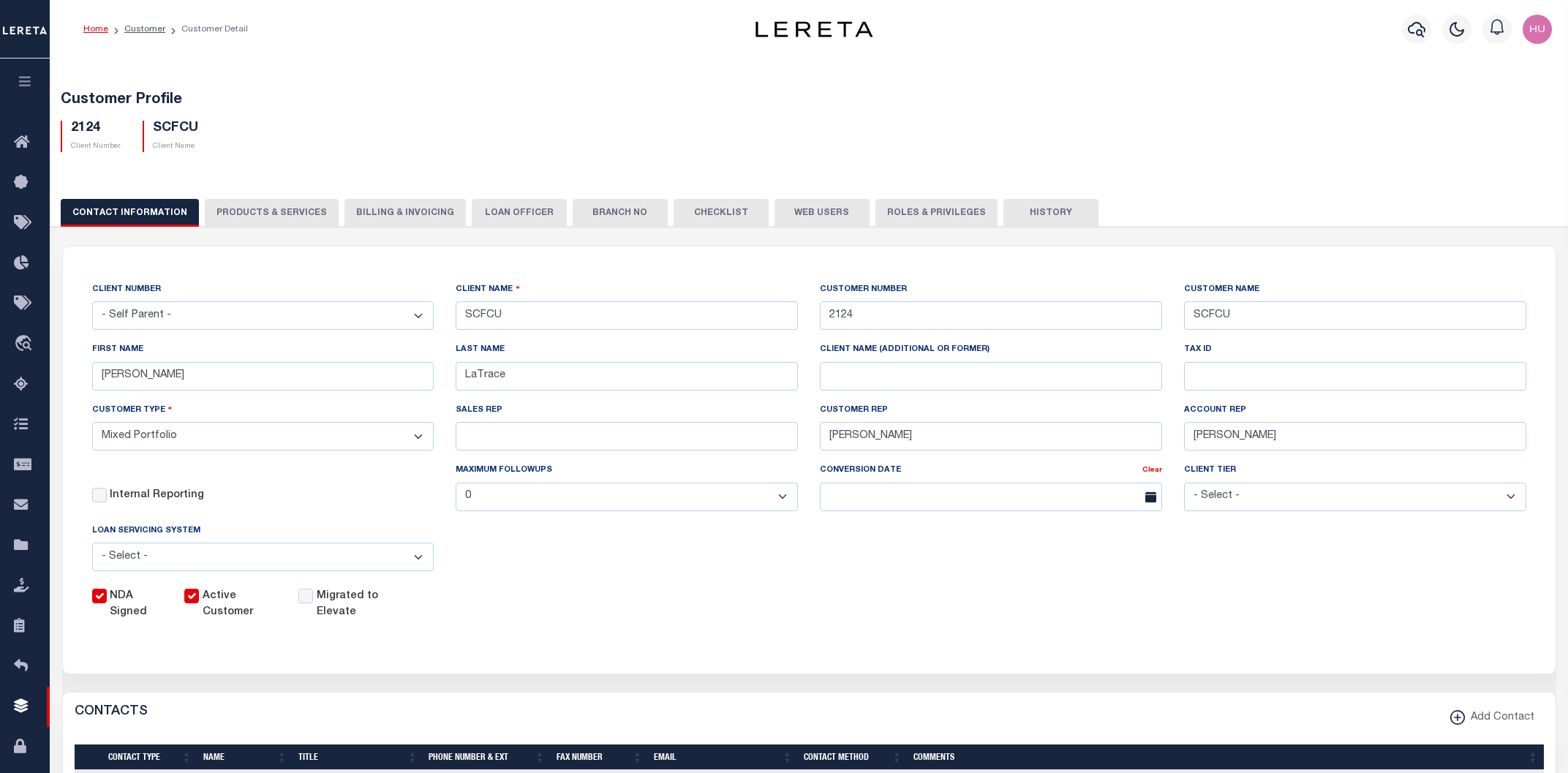
checkbox input "true"
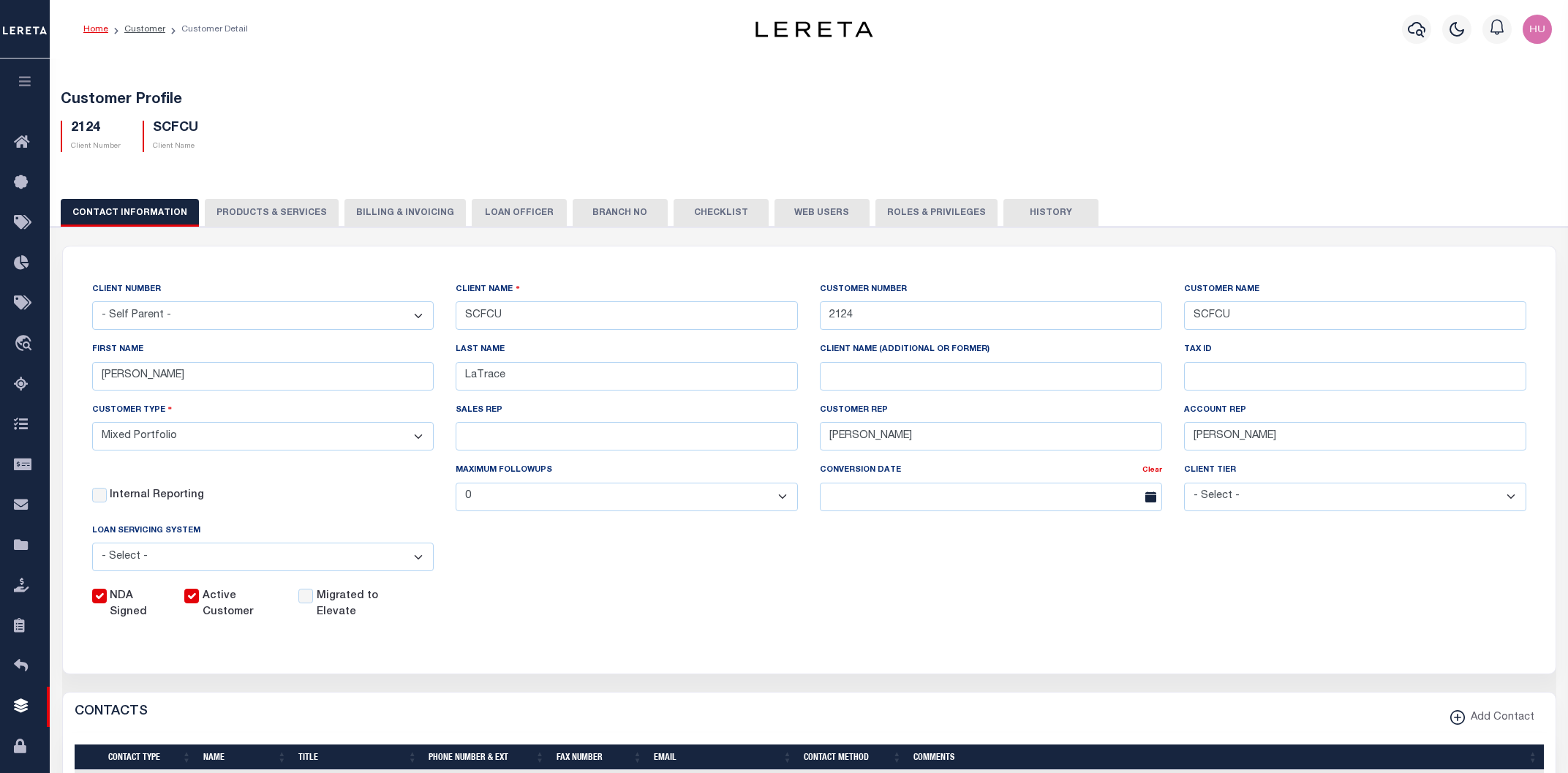
checkbox input "true"
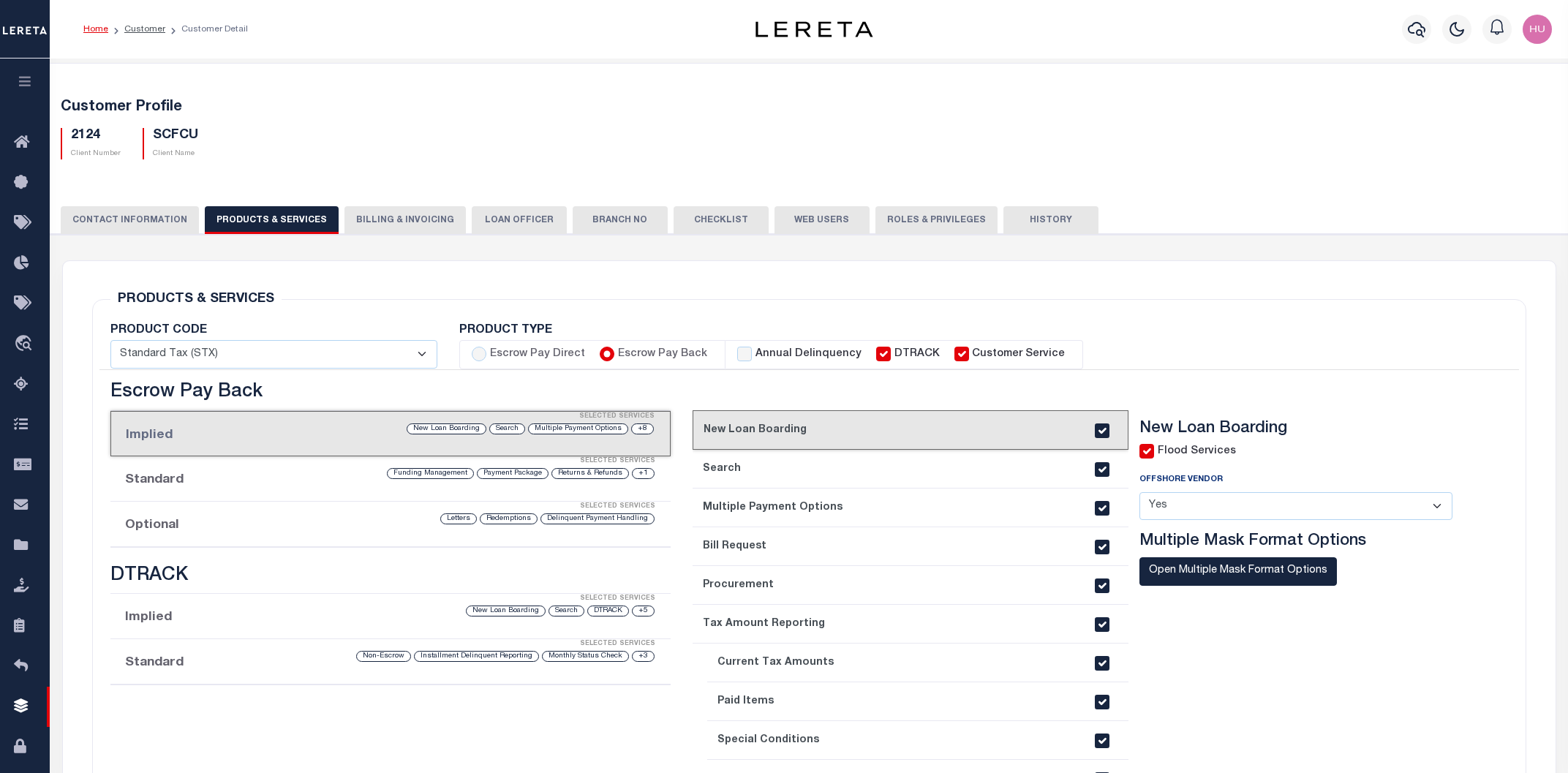
scroll to position [157, 0]
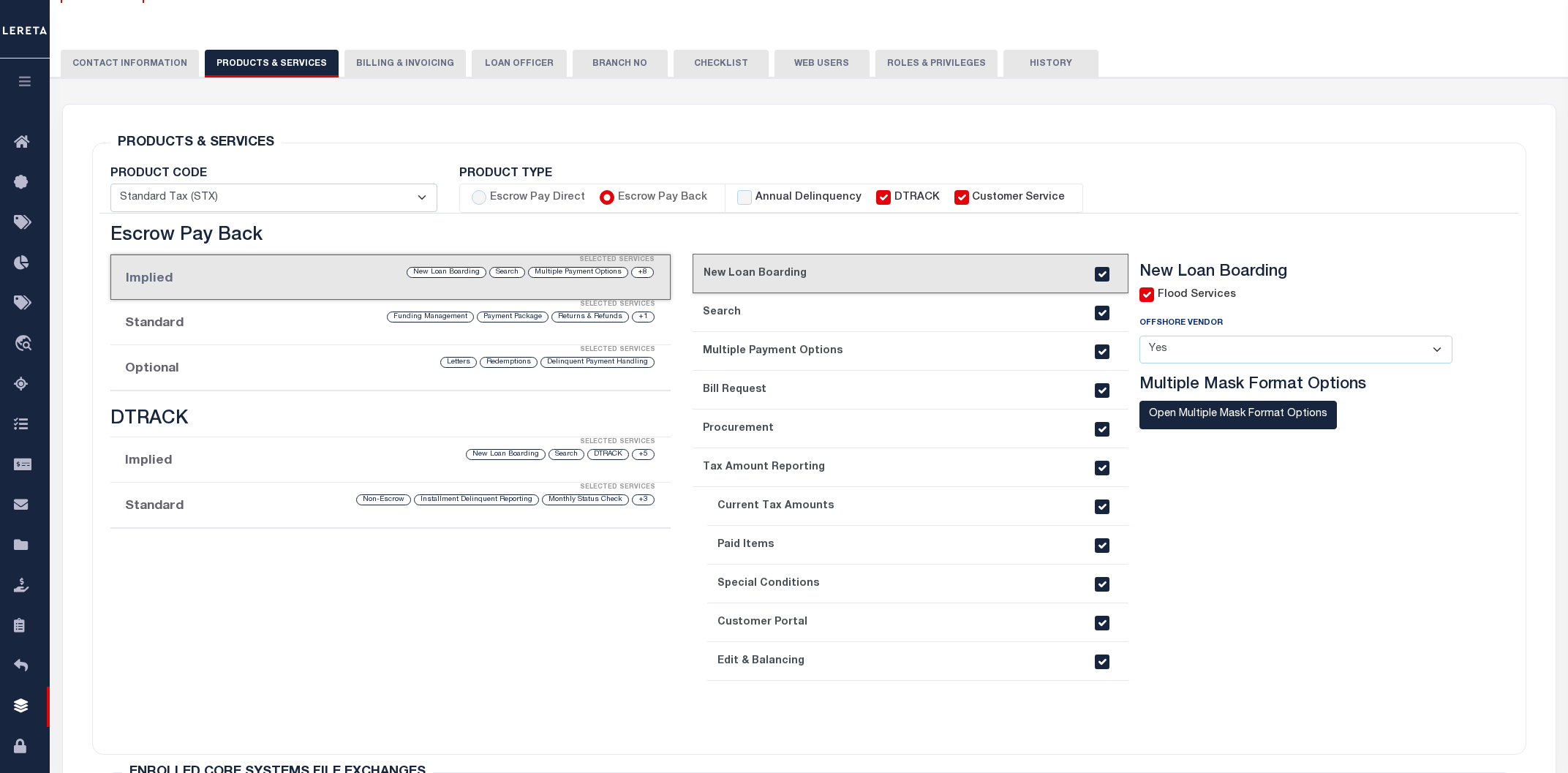
click at [209, 357] on div "Selected Services" at bounding box center [405, 350] width 560 height 29
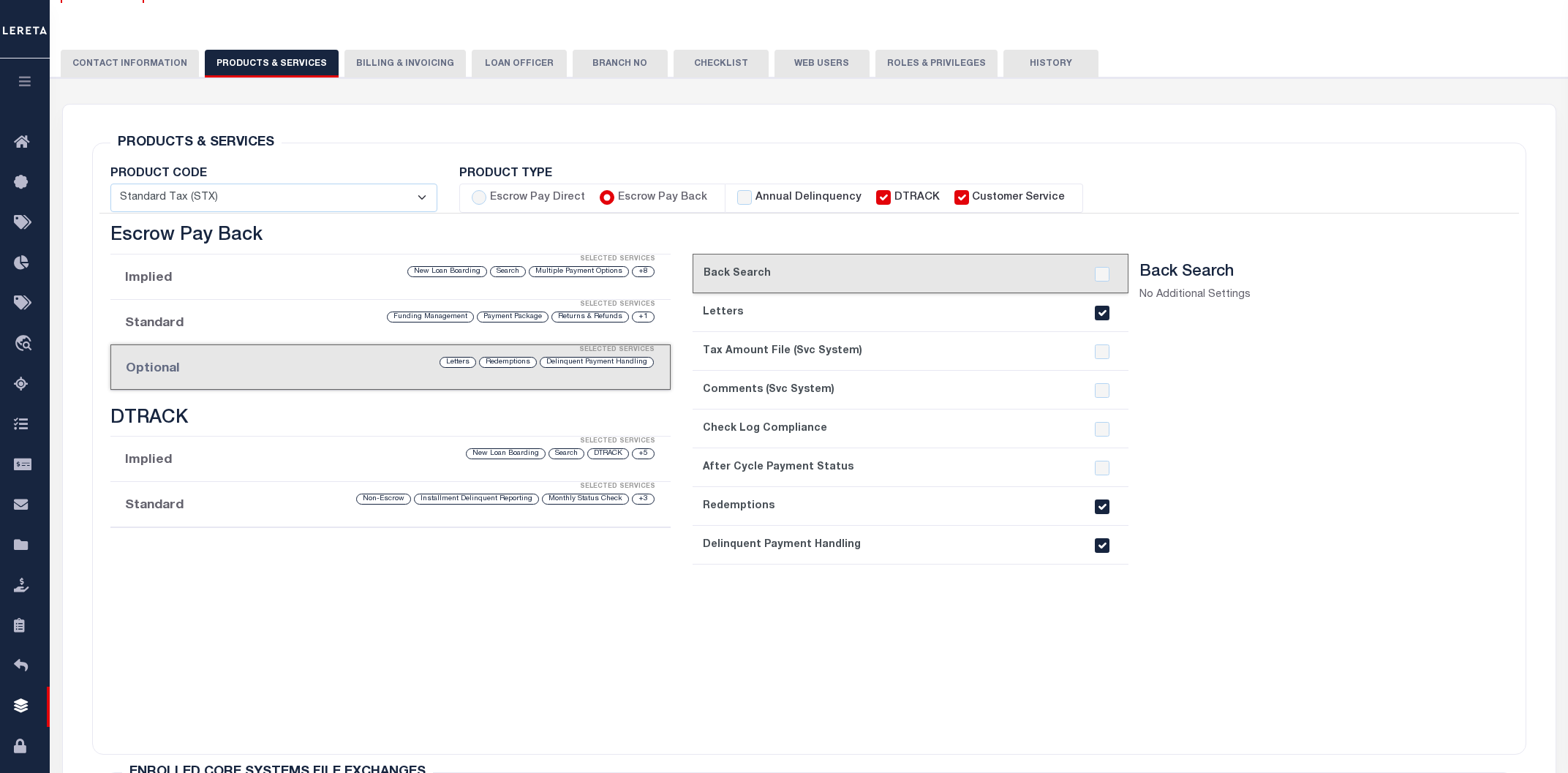
click at [1109, 545] on input "checkbox" at bounding box center [1102, 546] width 15 height 15
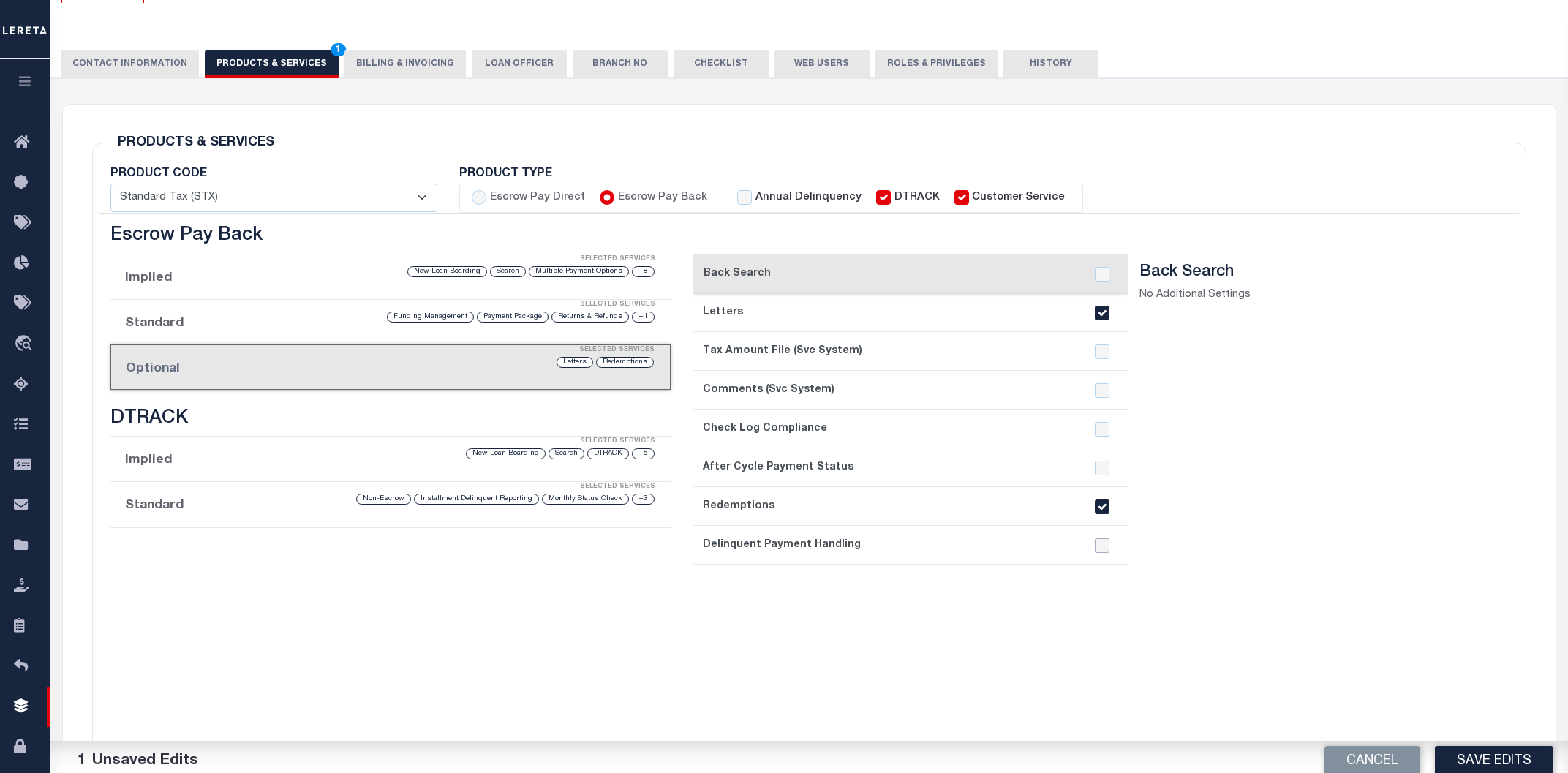
scroll to position [393, 0]
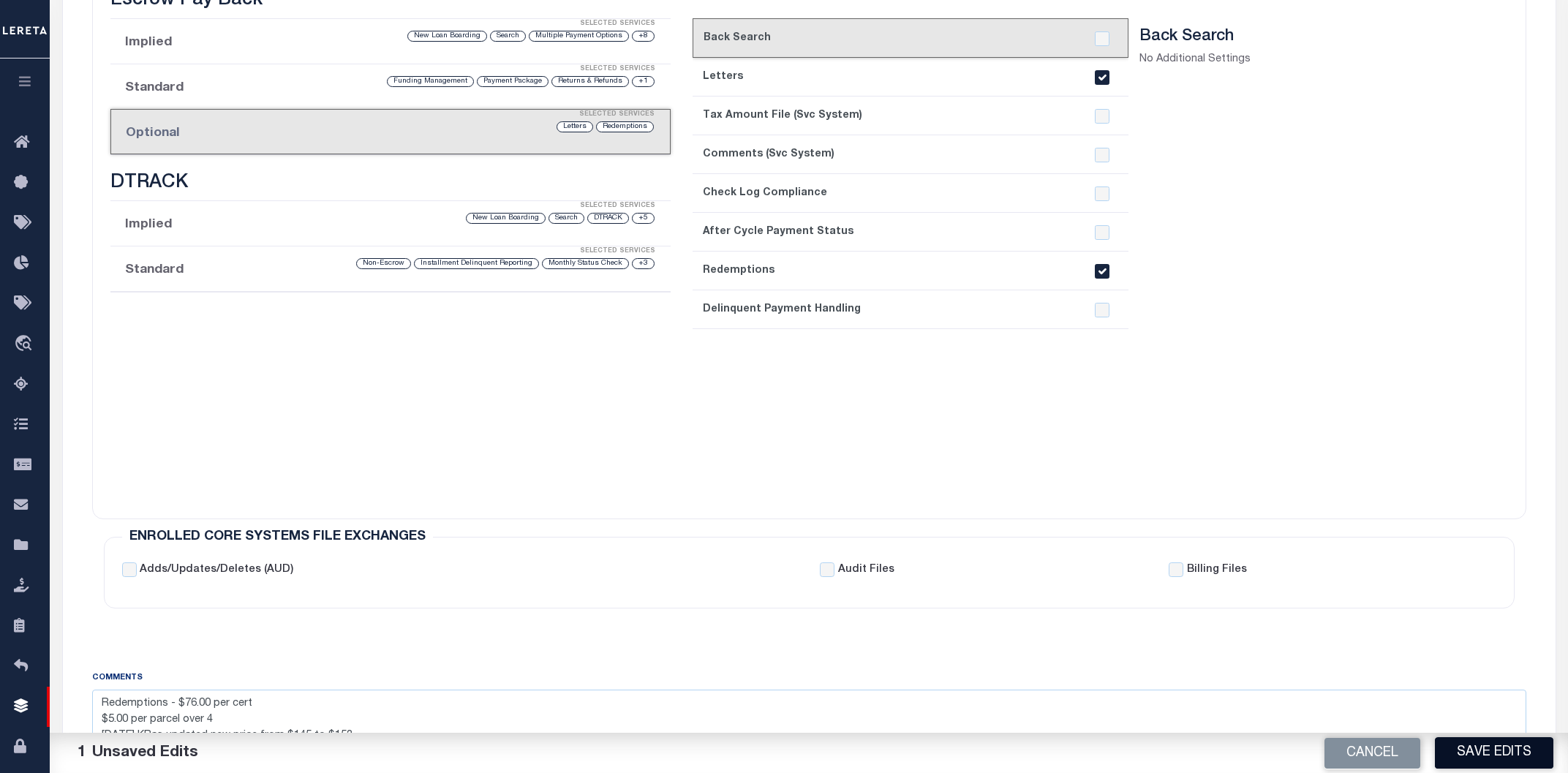
click at [1461, 741] on button "Save Edits" at bounding box center [1494, 753] width 118 height 31
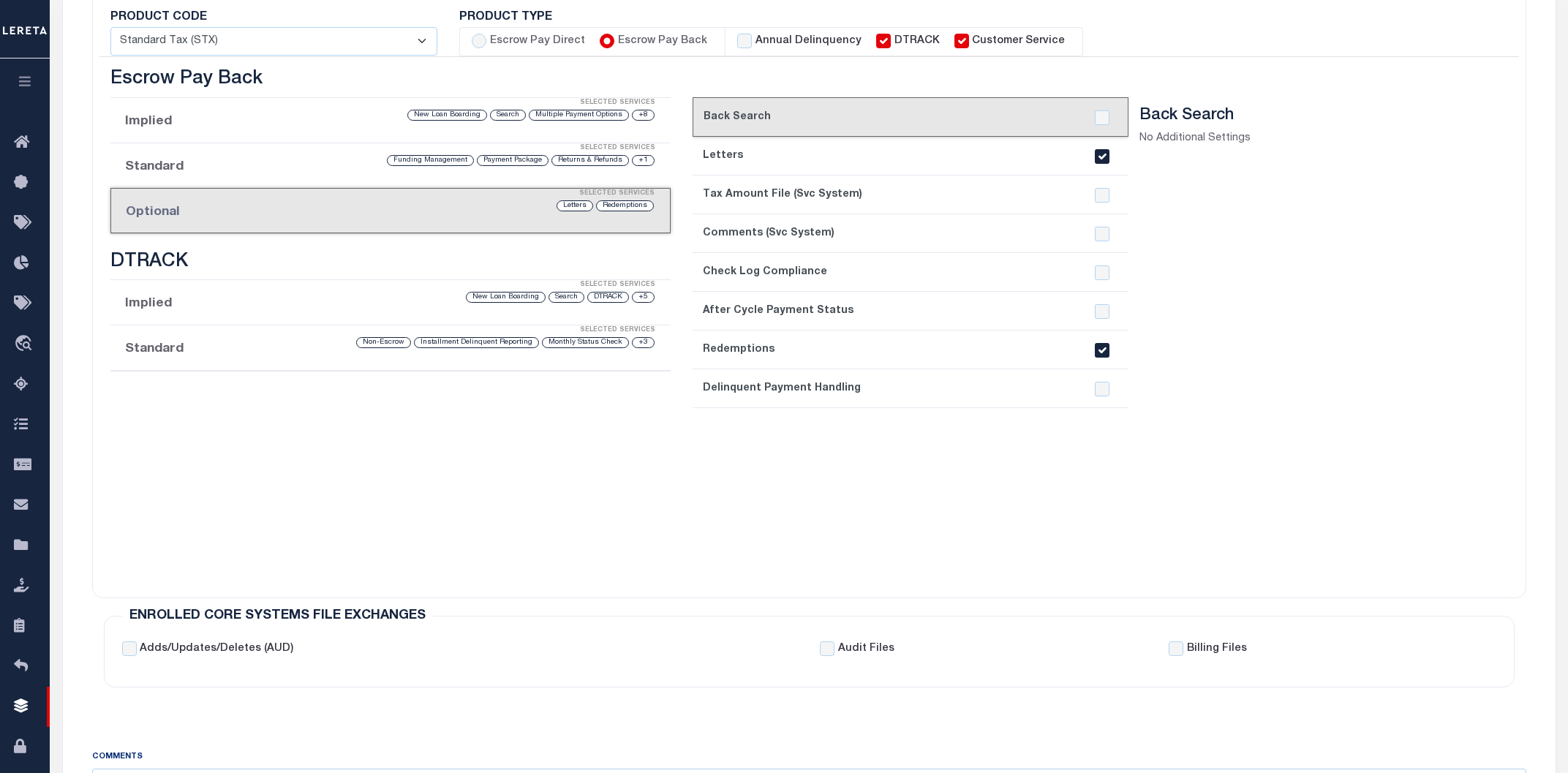
scroll to position [235, 0]
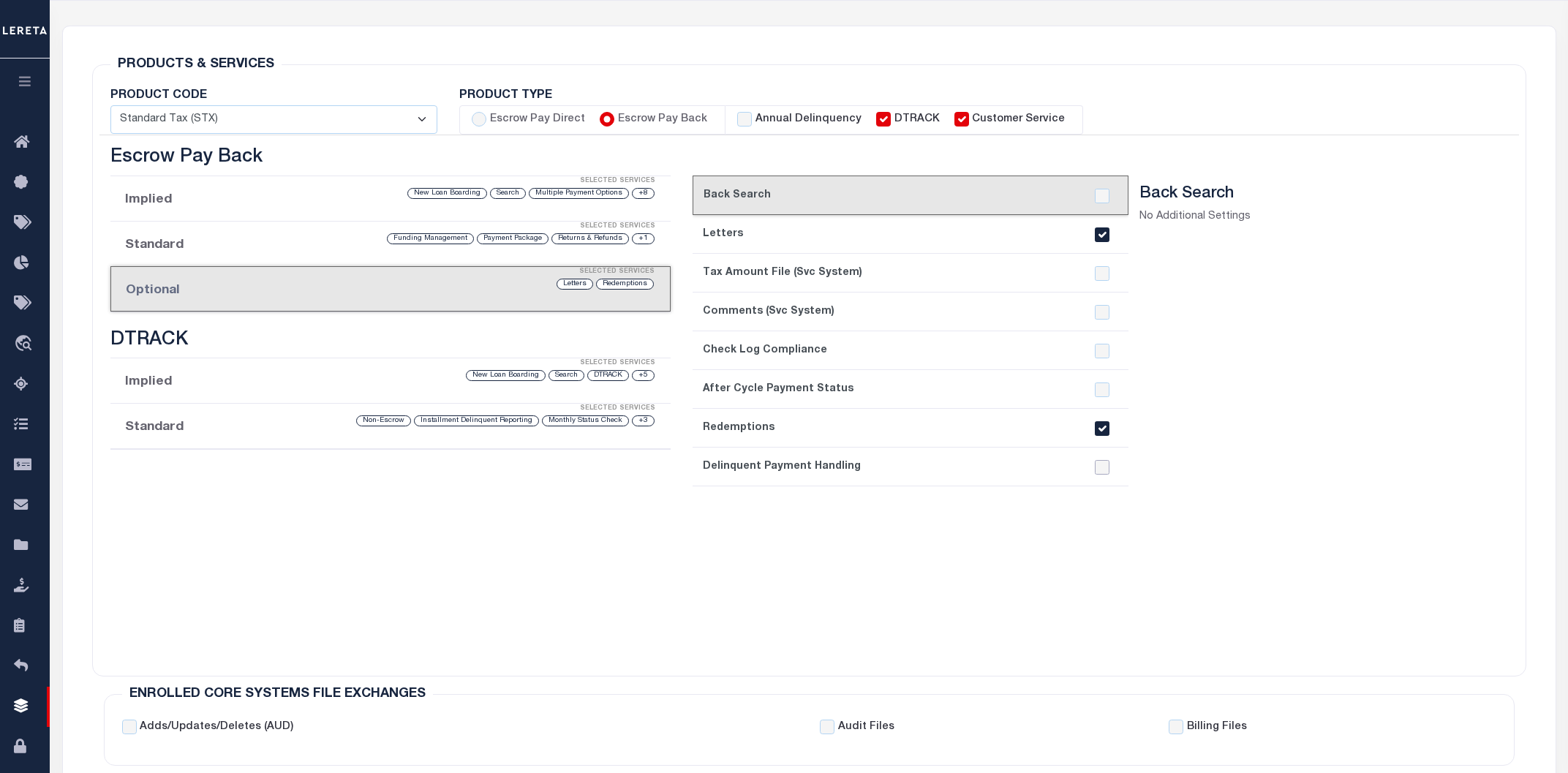
click at [1103, 468] on input "checkbox" at bounding box center [1102, 467] width 15 height 15
checkbox input "true"
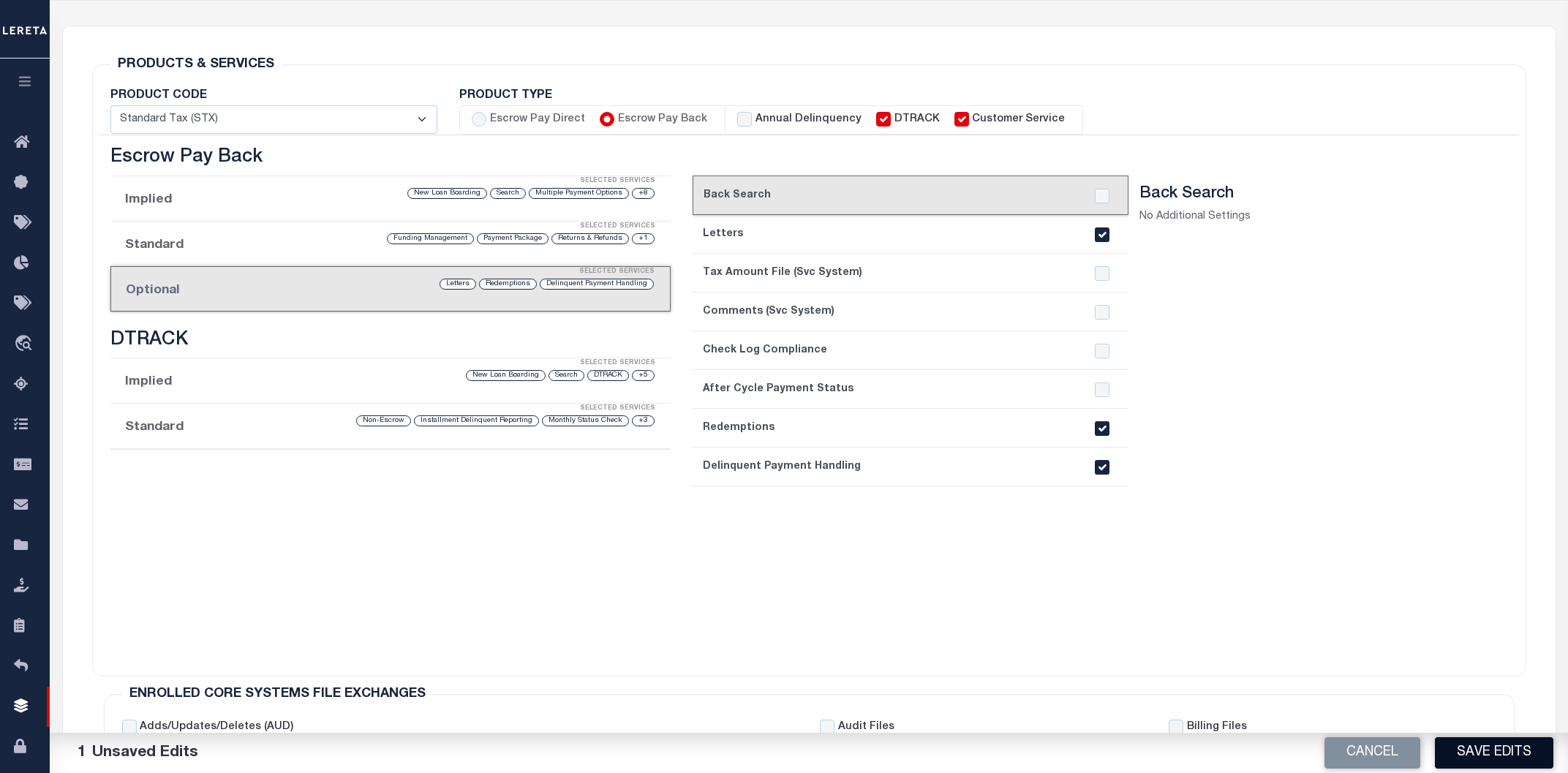
click at [1501, 757] on button "Save Edits" at bounding box center [1494, 753] width 118 height 31
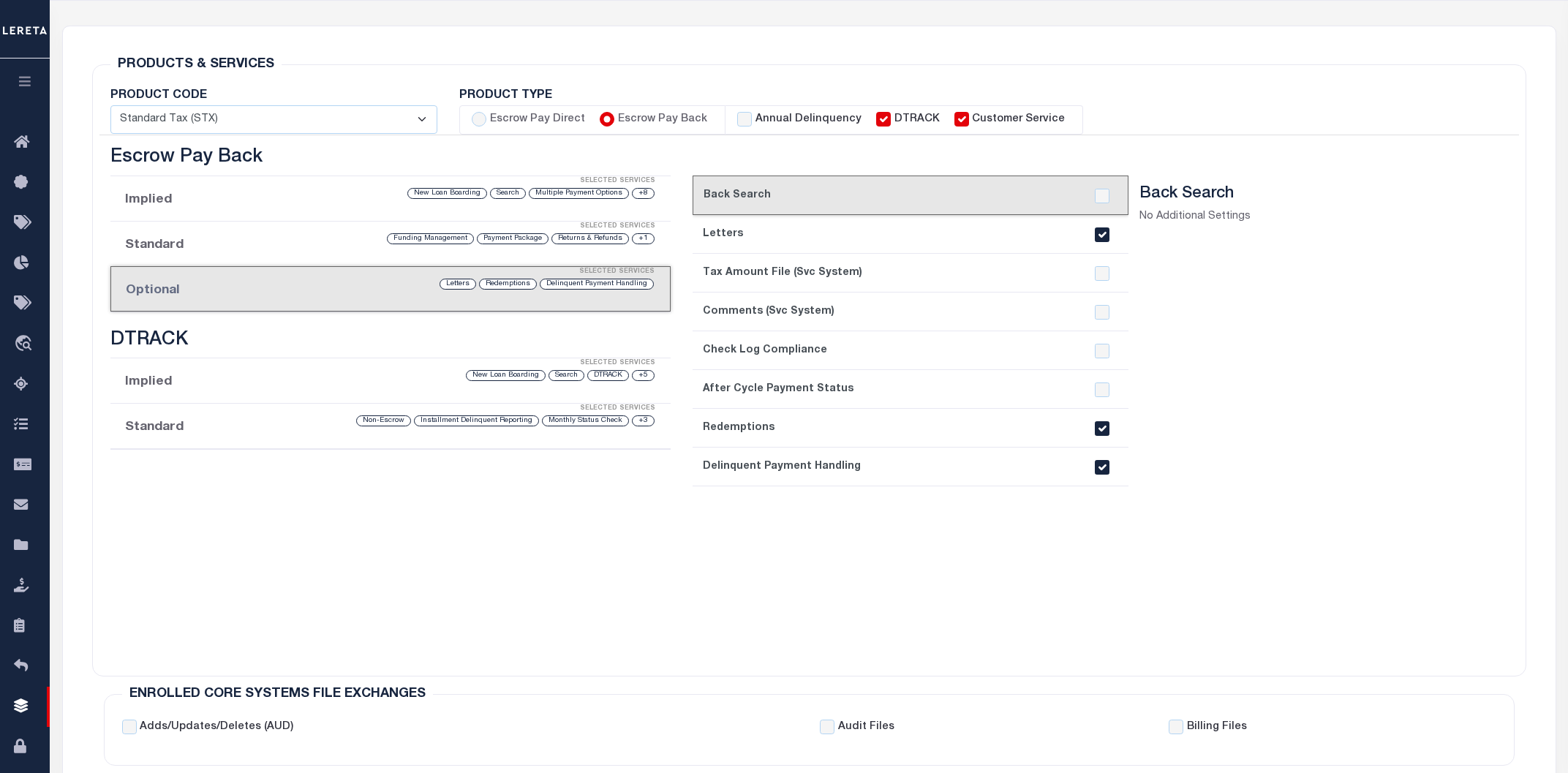
scroll to position [0, 0]
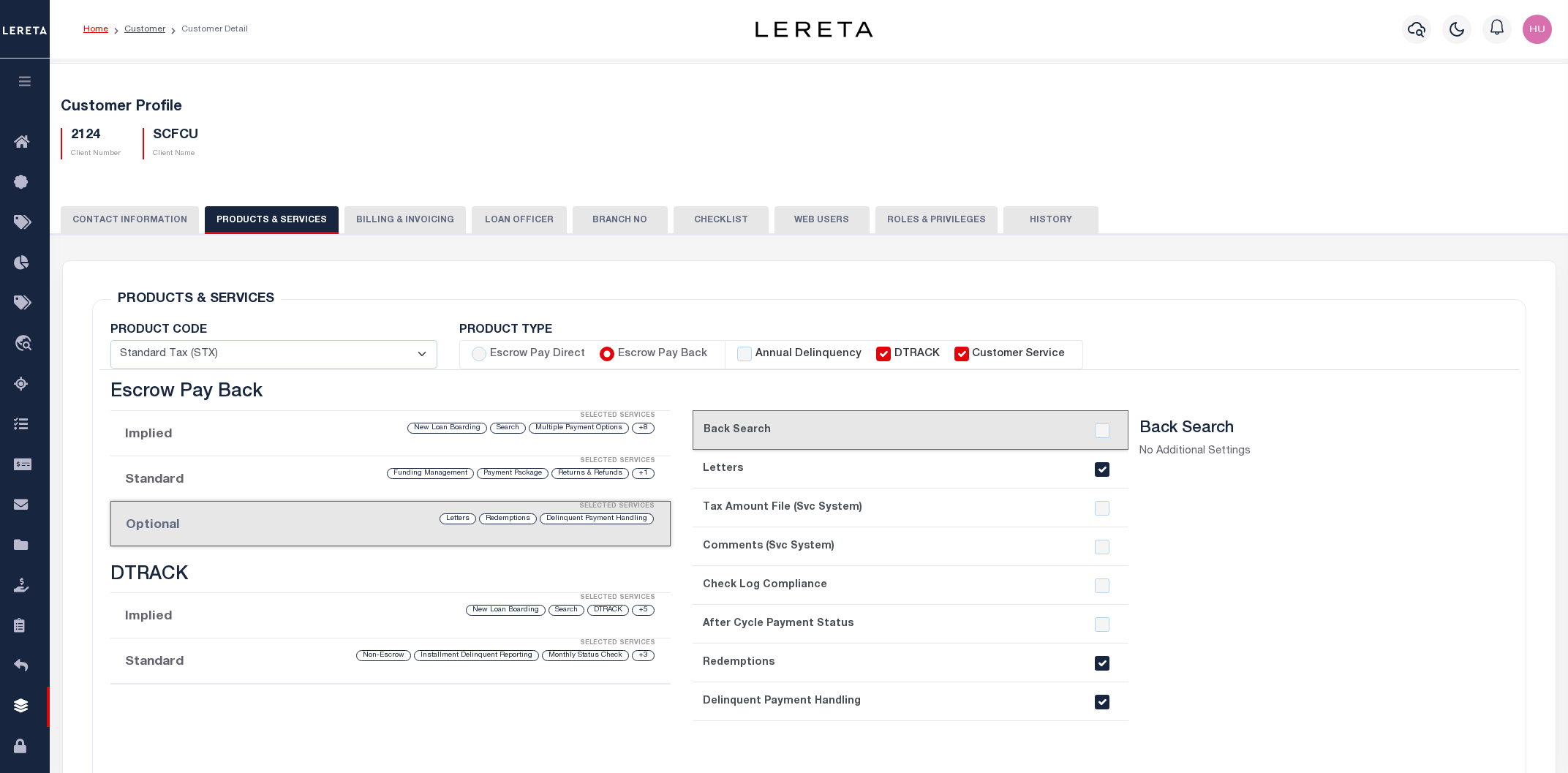
click at [1004, 218] on button "History" at bounding box center [1051, 220] width 95 height 28
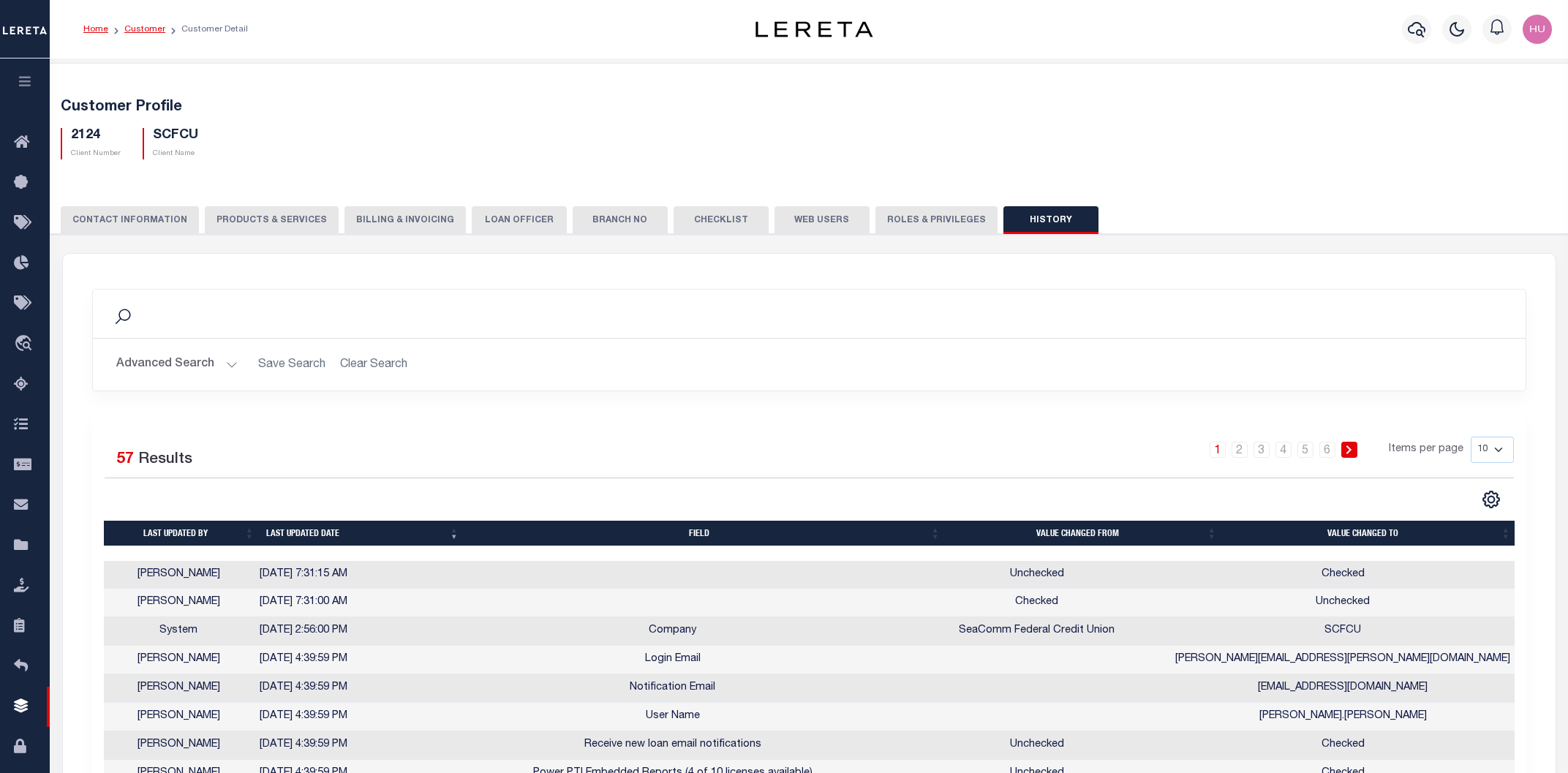
click at [137, 29] on link "Customer" at bounding box center [144, 29] width 41 height 9
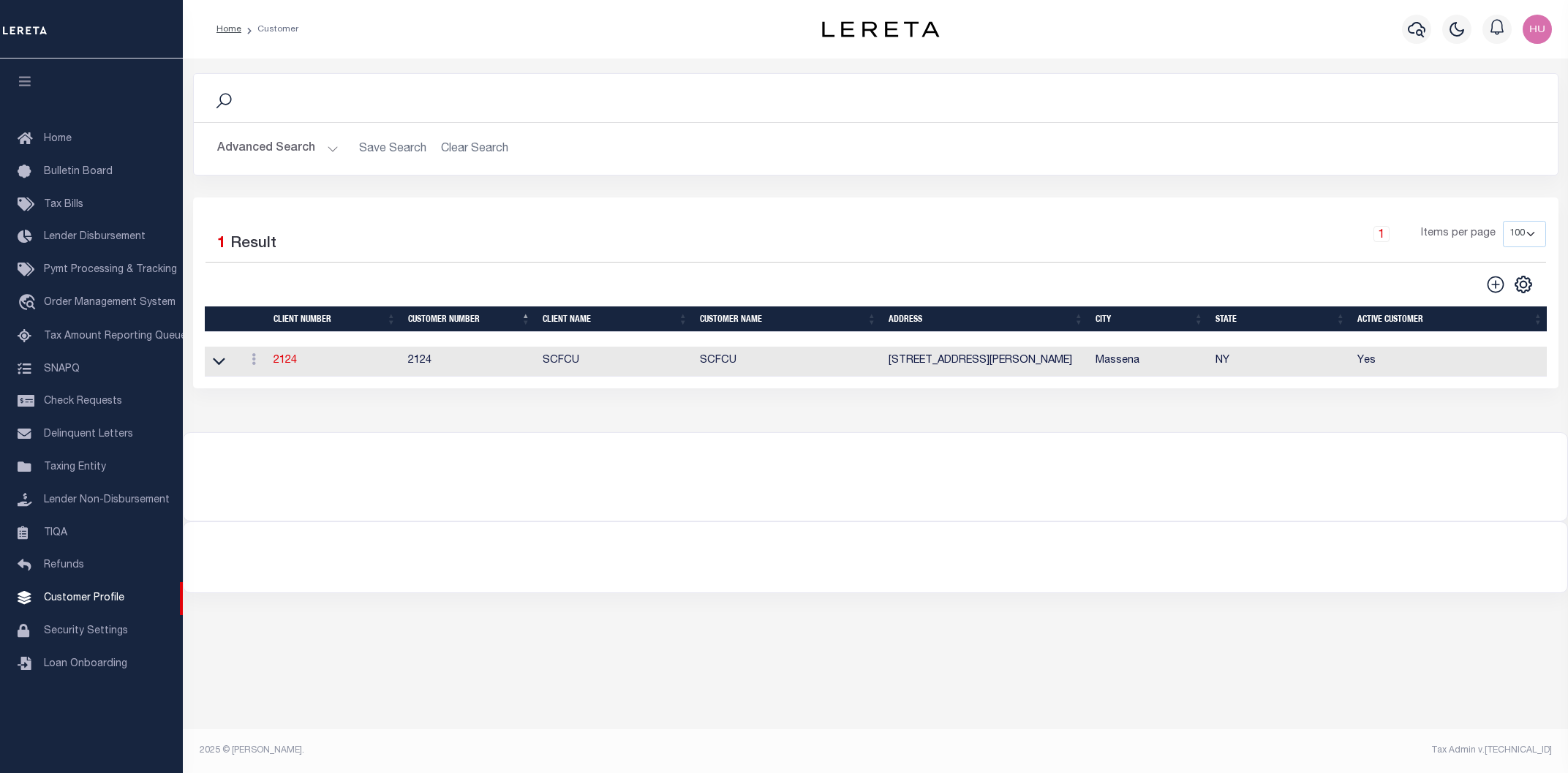
click at [291, 151] on button "Advanced Search" at bounding box center [277, 149] width 121 height 29
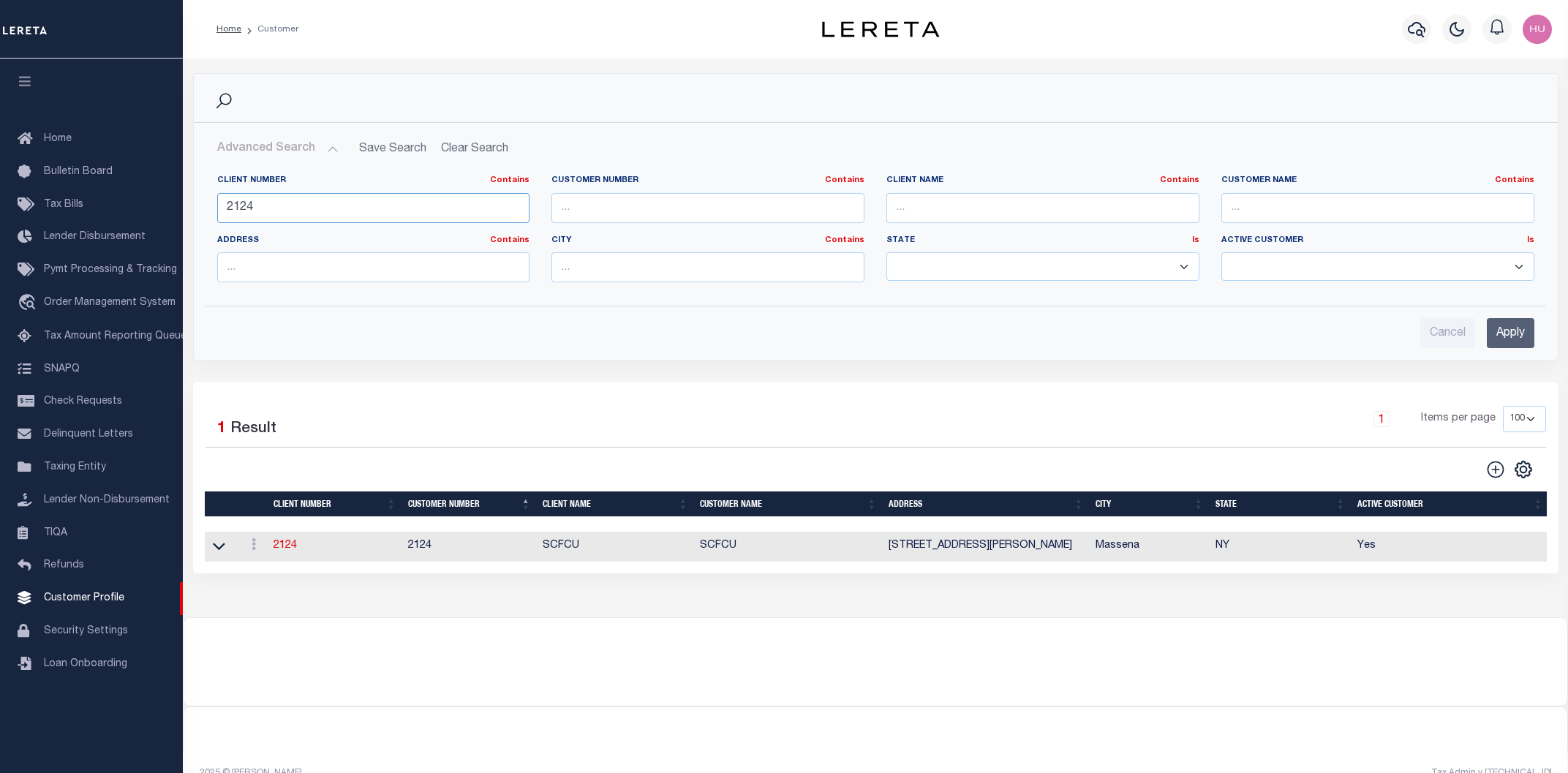
click at [236, 203] on input "2124" at bounding box center [373, 208] width 313 height 30
paste input "70185"
type input "70185"
click at [1506, 335] on input "Apply" at bounding box center [1510, 333] width 48 height 30
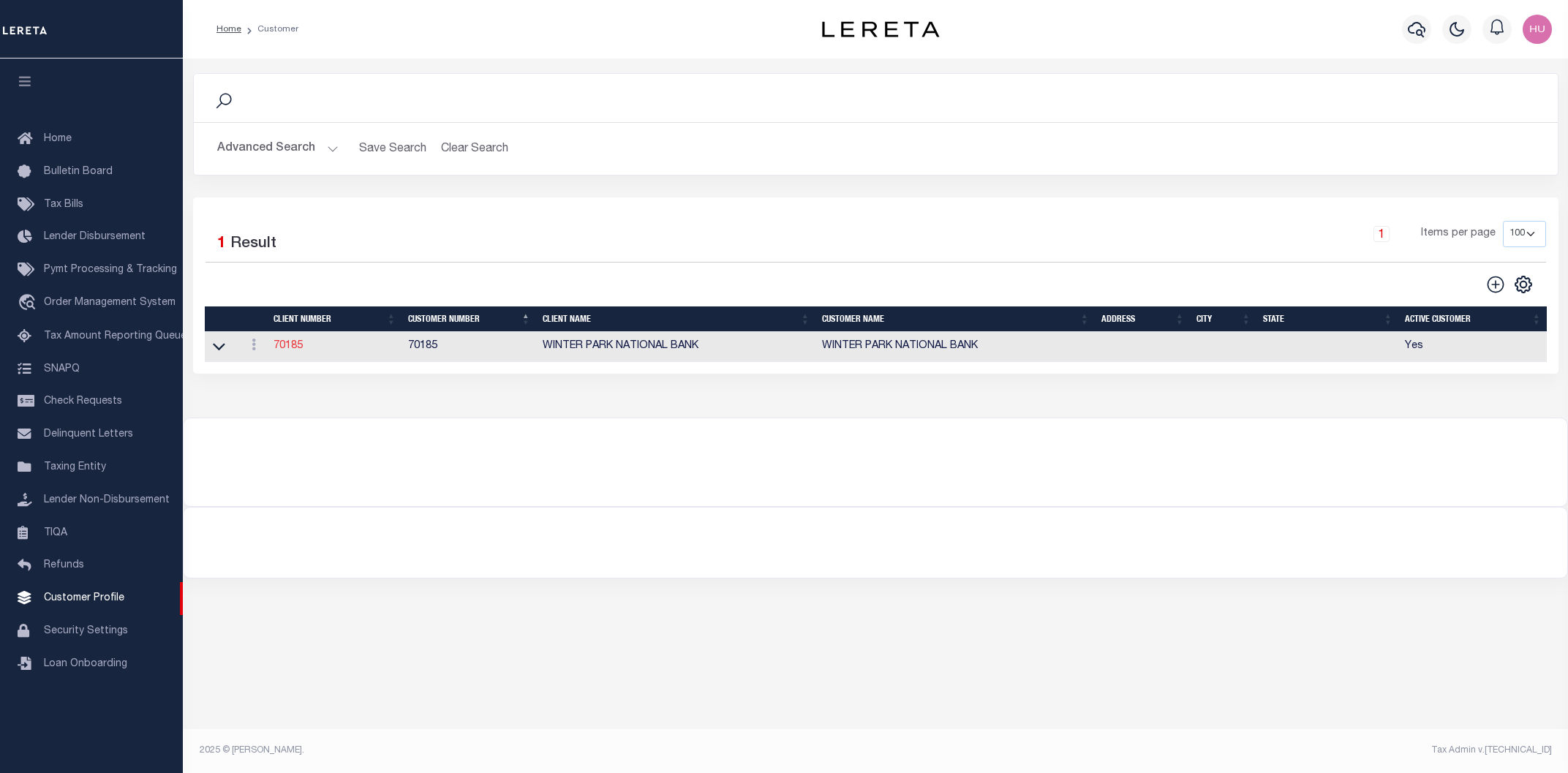
click at [290, 346] on link "70185" at bounding box center [288, 346] width 29 height 10
select select "2332"
type input "WINTER PARK NATIONAL BANK"
type input "70185"
type input "WINTER PARK NATIONAL BANK"
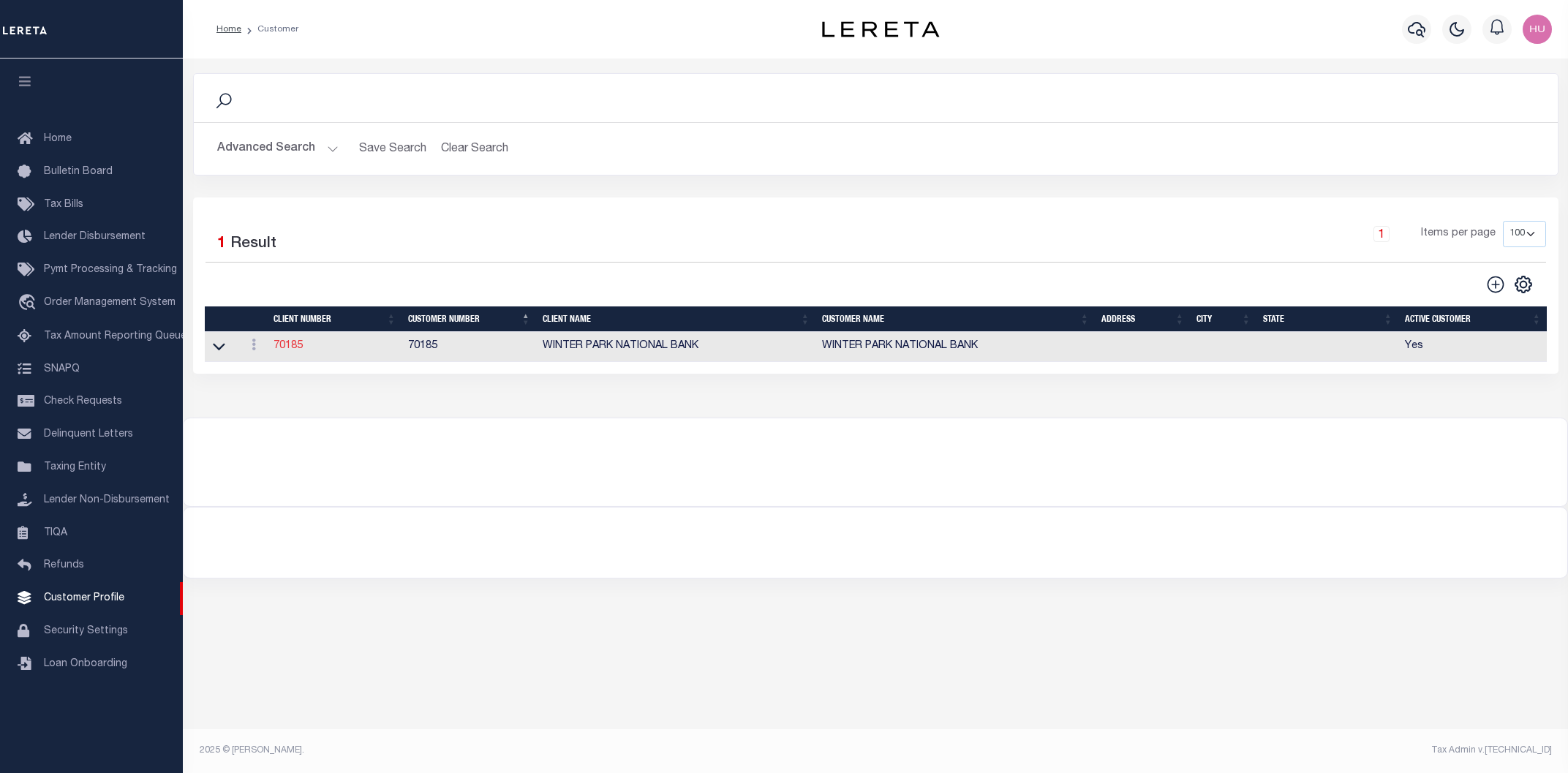
select select "Residential"
type input "CUSTOMER SERVICE"
type input "08/18/2017"
select select
checkbox input "true"
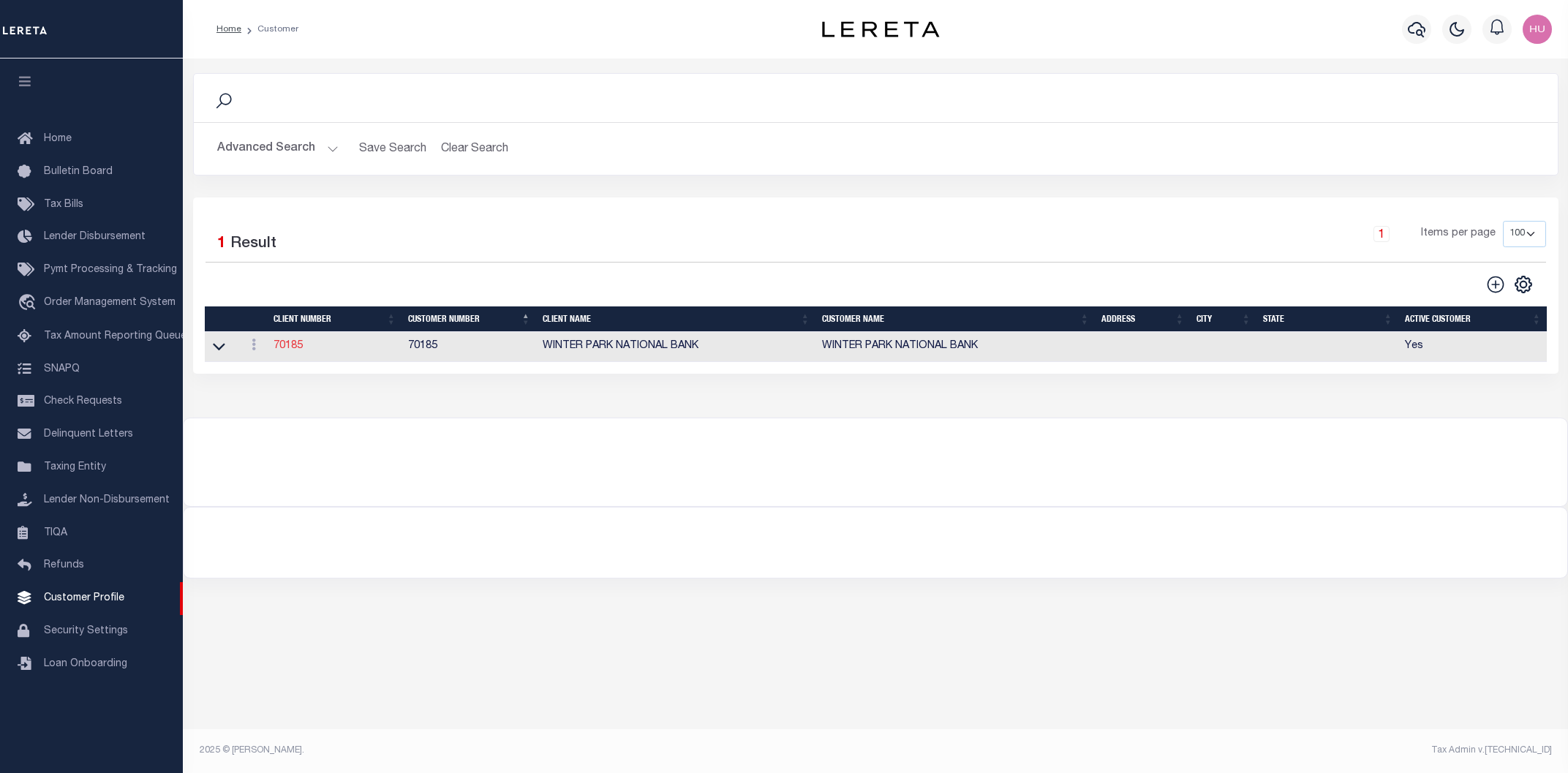
select select
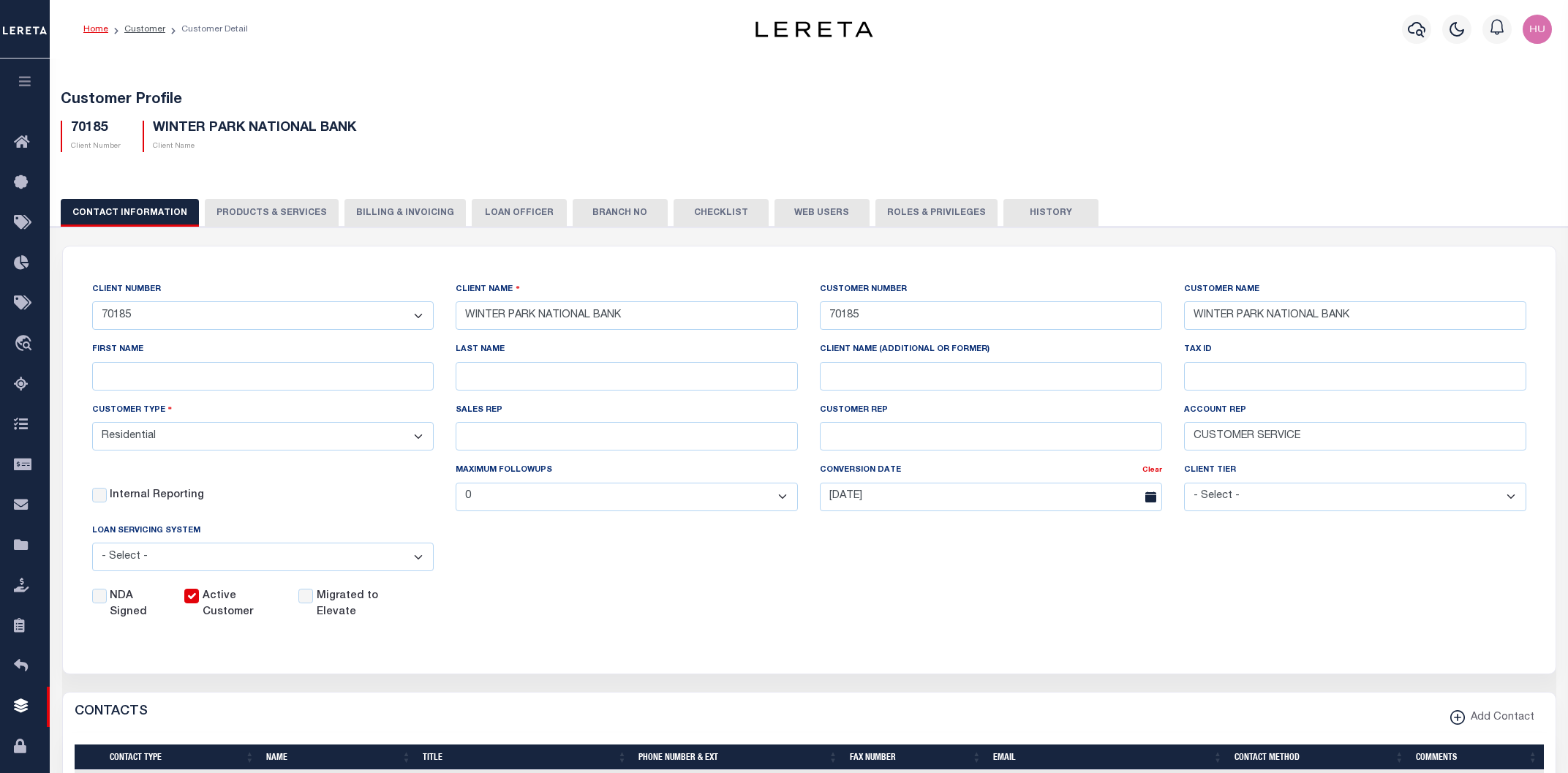
click at [294, 212] on button "PRODUCTS & SERVICES" at bounding box center [271, 213] width 134 height 28
radio input "true"
checkbox input "true"
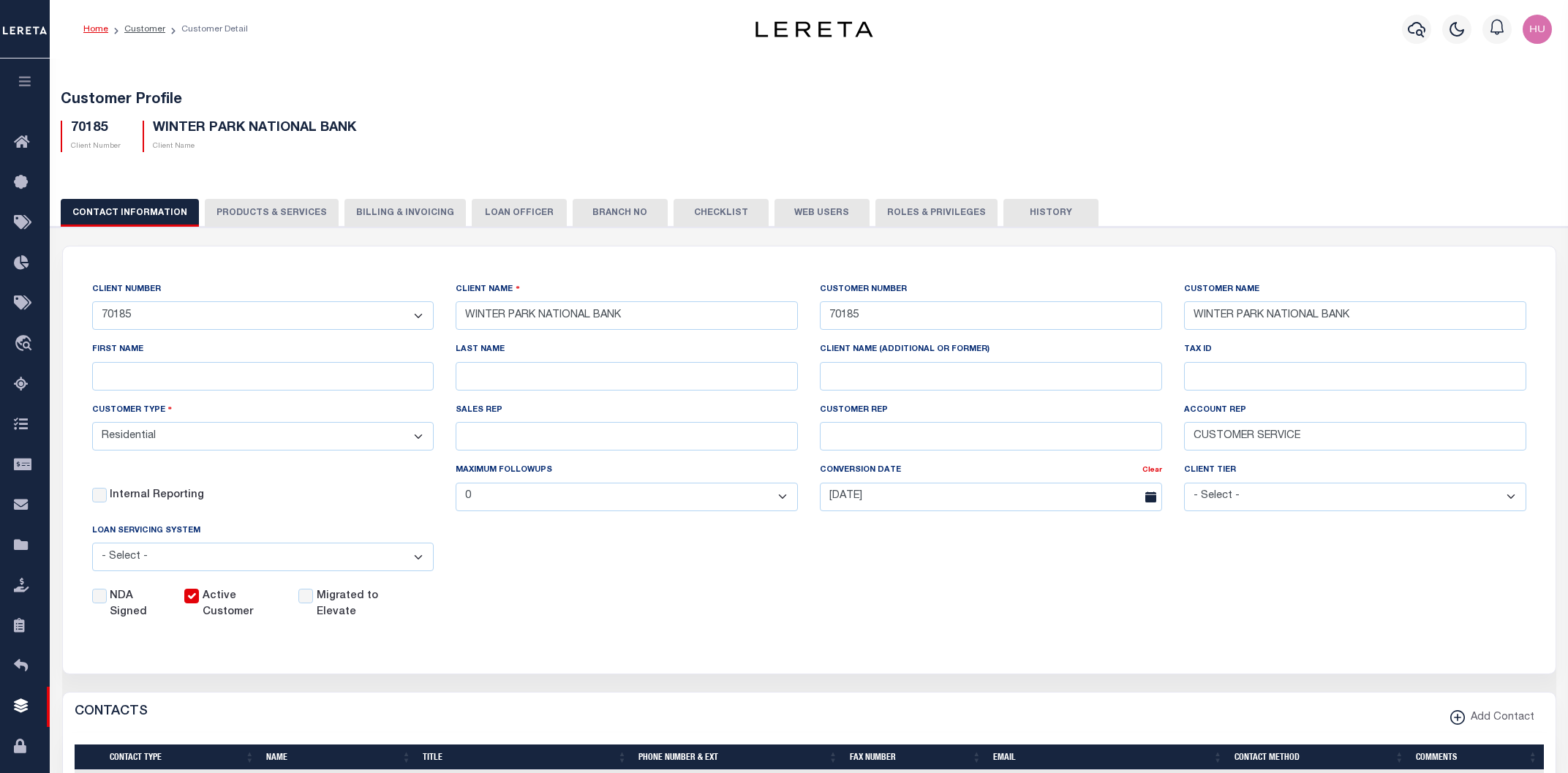
checkbox input "true"
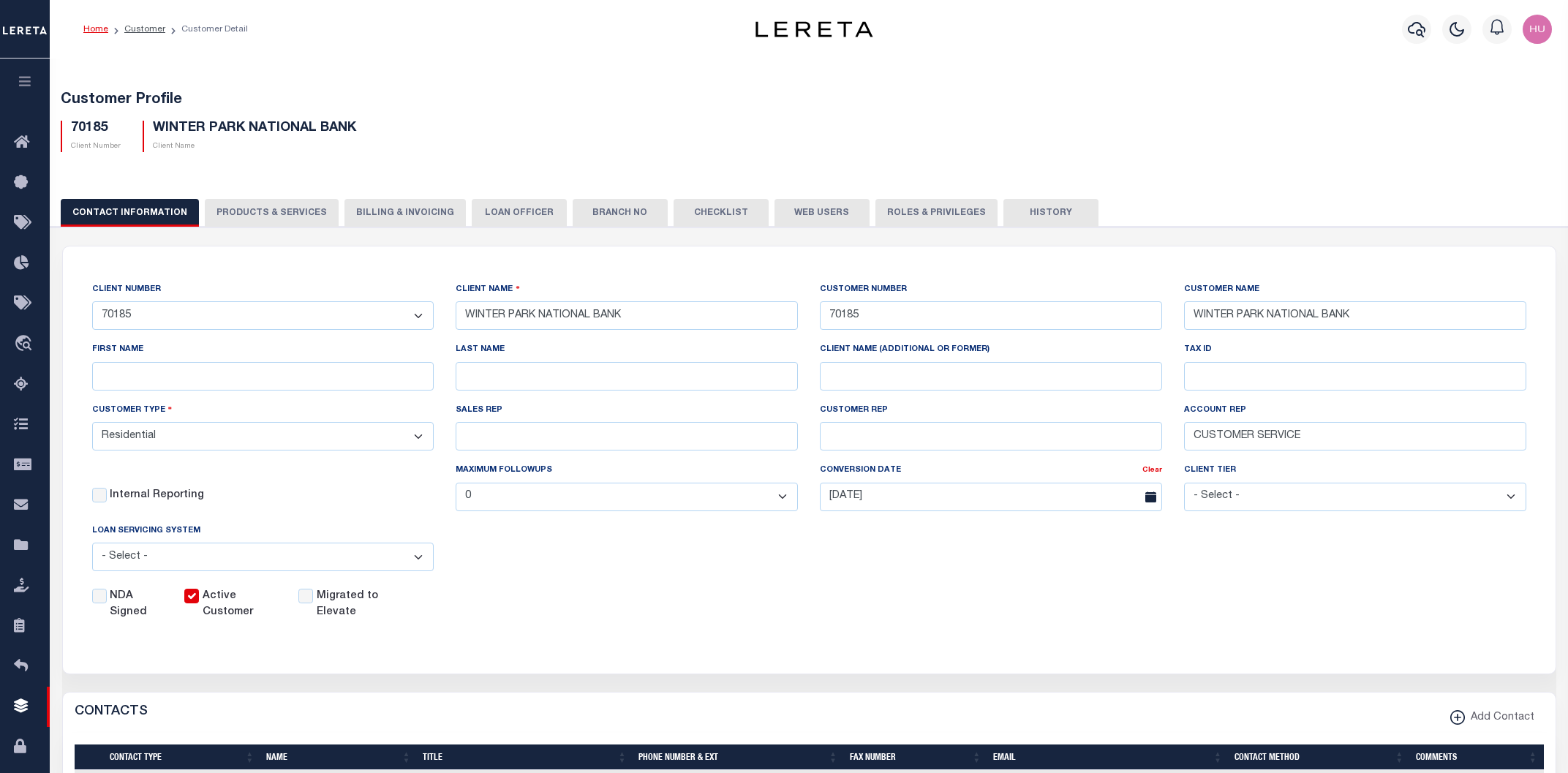
checkbox input "true"
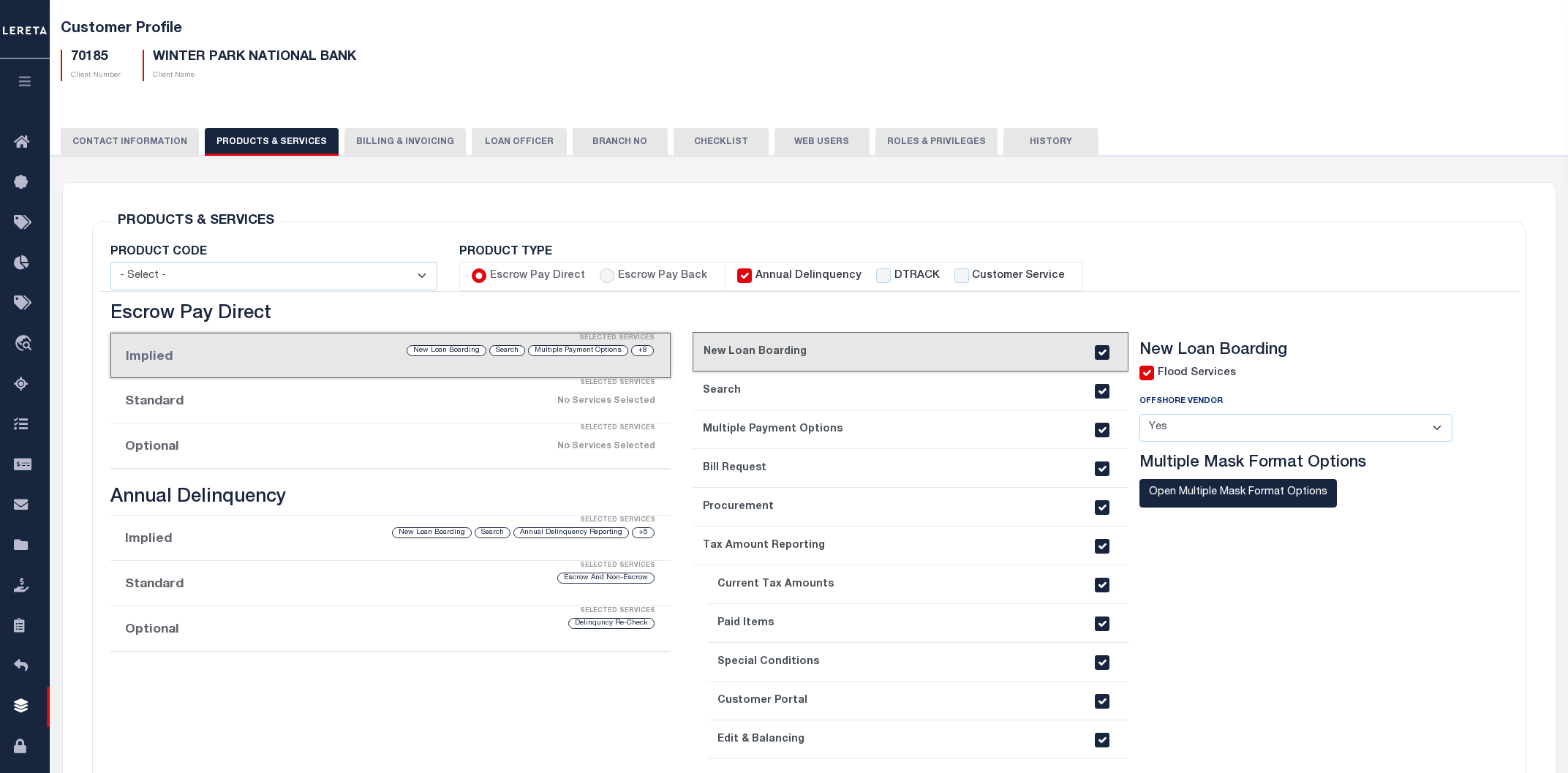
scroll to position [157, 0]
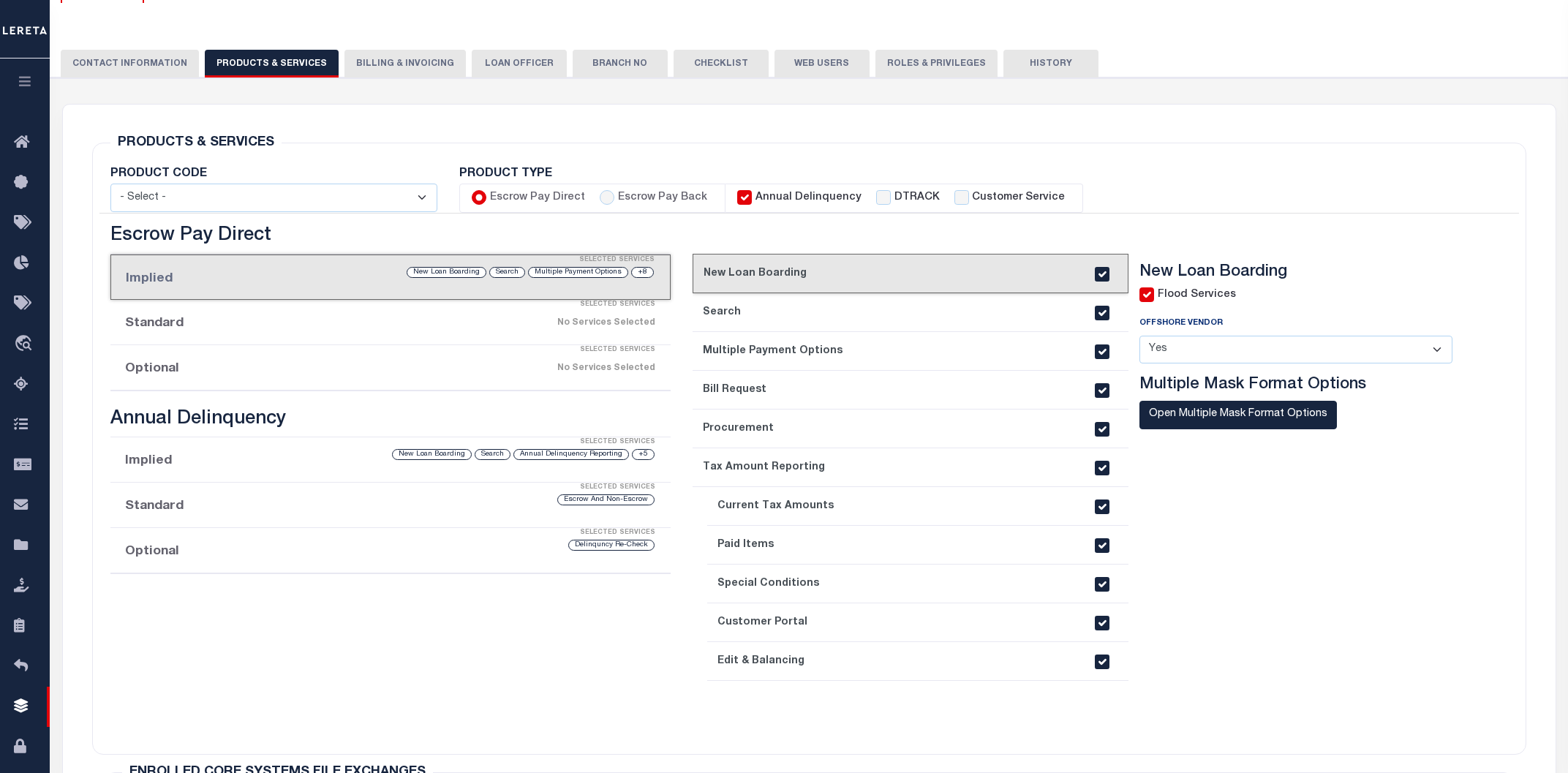
click at [190, 352] on div "Selected Services" at bounding box center [405, 350] width 560 height 29
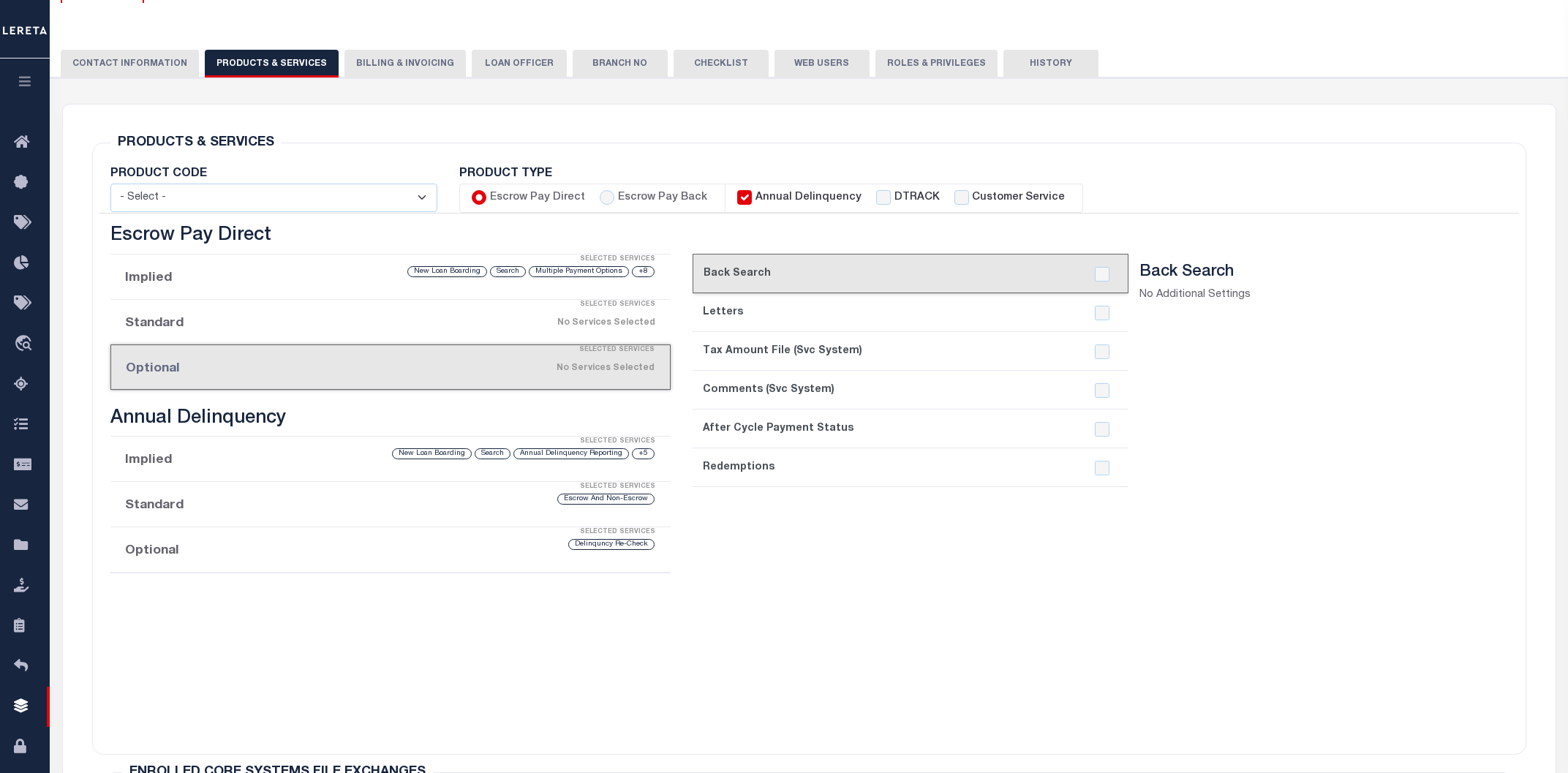
scroll to position [0, 0]
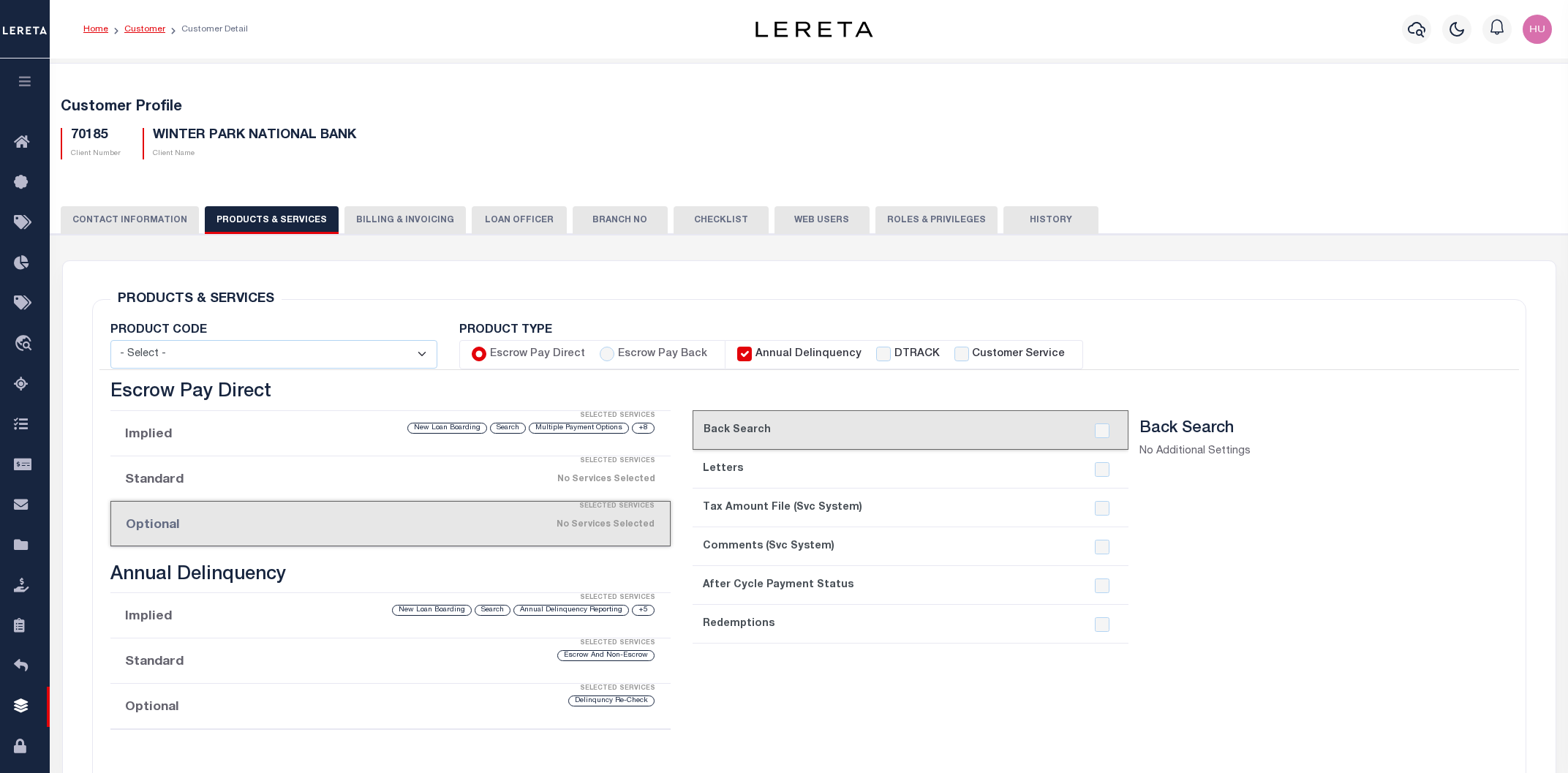
click at [143, 26] on link "Customer" at bounding box center [144, 29] width 41 height 9
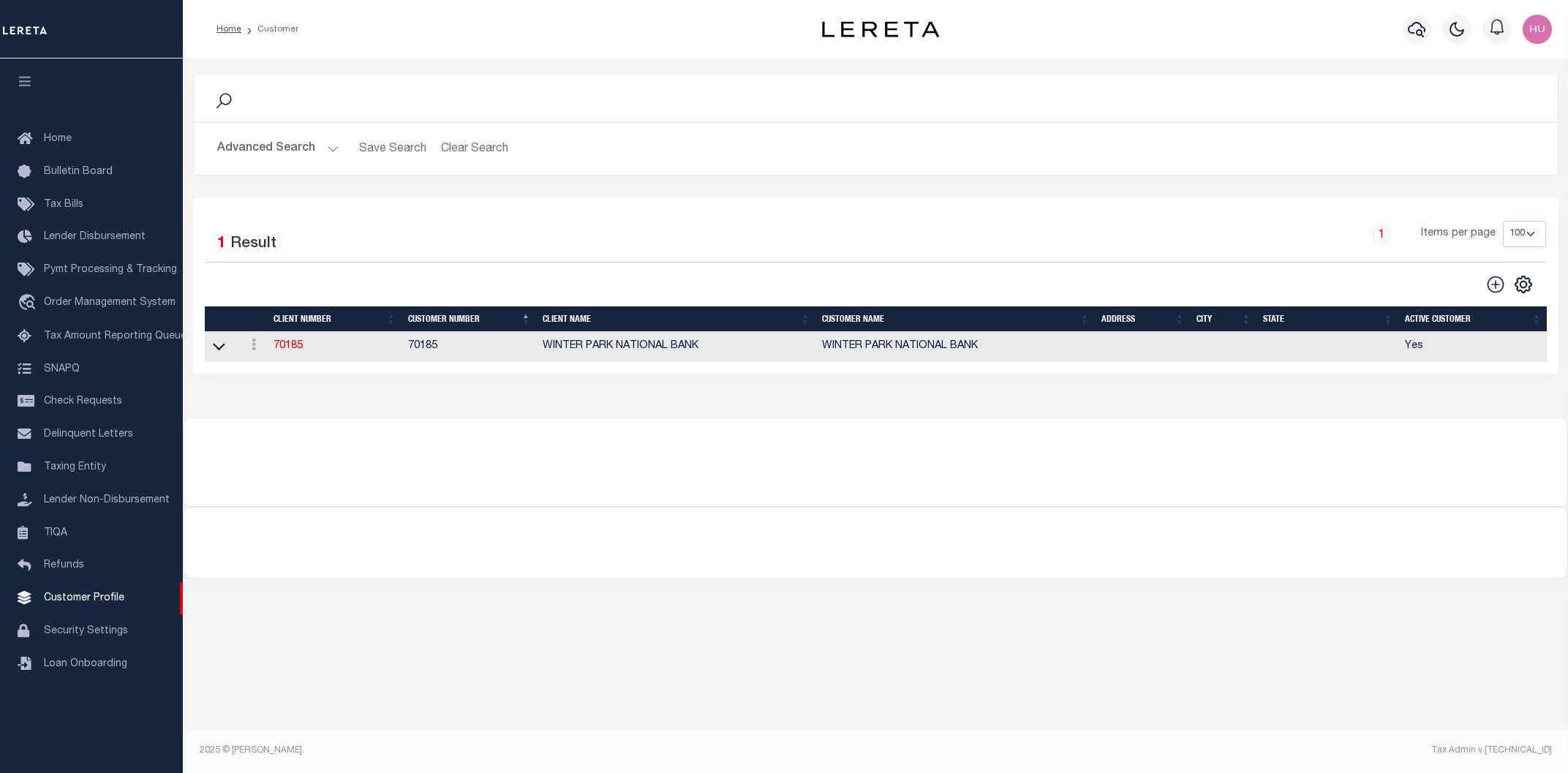
click at [303, 142] on button "Advanced Search" at bounding box center [277, 149] width 121 height 29
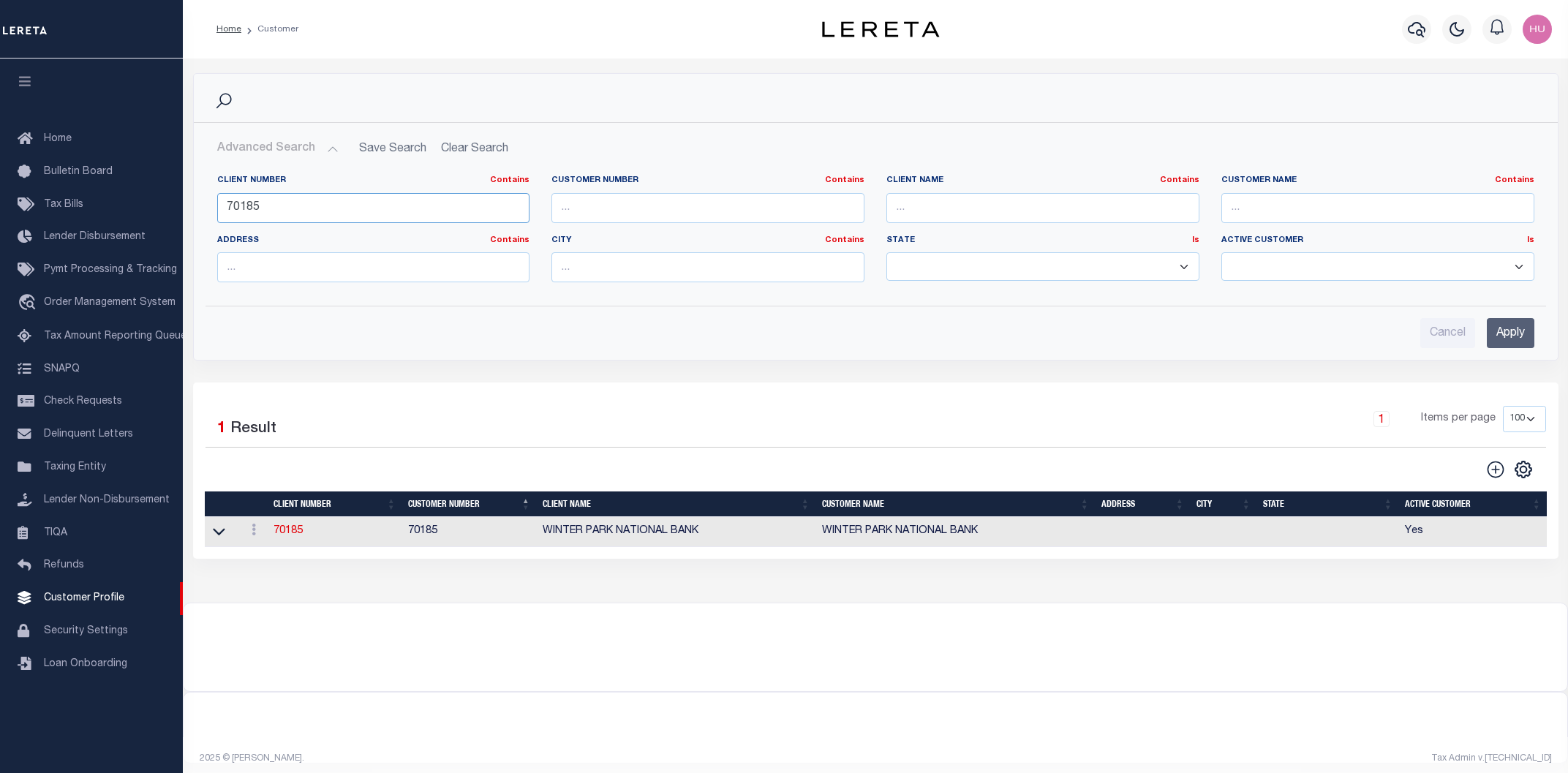
click at [233, 211] on input "70185" at bounding box center [373, 208] width 313 height 30
paste input "1041"
type input "1041"
click at [1498, 338] on input "Apply" at bounding box center [1510, 333] width 48 height 30
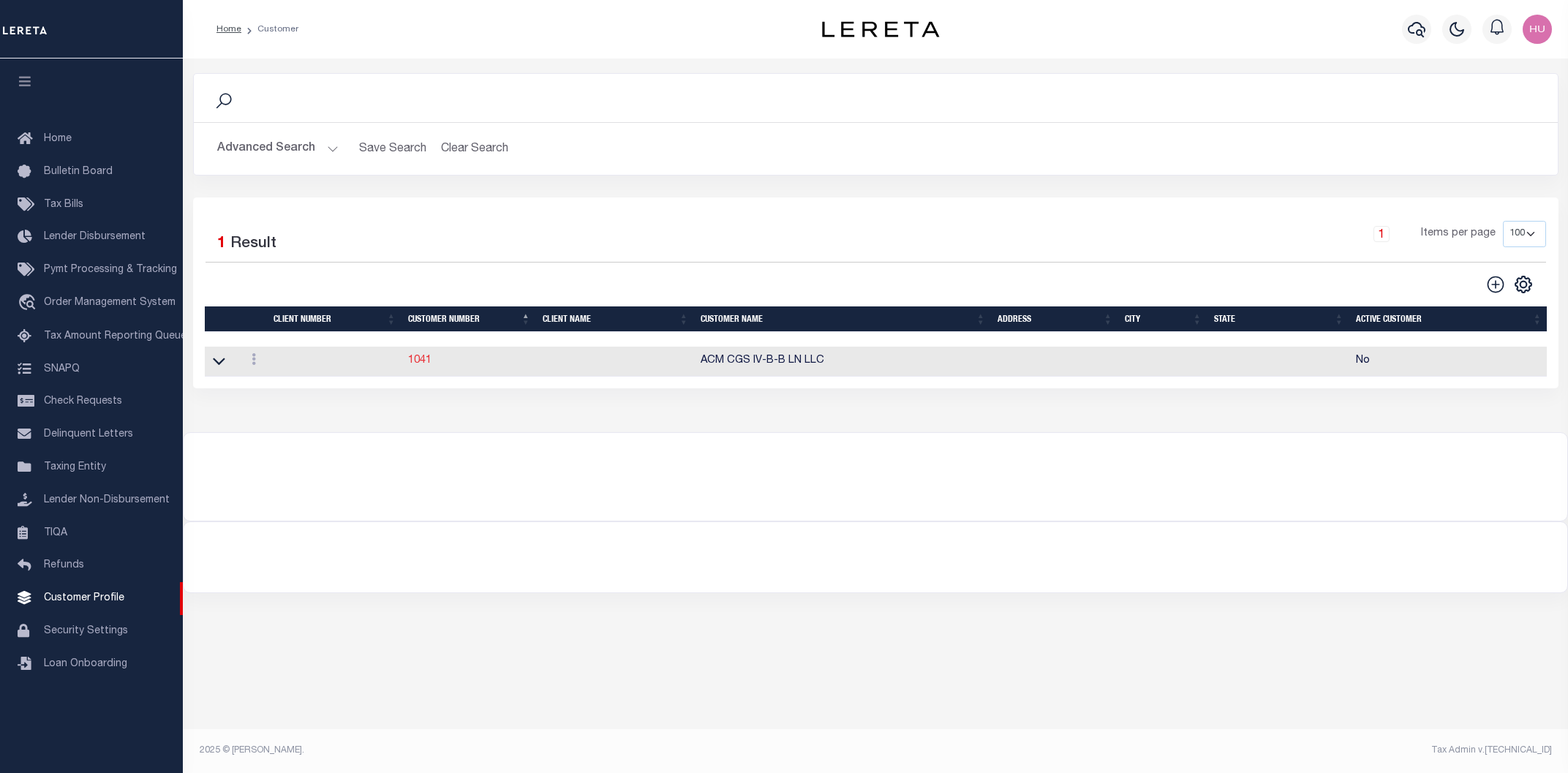
click at [415, 364] on link "1041" at bounding box center [419, 361] width 23 height 10
select select "1018"
type input "Gearing-Stone"
type input "1041"
type input "ACM CGS IV-B-B LN LLC"
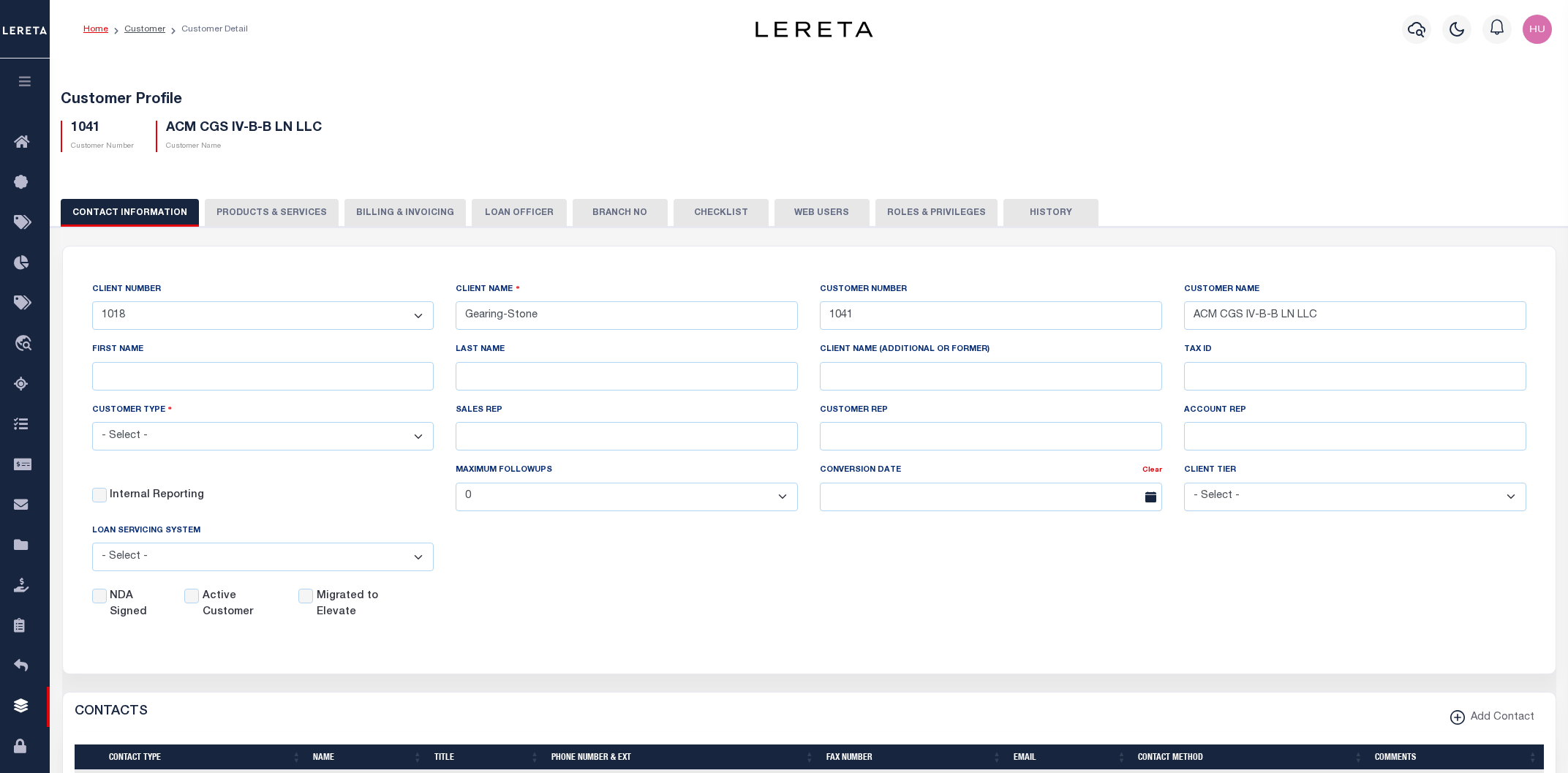
click at [219, 218] on button "PRODUCTS & SERVICES" at bounding box center [271, 213] width 134 height 28
select select "STX"
radio input "true"
checkbox input "true"
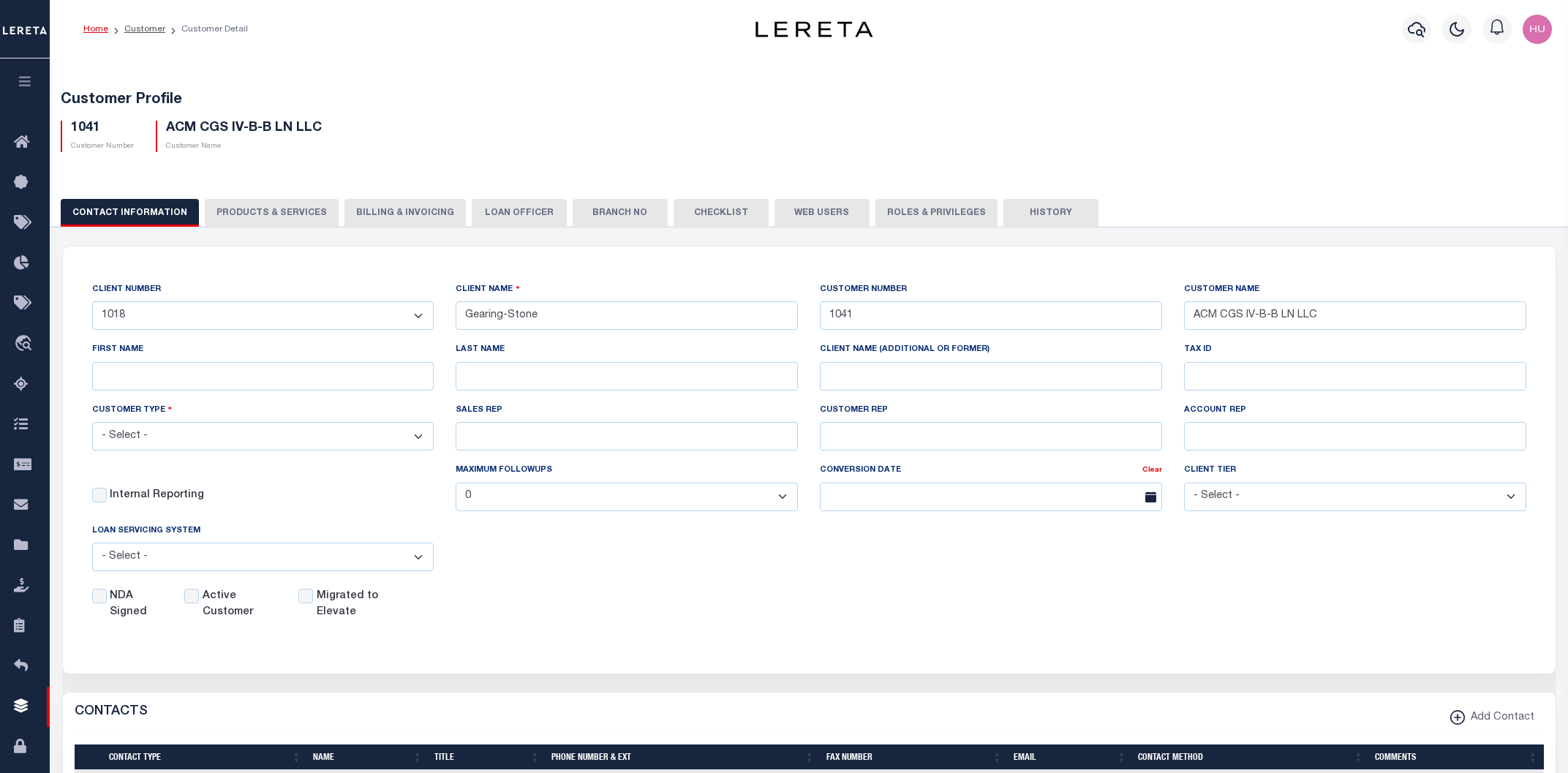
checkbox input "true"
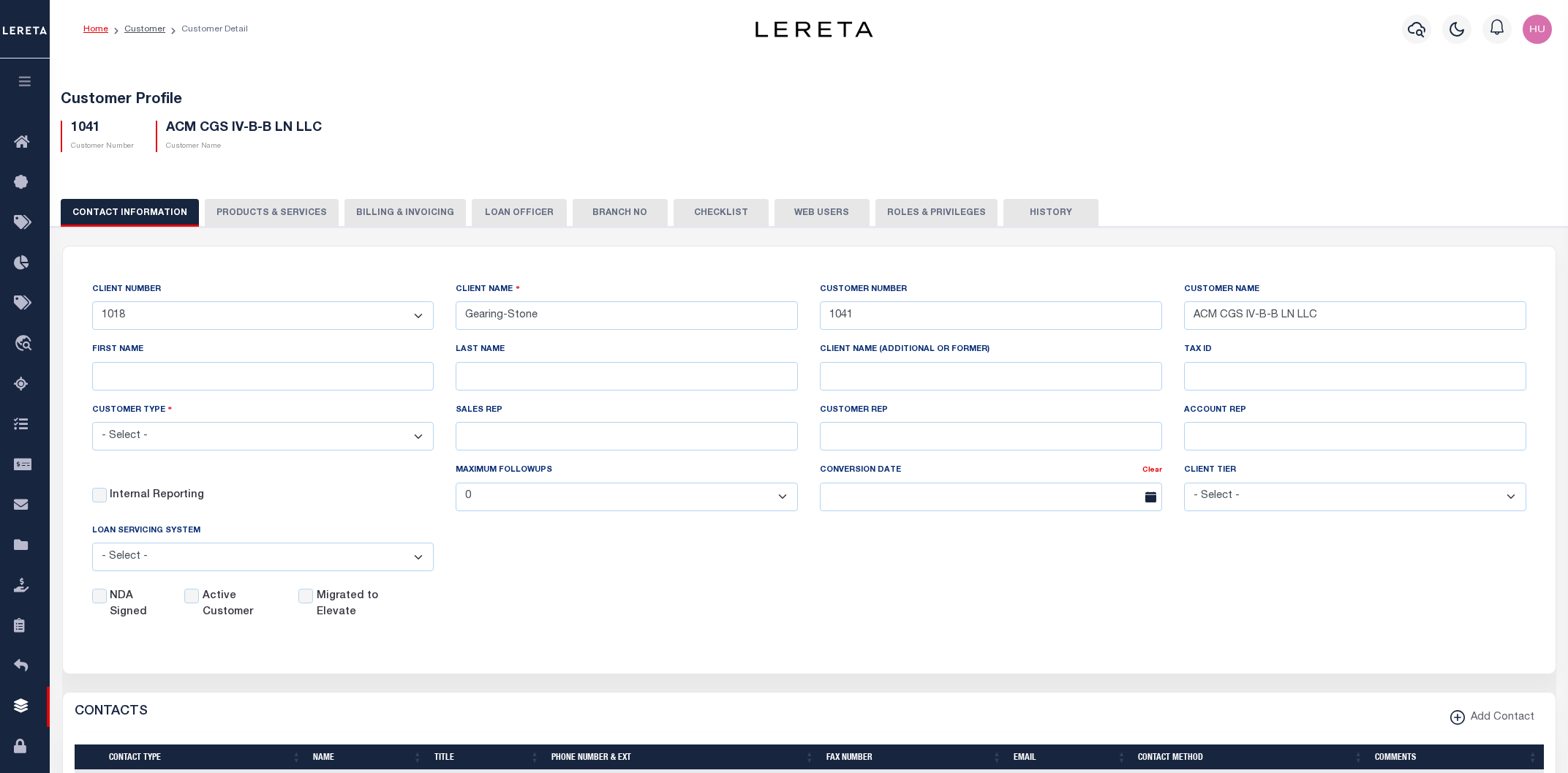
checkbox input "true"
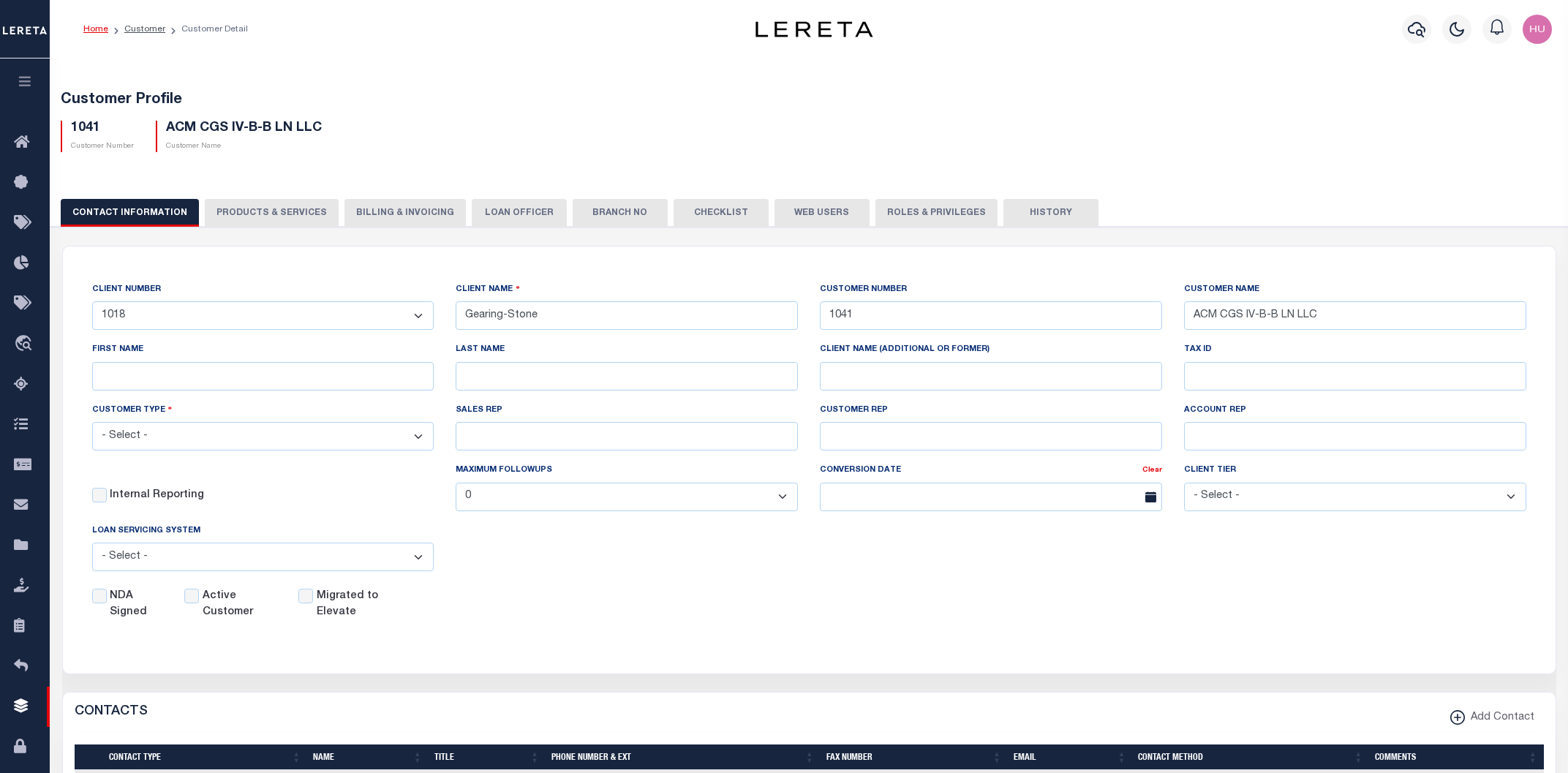
checkbox input "true"
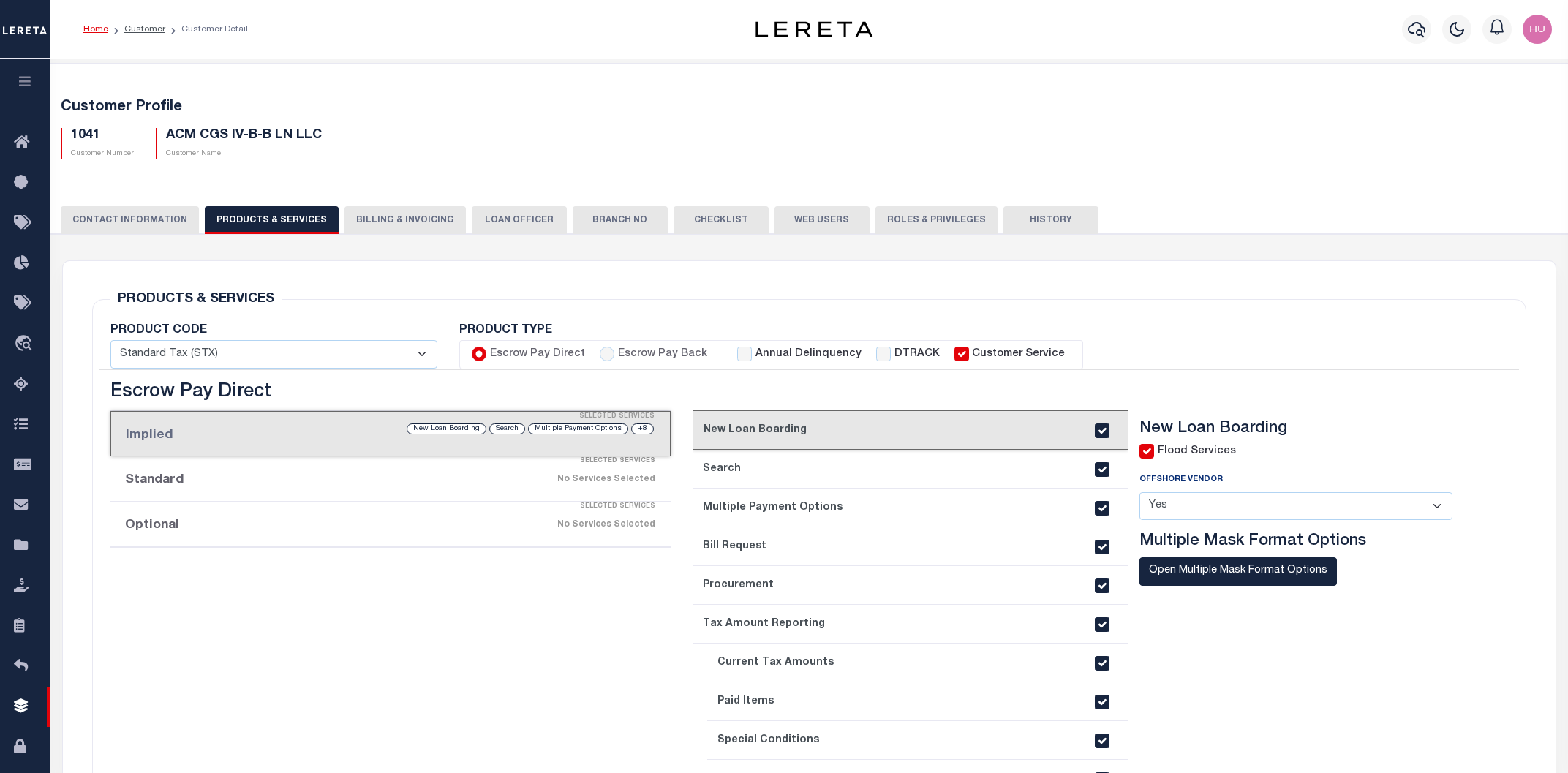
click at [323, 527] on div "No Services Selected" at bounding box center [456, 525] width 398 height 26
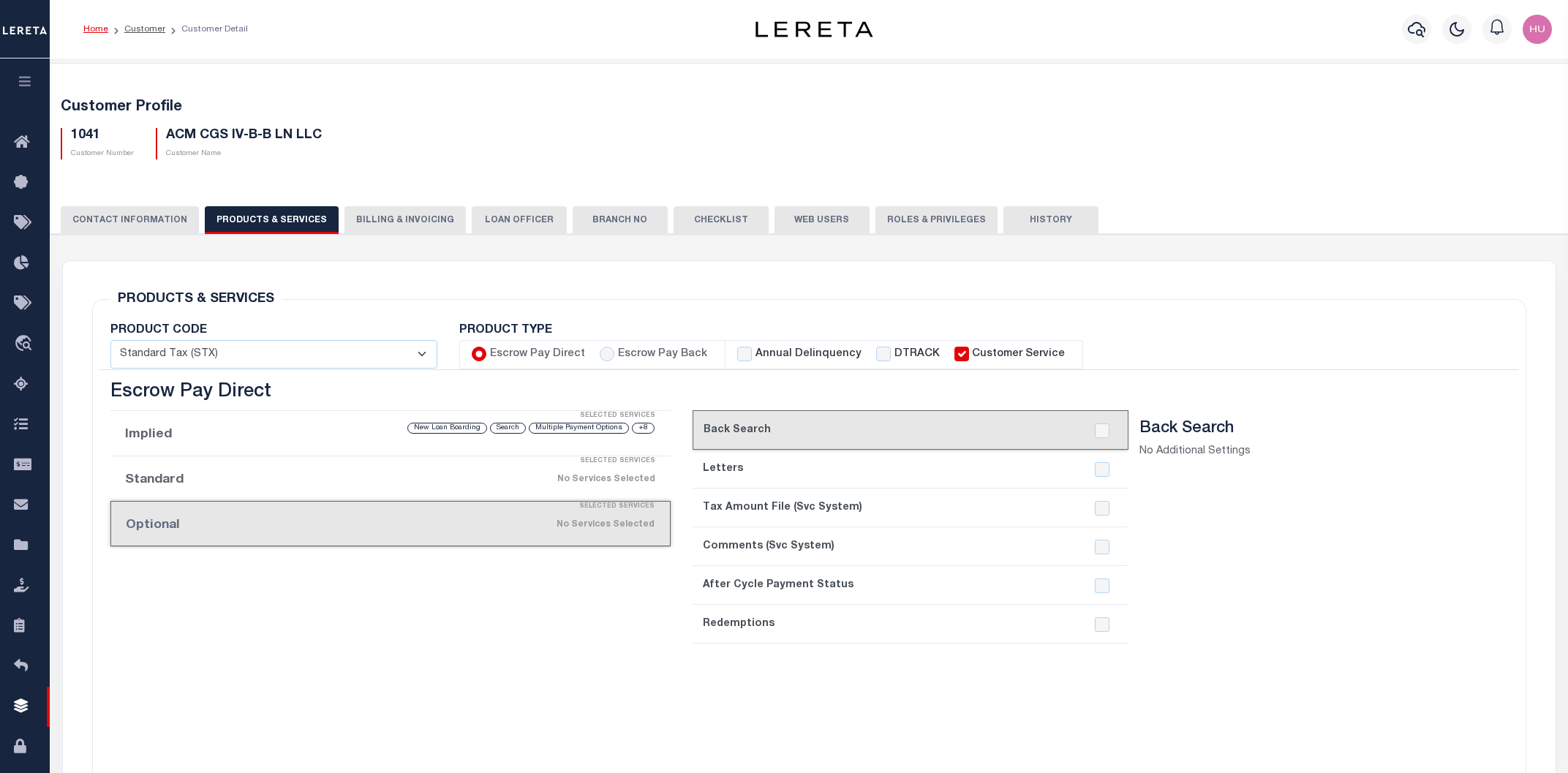
click at [134, 220] on button "CONTACT INFORMATION" at bounding box center [130, 220] width 138 height 28
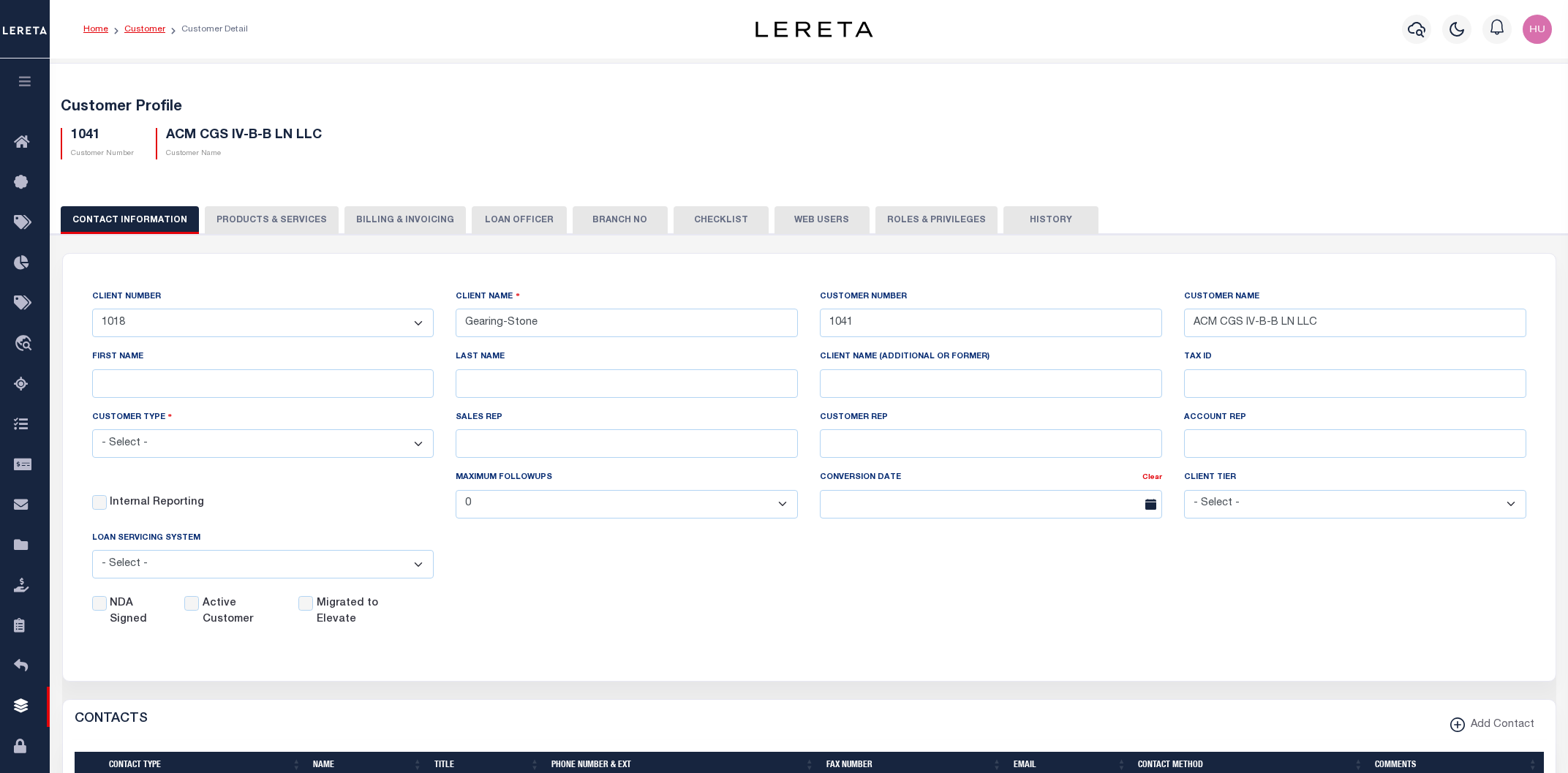
click at [148, 29] on link "Customer" at bounding box center [144, 29] width 41 height 9
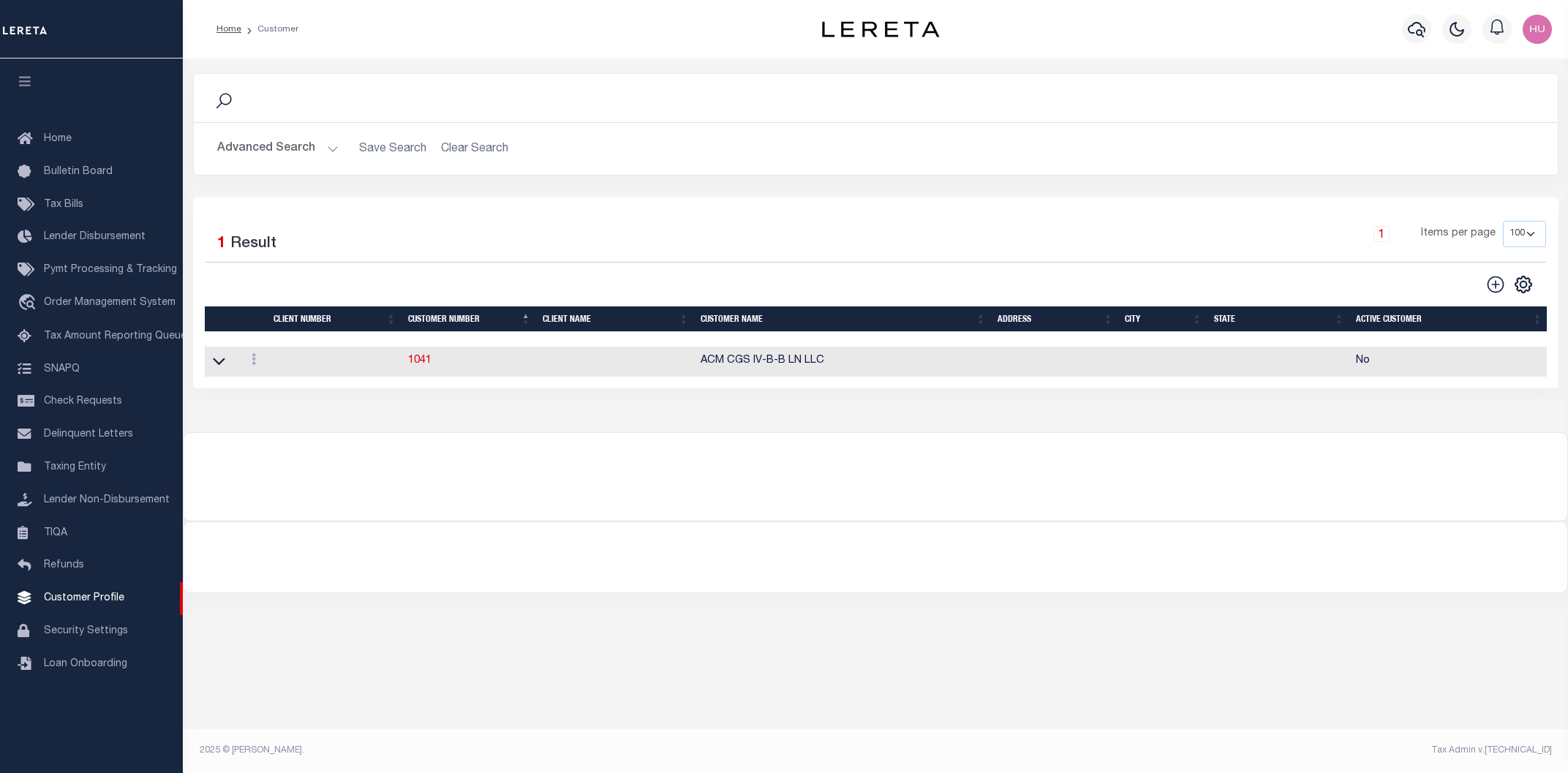
click at [283, 147] on button "Advanced Search" at bounding box center [277, 149] width 121 height 29
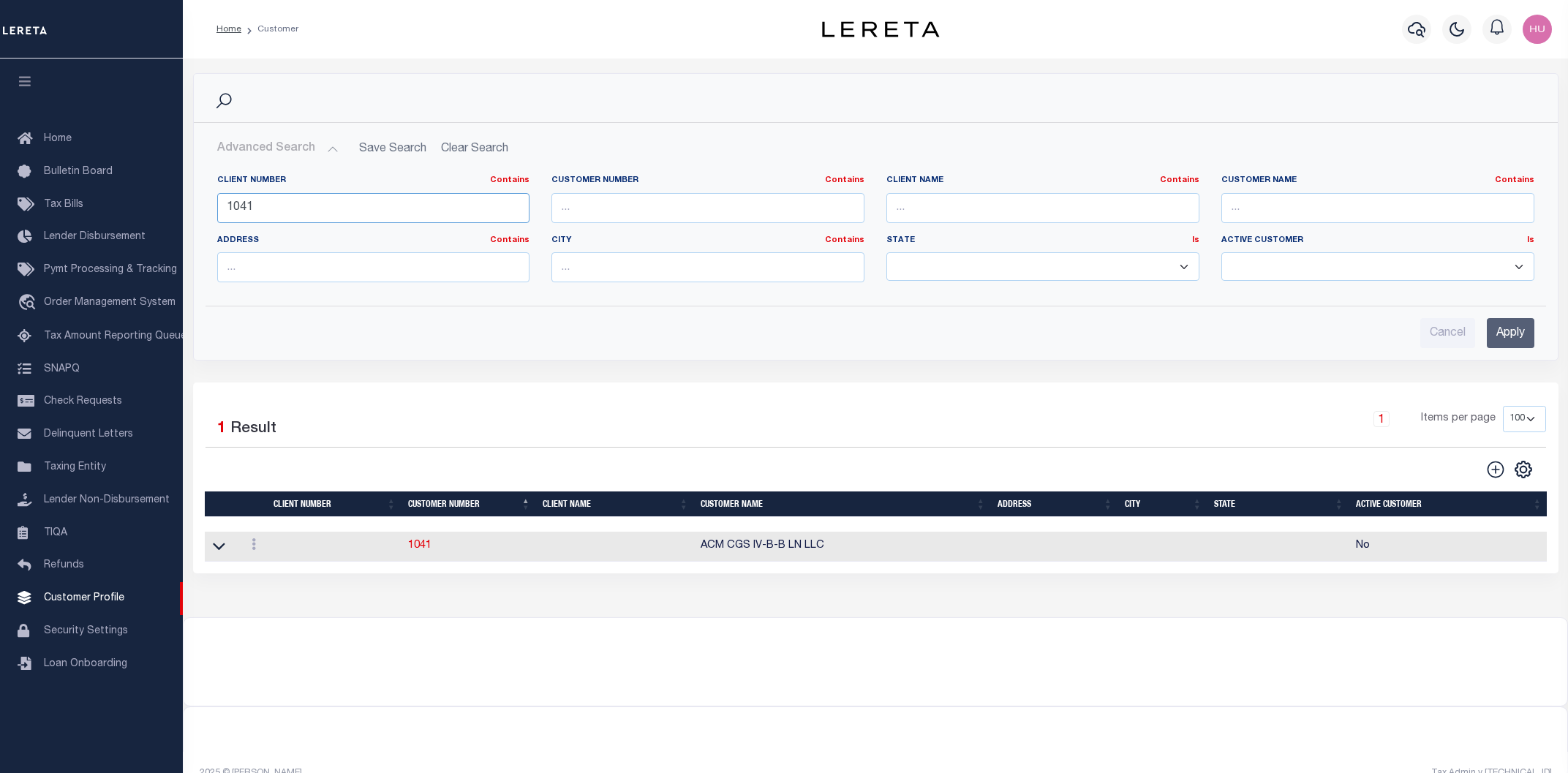
click at [244, 213] on input "1041" at bounding box center [373, 208] width 313 height 30
paste input "2133"
type input "2133"
click at [1502, 335] on input "Apply" at bounding box center [1510, 333] width 48 height 30
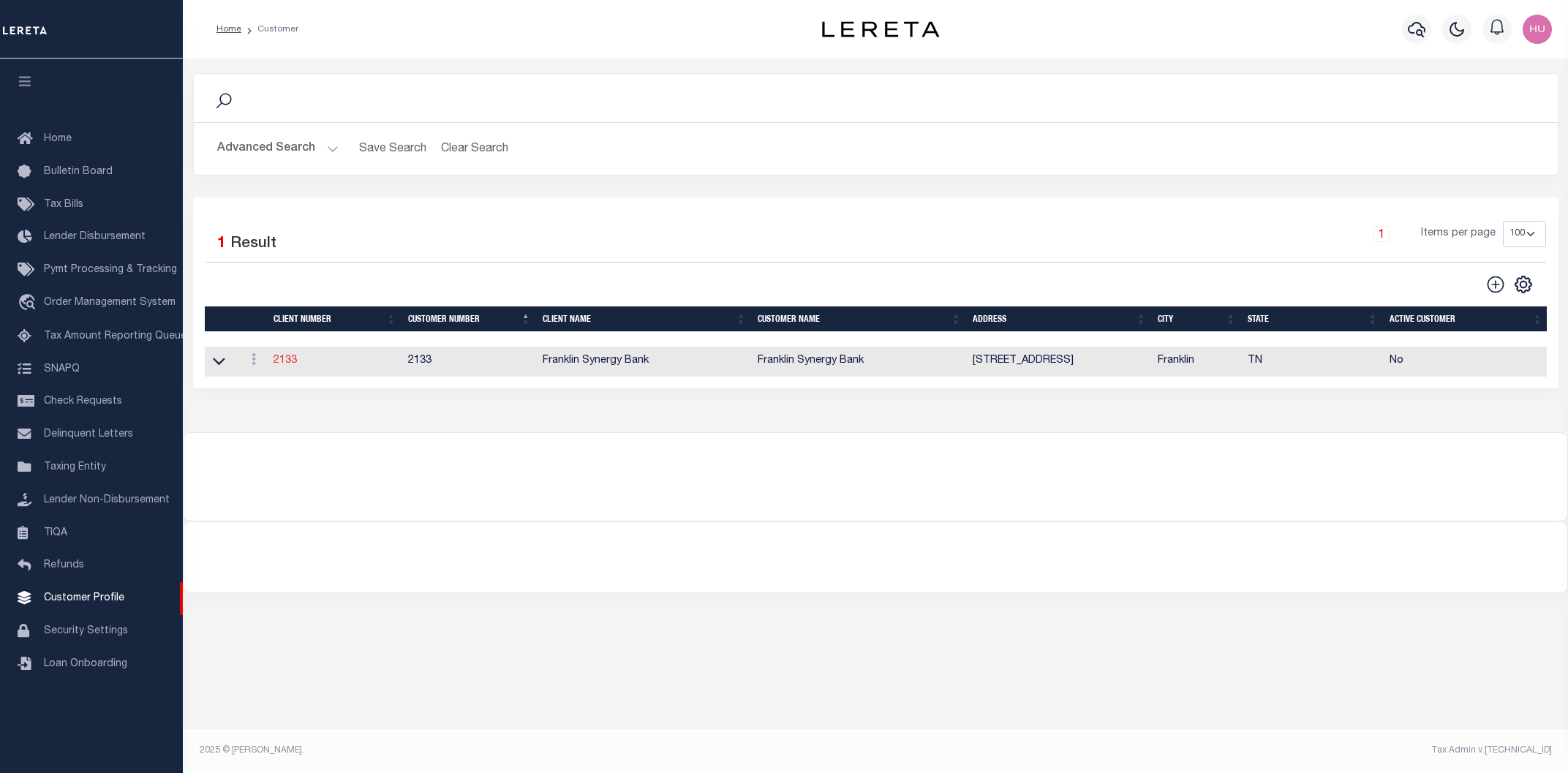
click at [286, 361] on link "2133" at bounding box center [284, 361] width 23 height 10
select select "2133"
type input "Franklin Synergy Bank"
type input "2133"
type input "Franklin Synergy Bank"
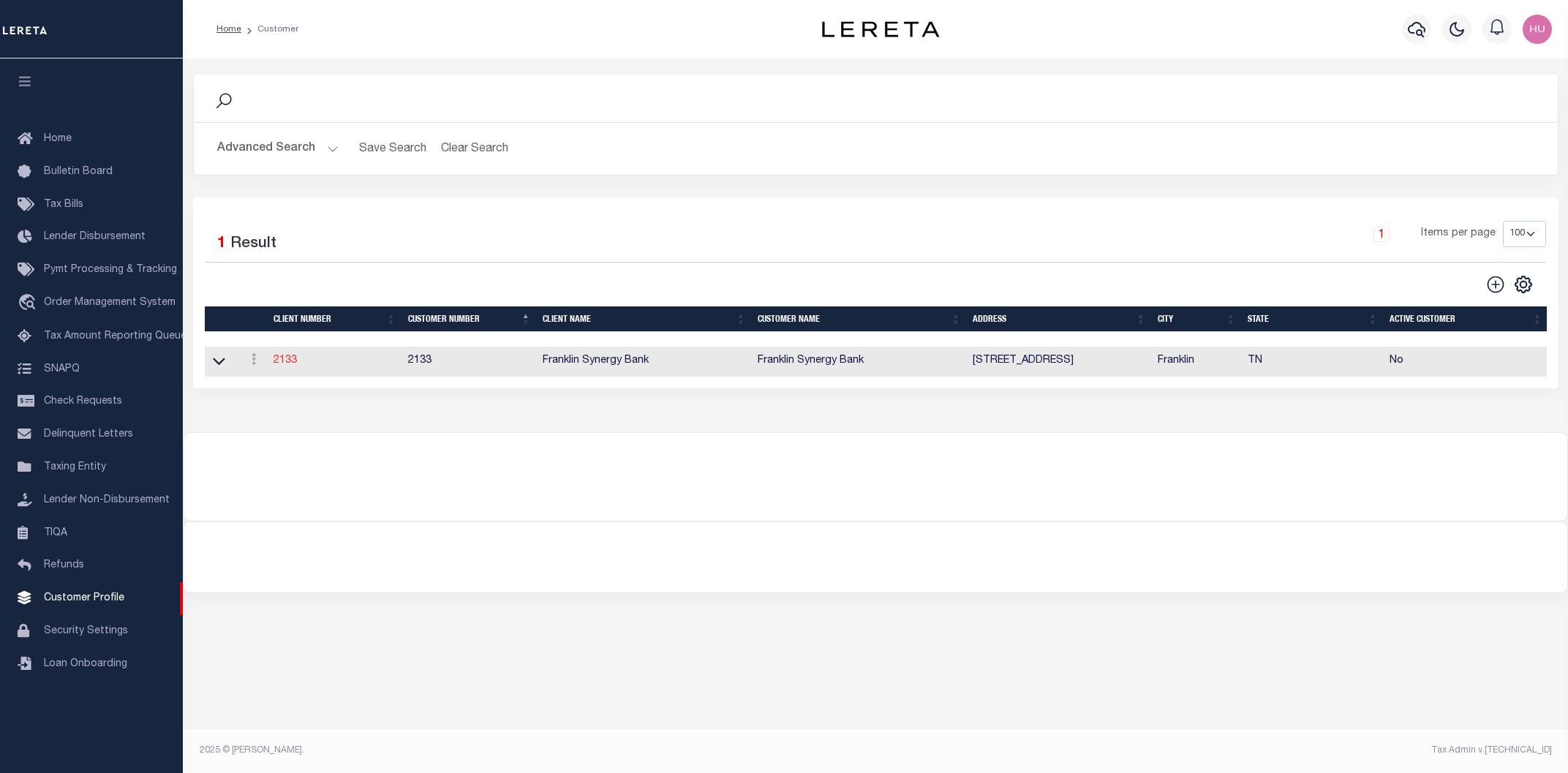
type input "[PERSON_NAME]"
select select "FIS"
checkbox input "true"
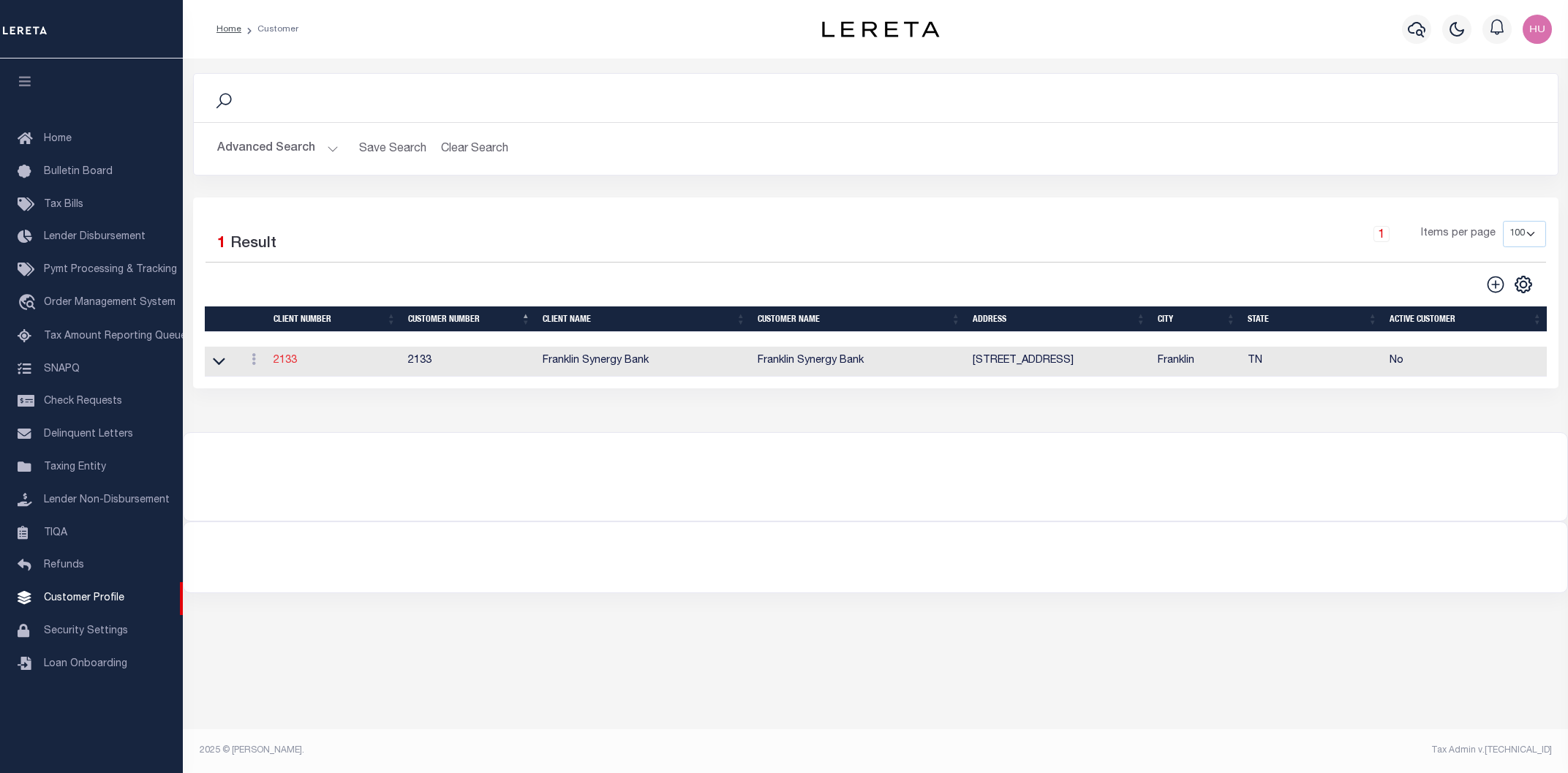
select select
checkbox input "true"
type textarea "$5.00 per parcel over four $25.00 Prior Year Redemptions"
type input "20"
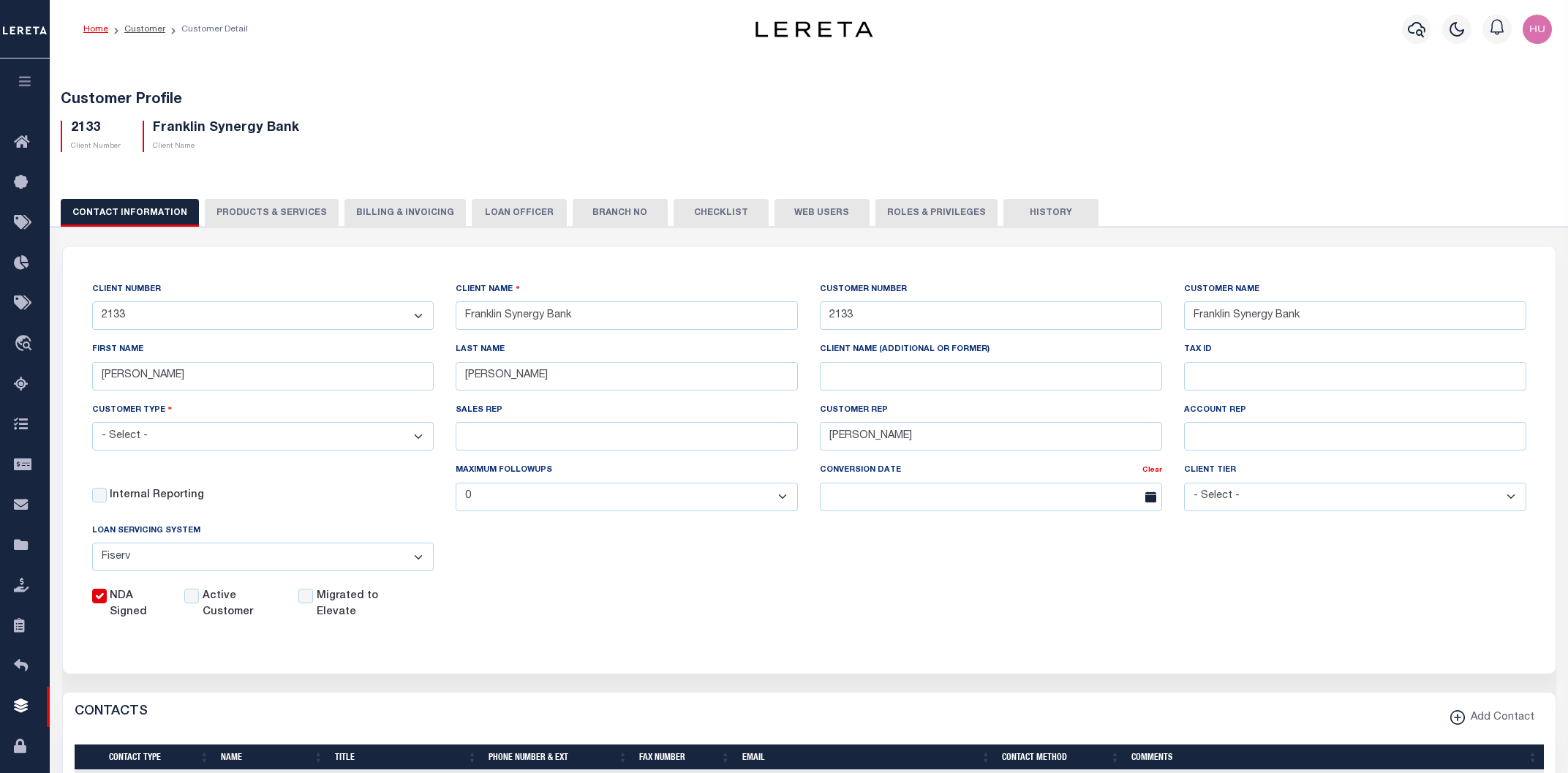
click at [254, 213] on button "PRODUCTS & SERVICES" at bounding box center [271, 213] width 134 height 28
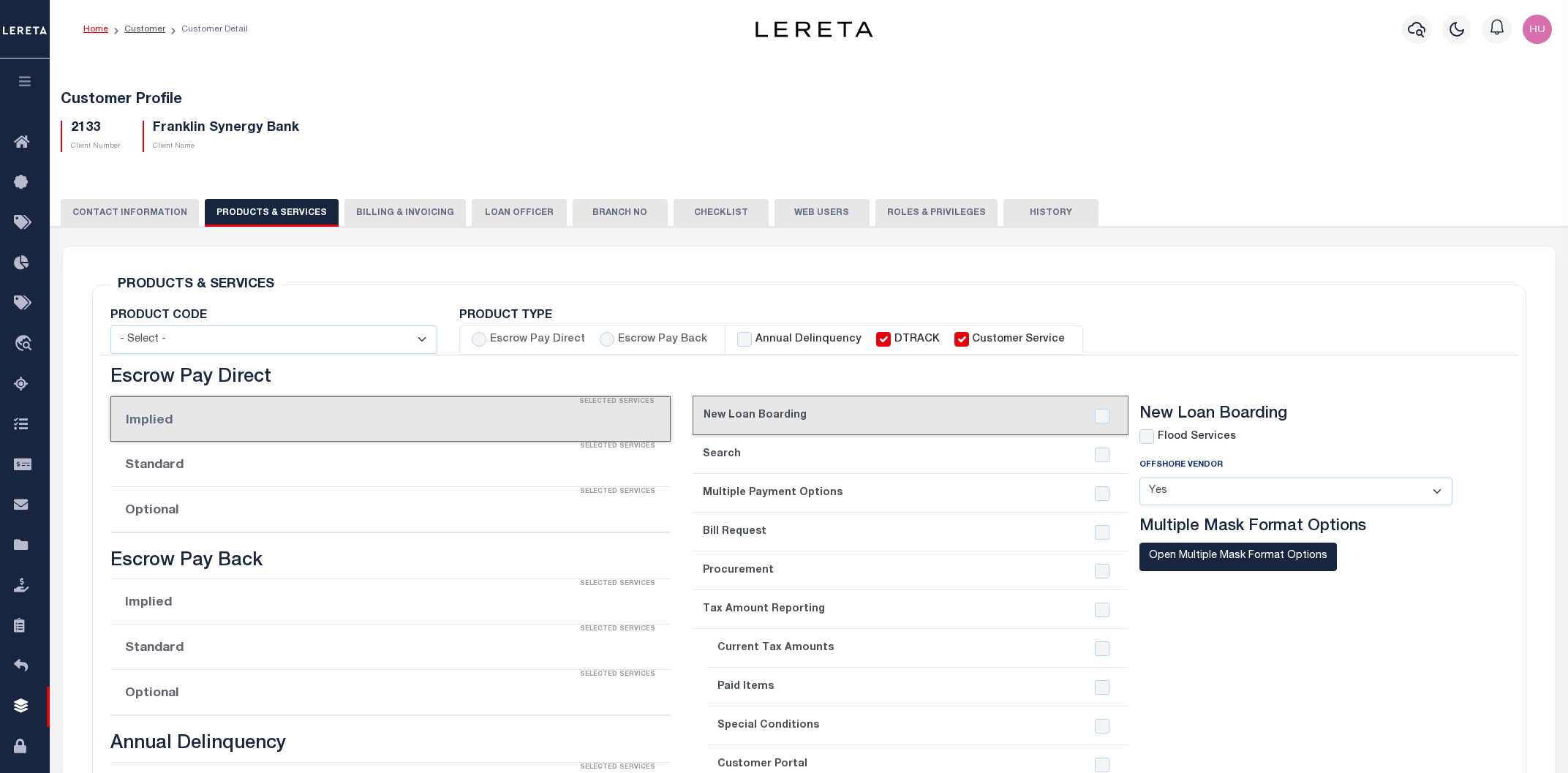
select select "STX"
radio input "true"
checkbox input "true"
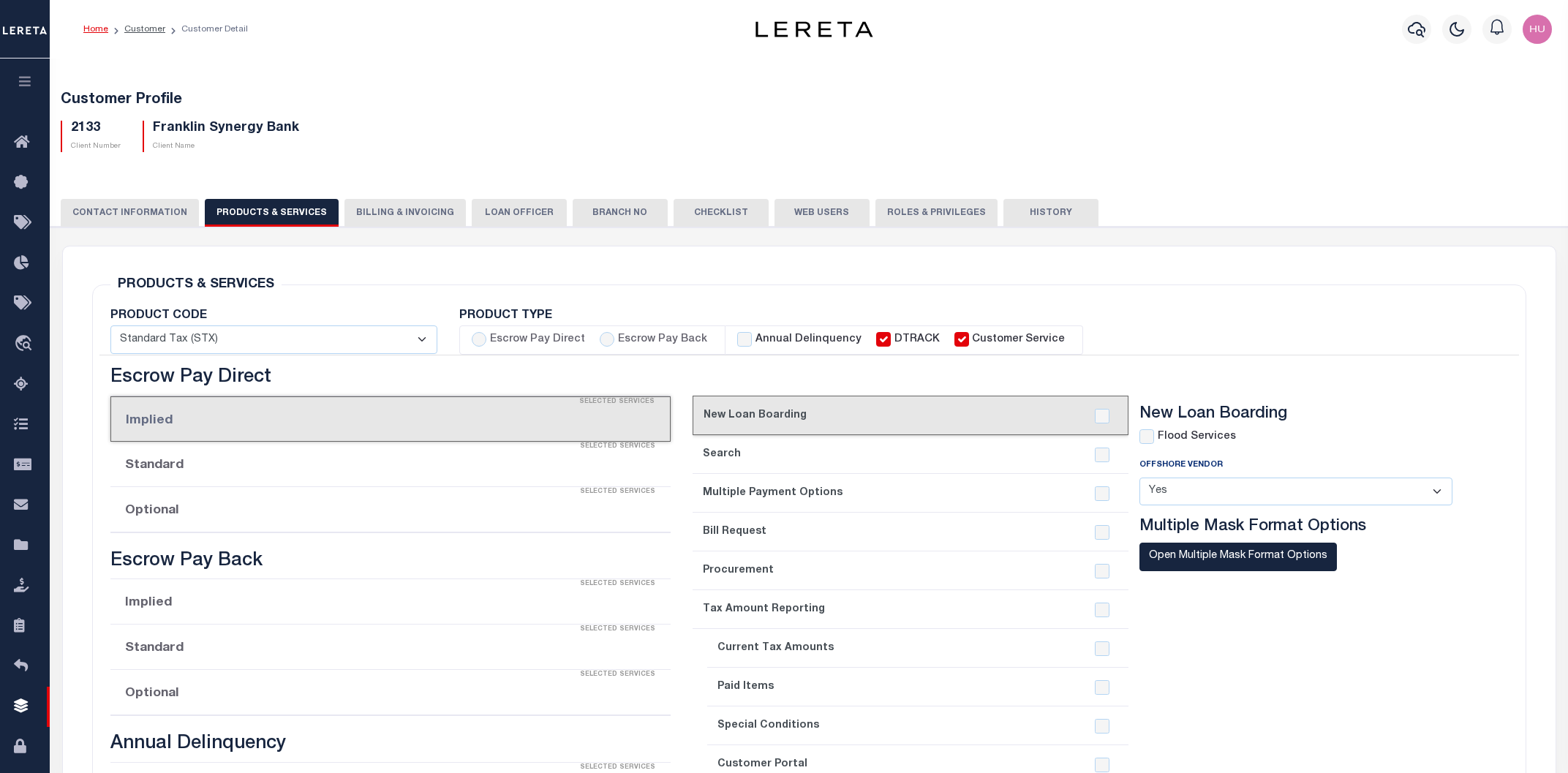
checkbox input "true"
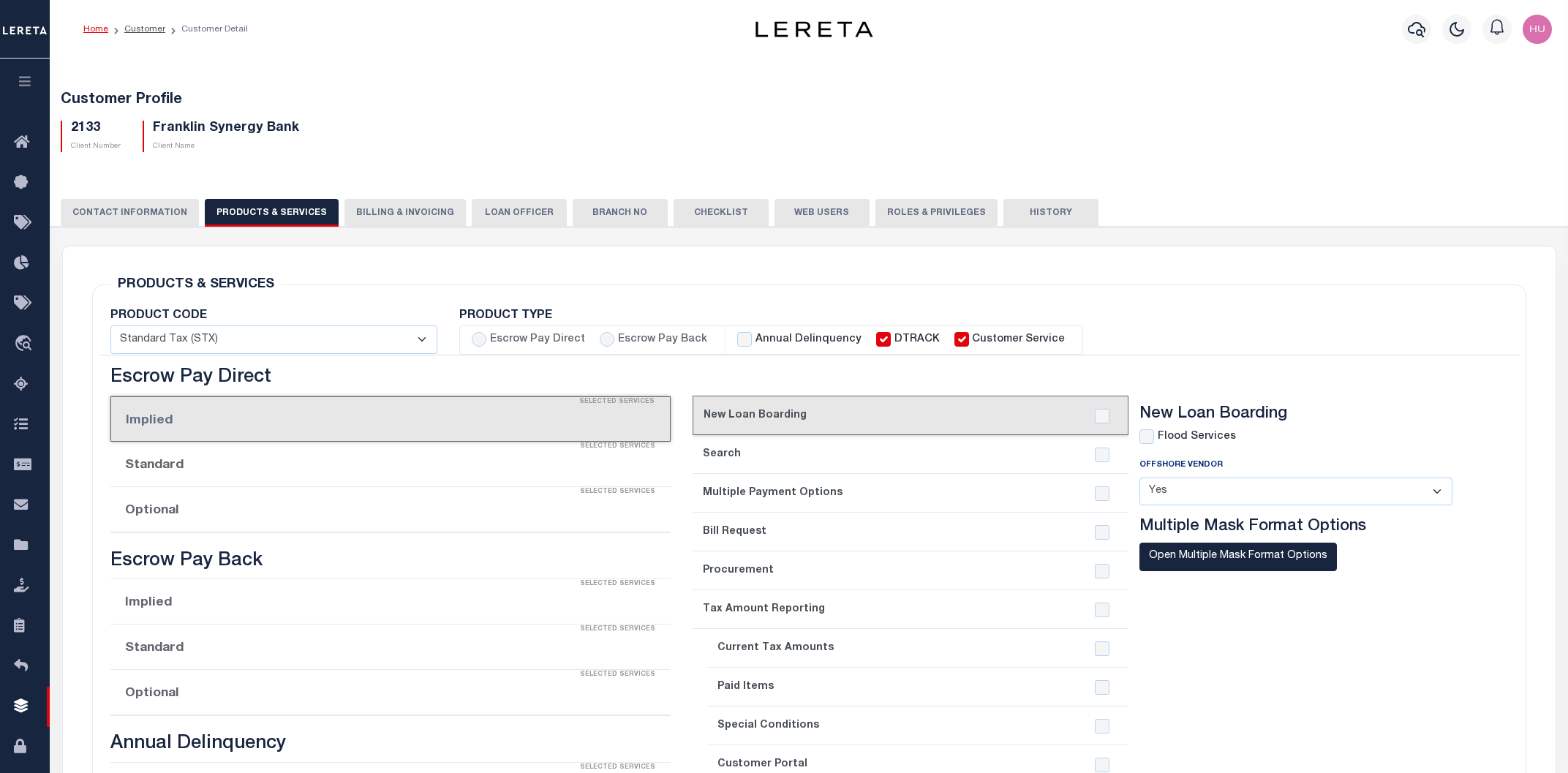
checkbox input "true"
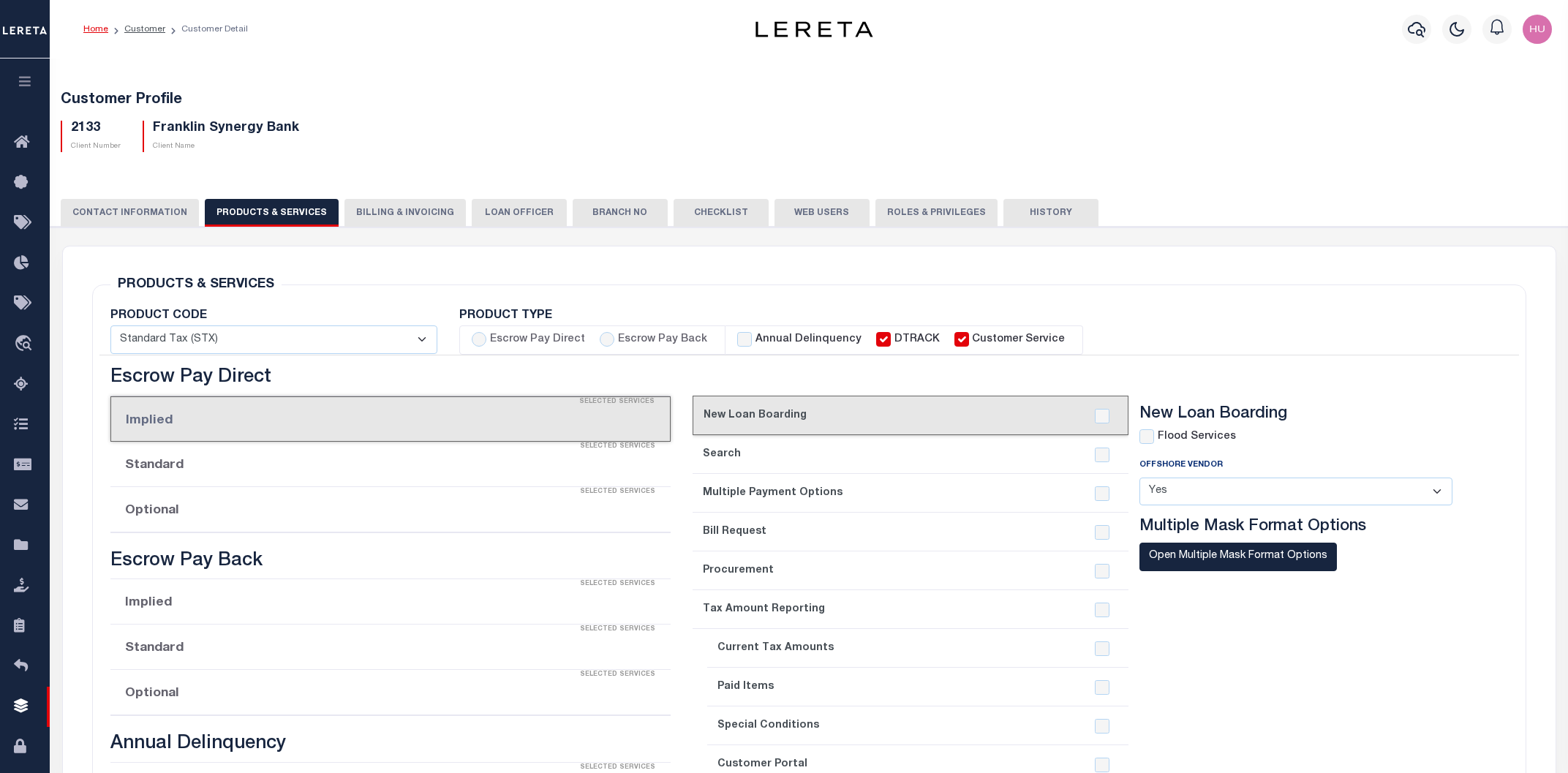
checkbox input "true"
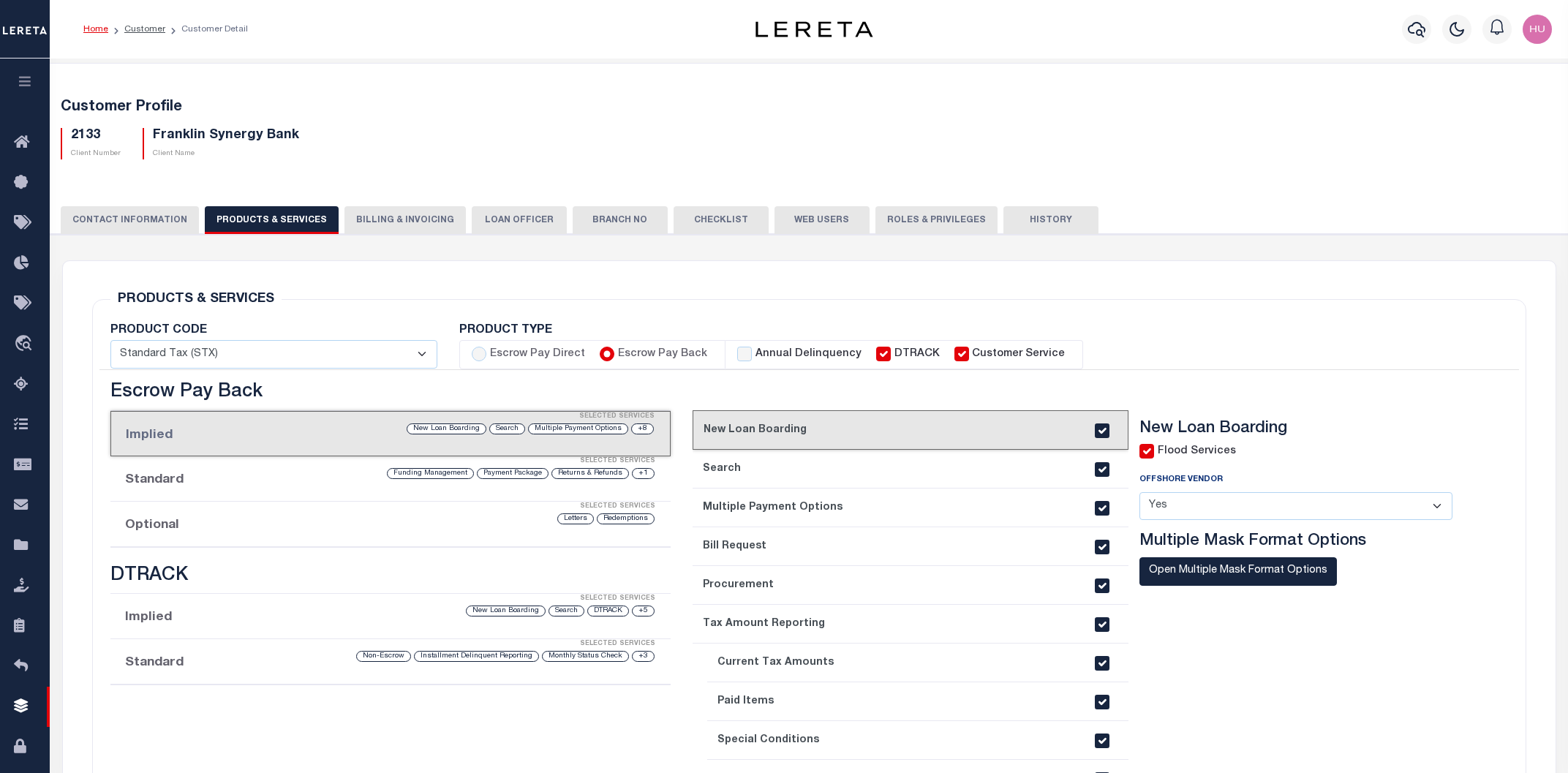
click at [269, 528] on li "Optional Selected Services Redemptions Letters" at bounding box center [391, 524] width 560 height 45
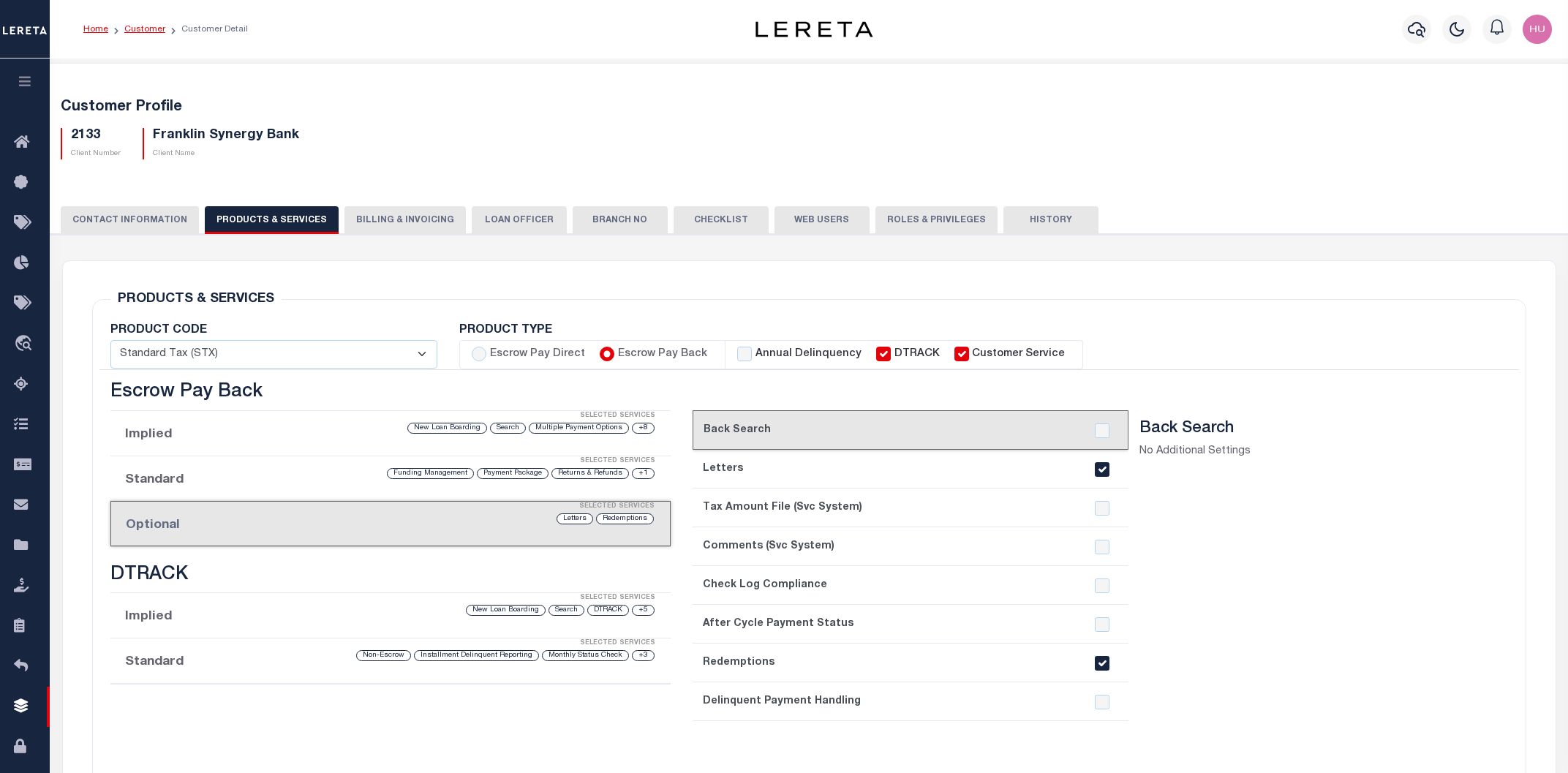
click at [145, 26] on link "Customer" at bounding box center [144, 29] width 41 height 9
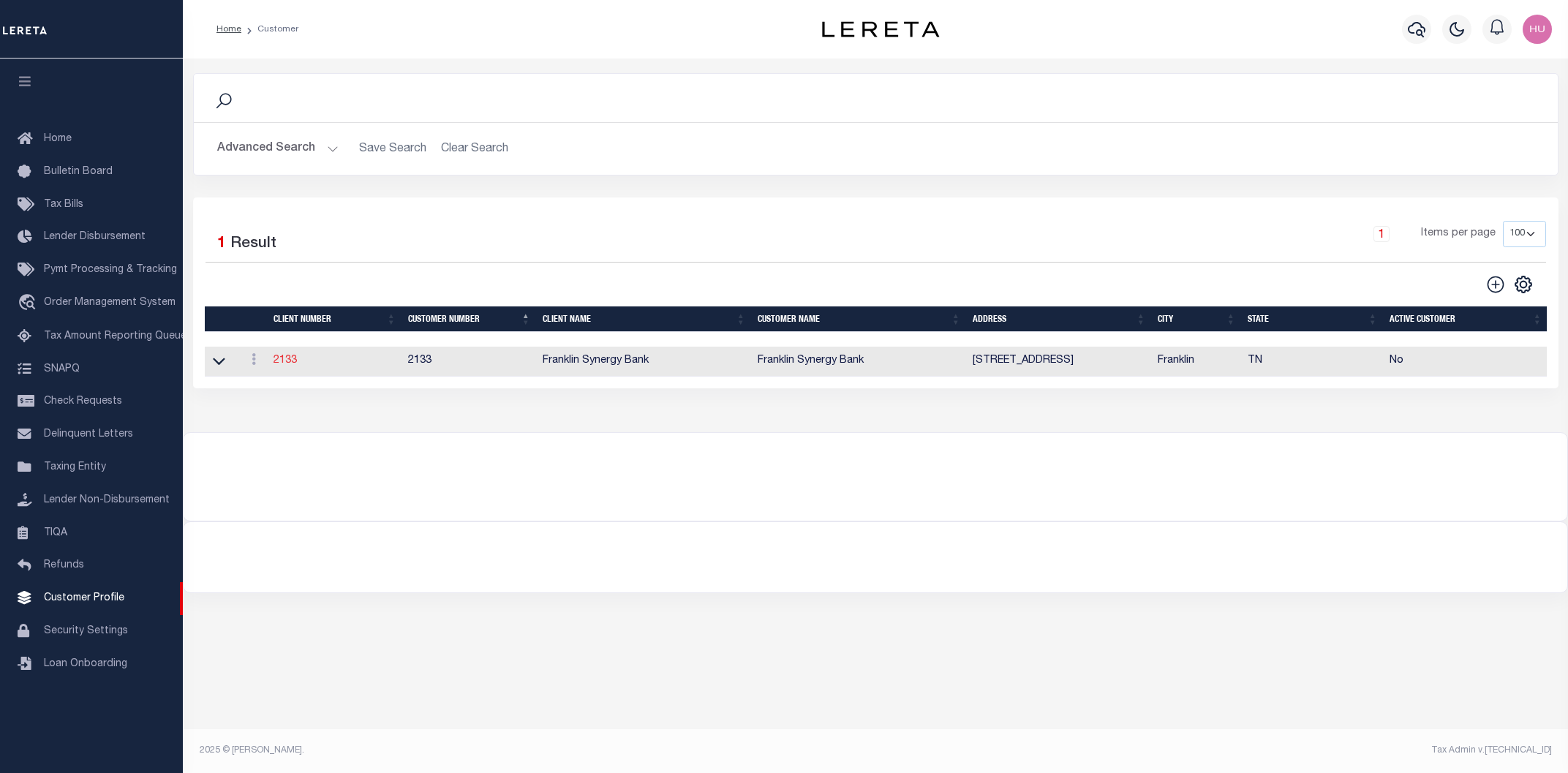
click at [283, 365] on link "2133" at bounding box center [284, 361] width 23 height 10
type input "Franklin Synergy Bank"
type input "2133"
type input "Franklin Synergy Bank"
type input "[PERSON_NAME]"
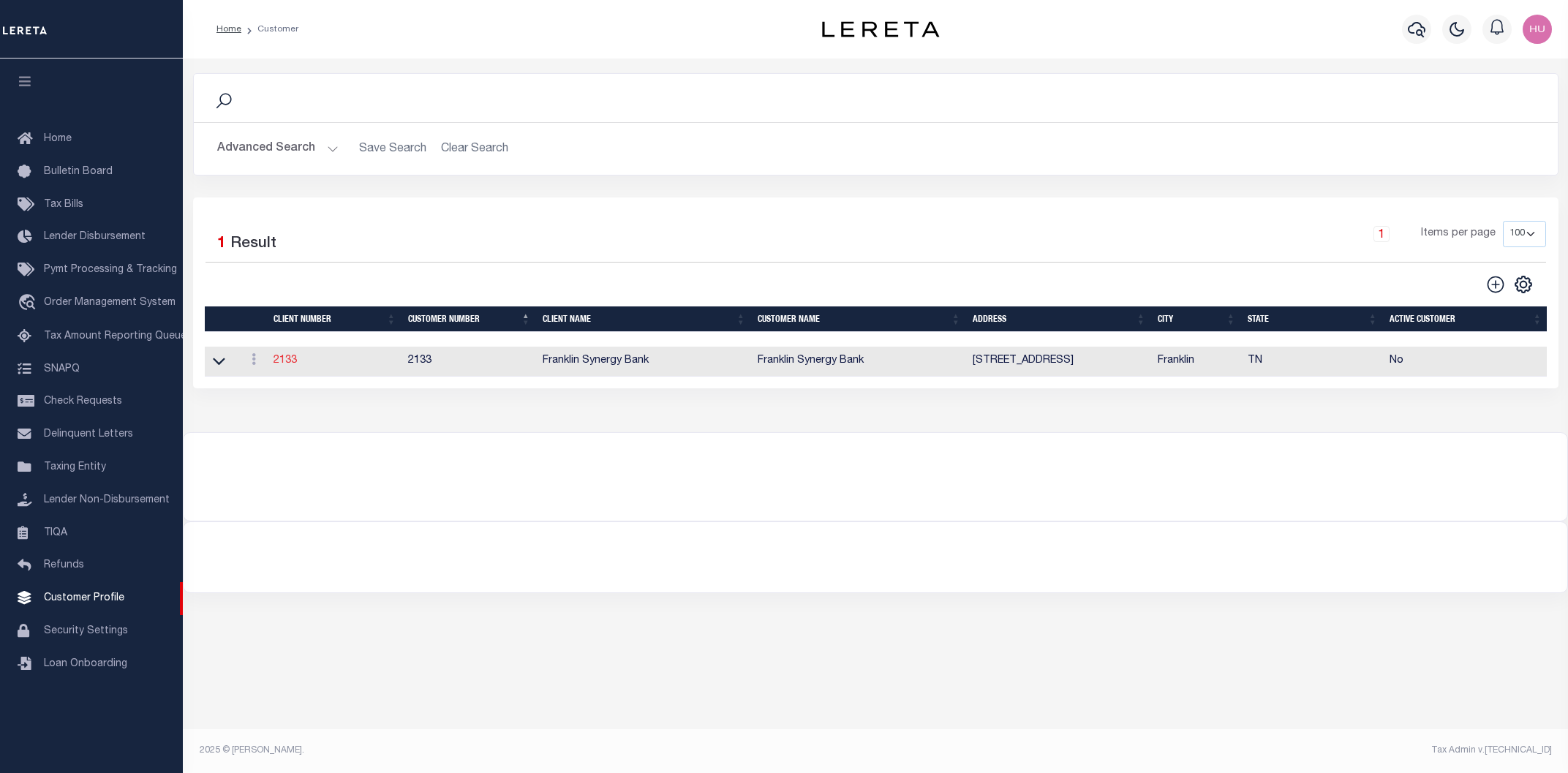
type input "[PERSON_NAME]"
select select "FIS"
checkbox input "true"
select select
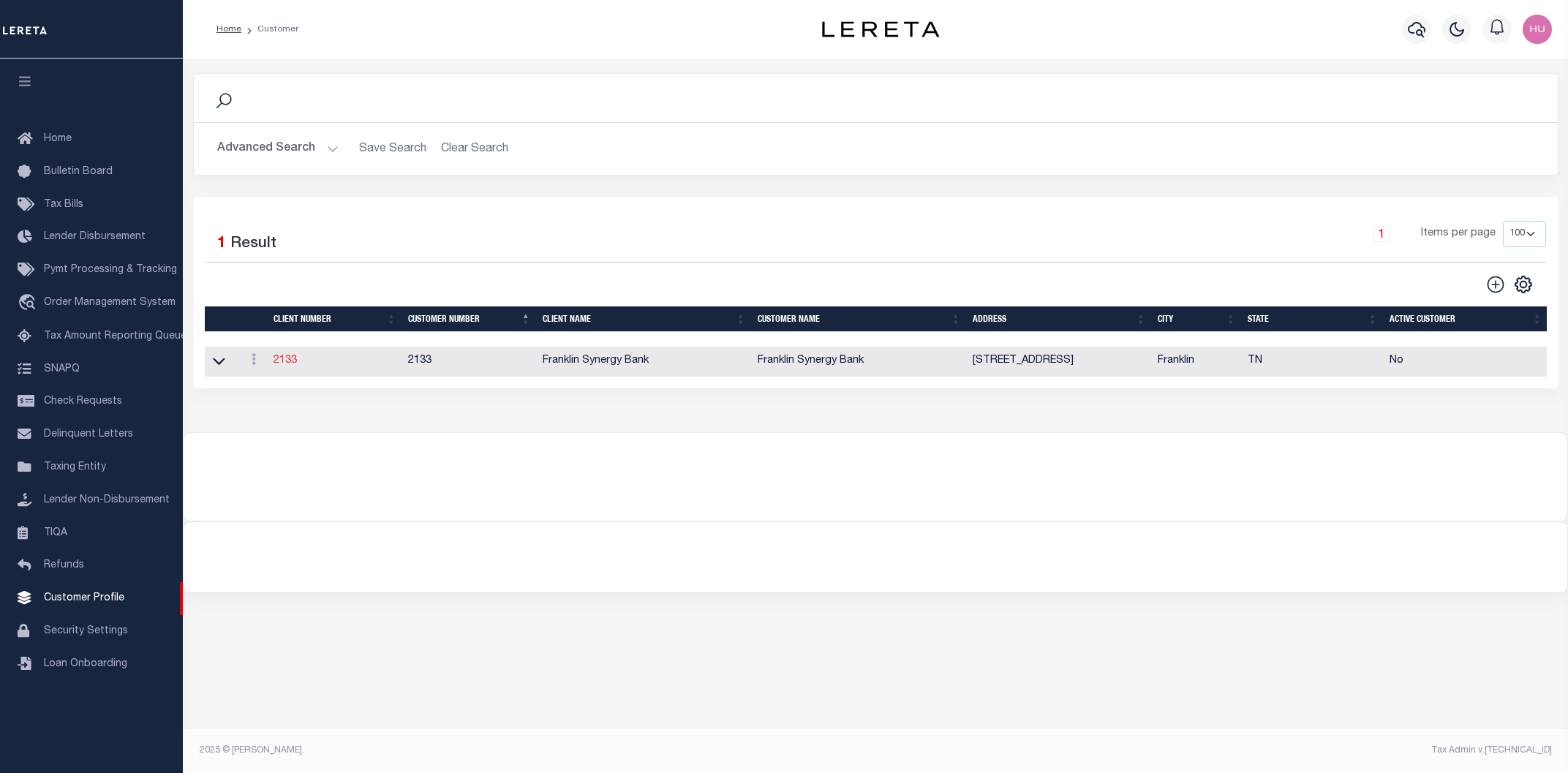
checkbox input "true"
type textarea "$5.00 per parcel over four $25.00 Prior Year Redemptions"
type input "20"
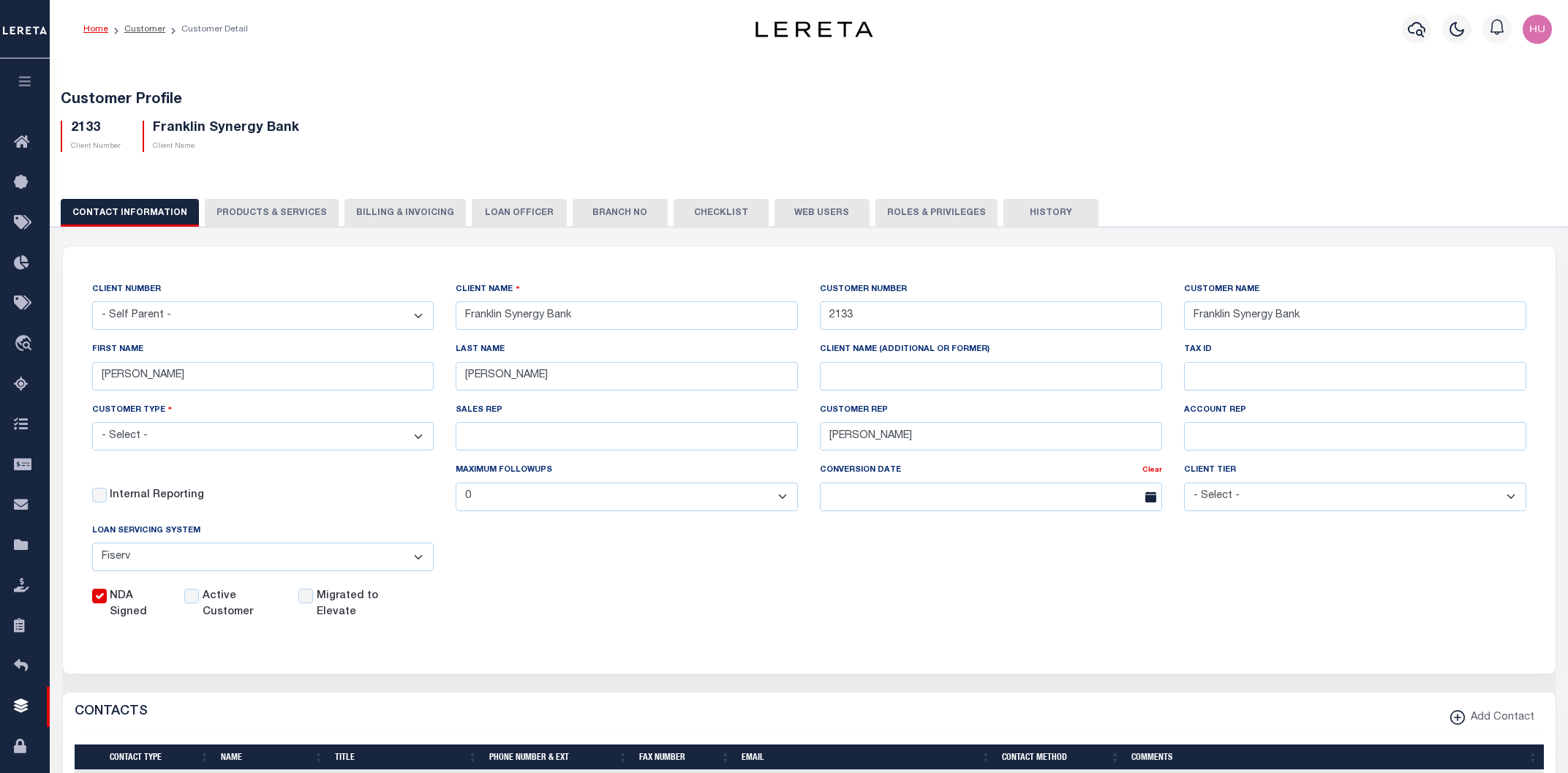
click at [289, 206] on button "PRODUCTS & SERVICES" at bounding box center [271, 213] width 134 height 28
select select "STX"
radio input "true"
checkbox input "true"
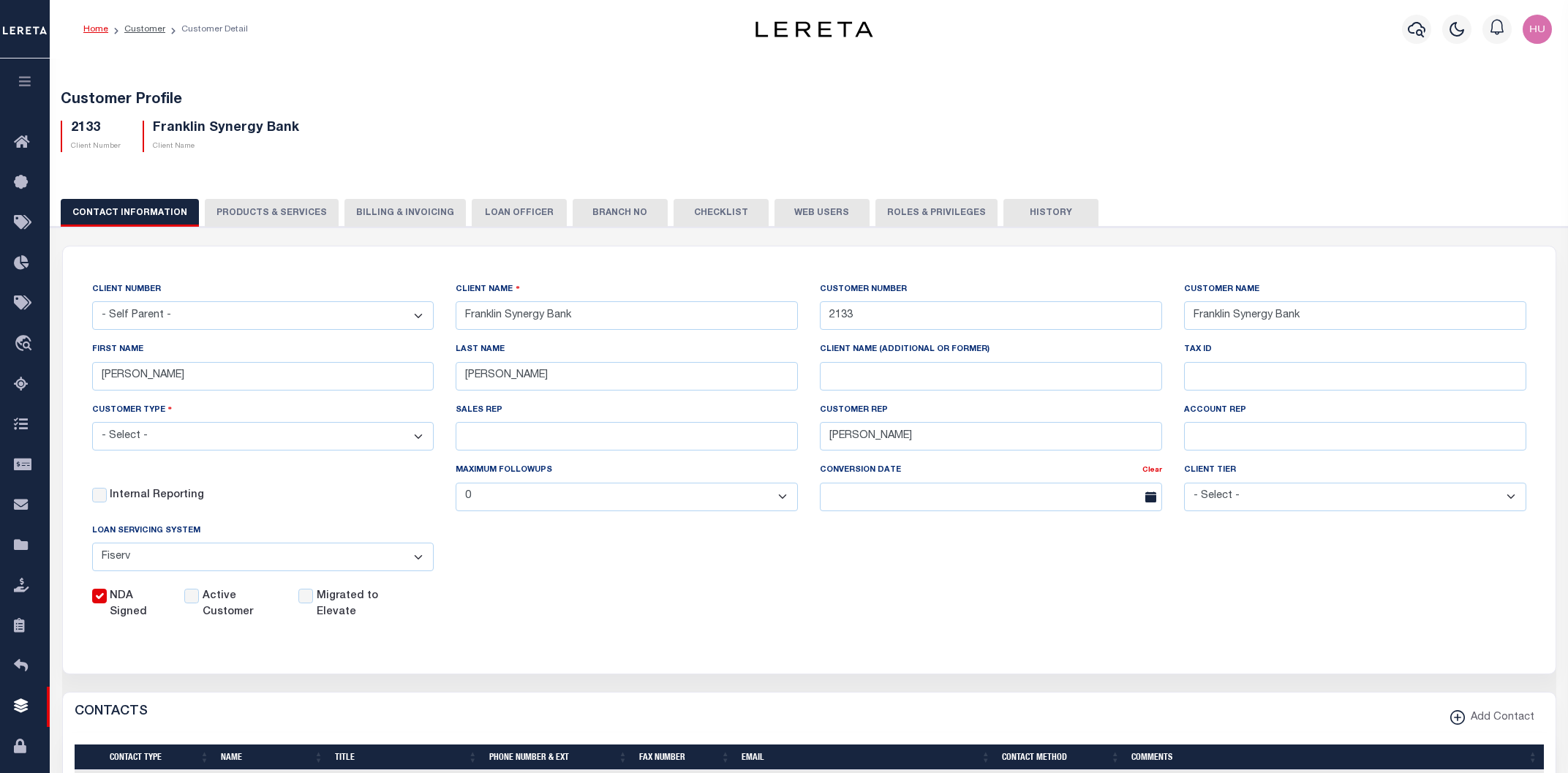
checkbox input "true"
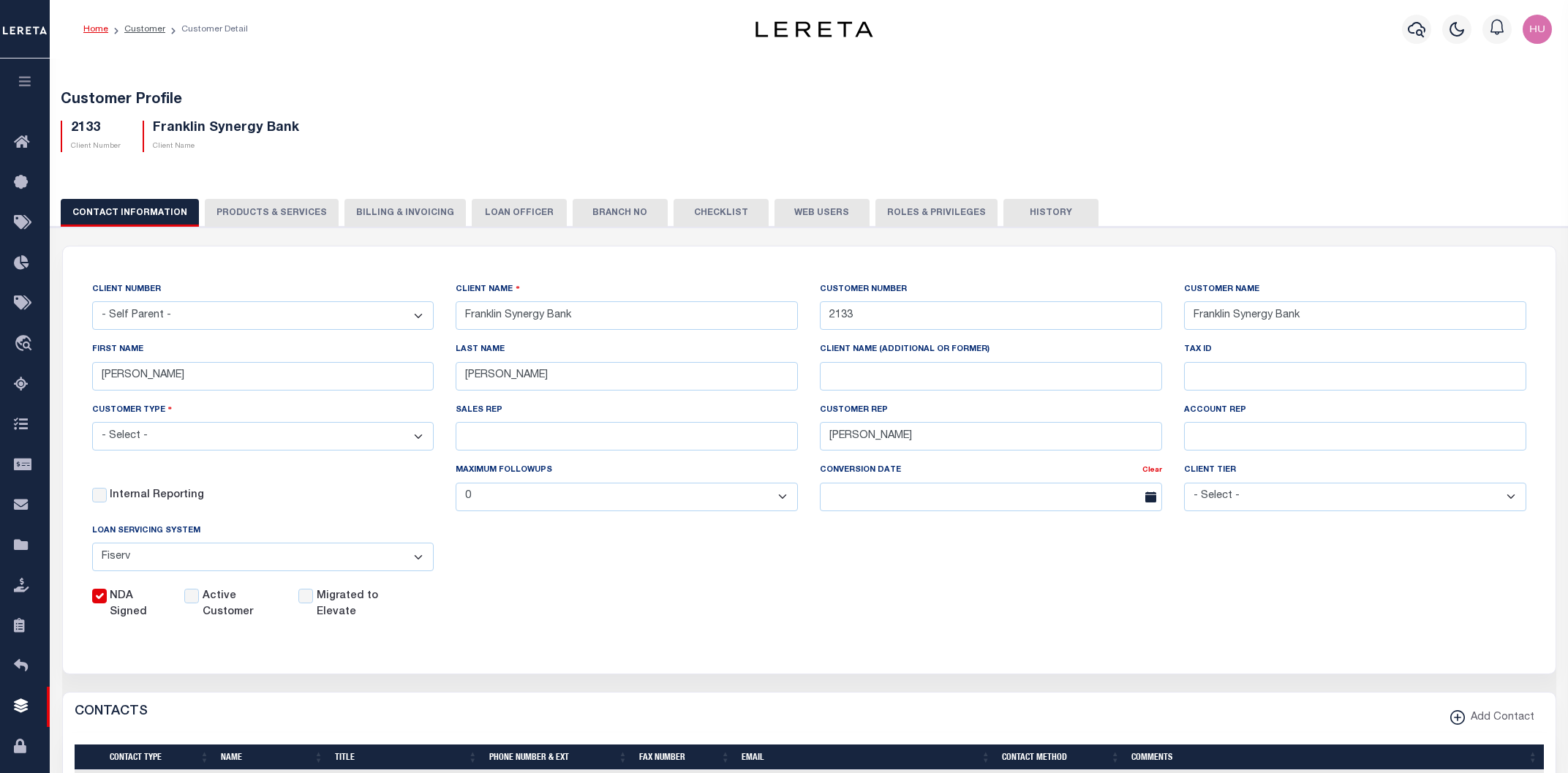
checkbox input "true"
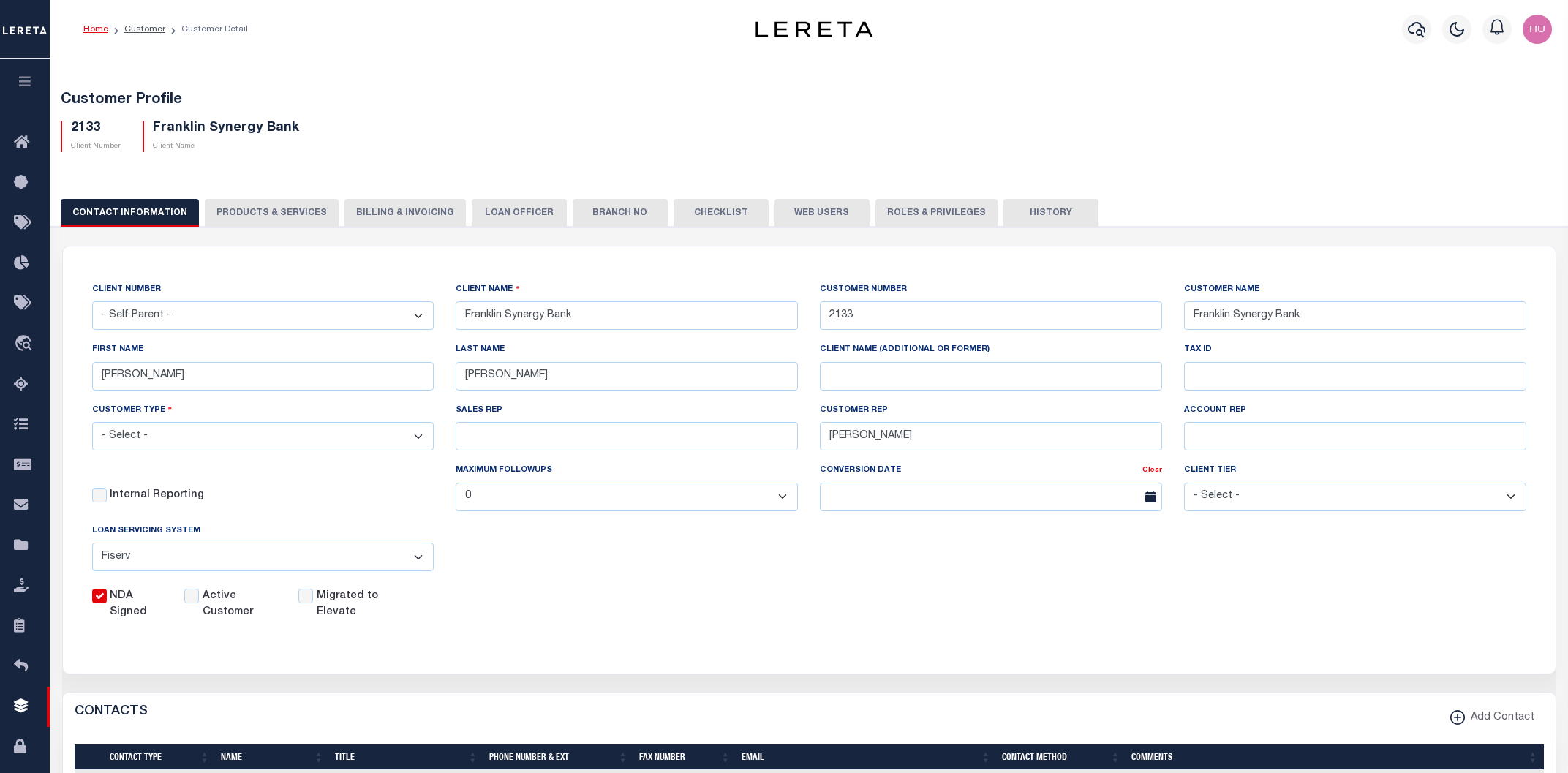
checkbox input "true"
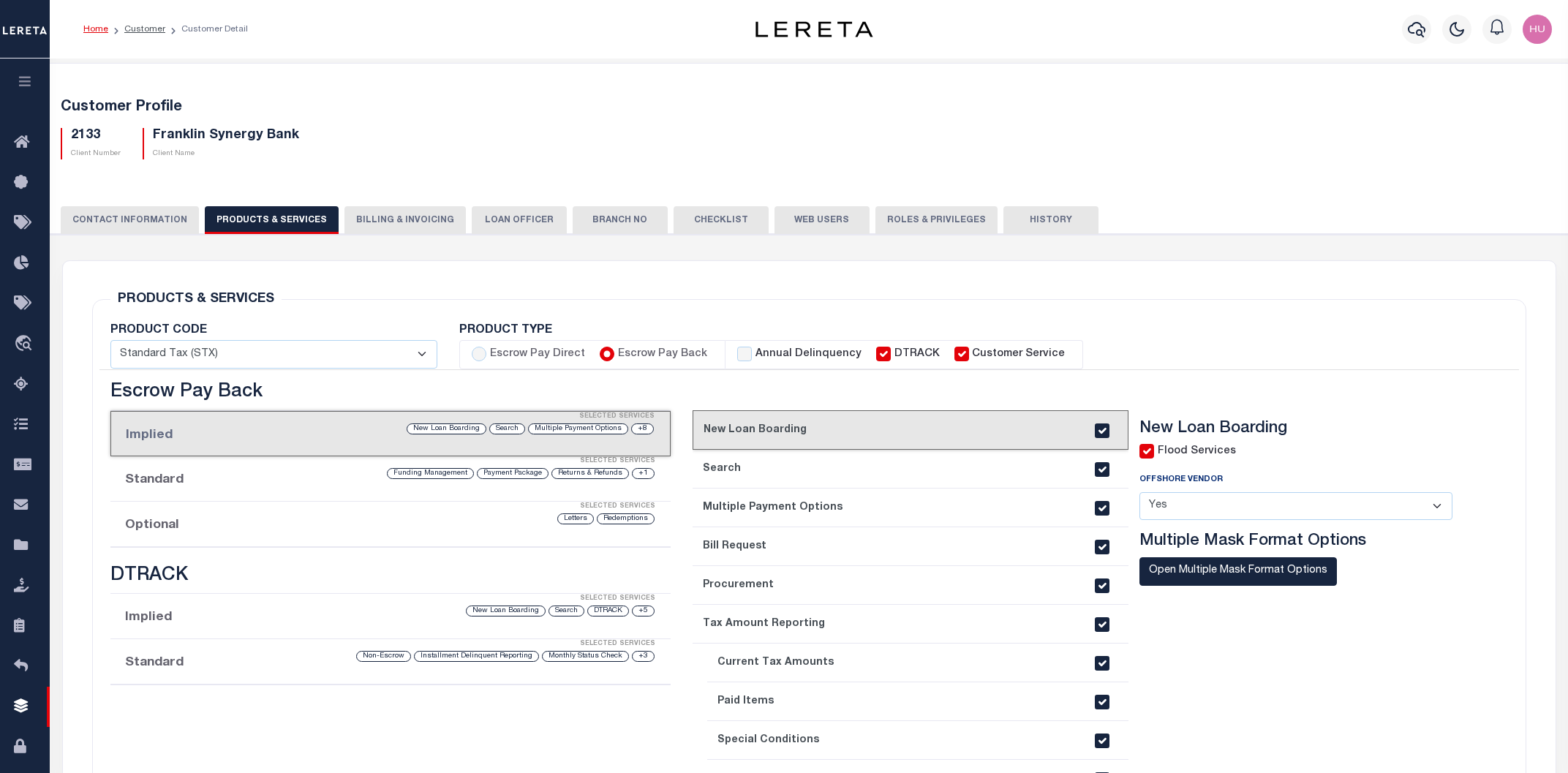
click at [201, 508] on div "Selected Services" at bounding box center [405, 507] width 560 height 29
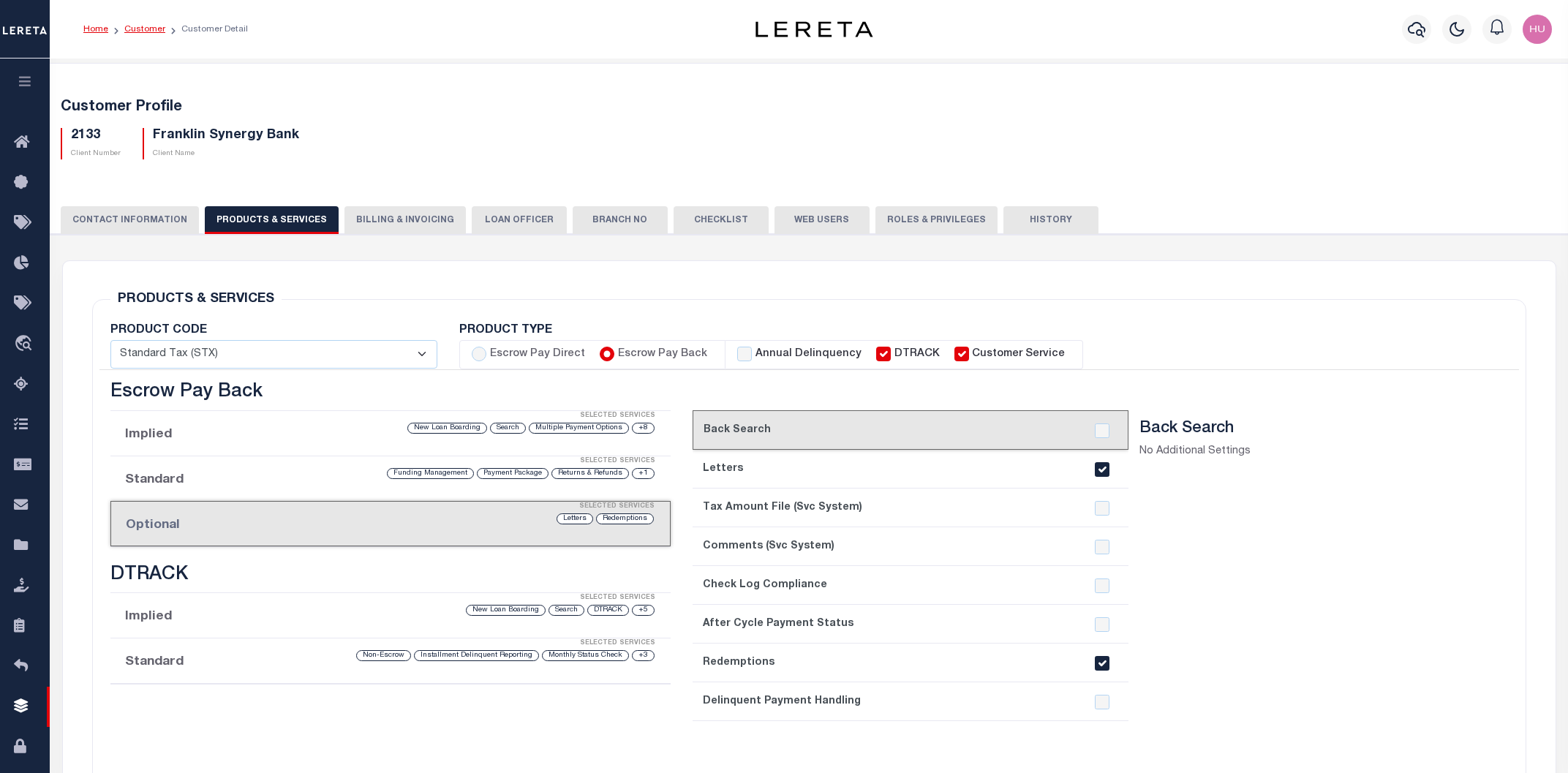
click at [150, 29] on link "Customer" at bounding box center [144, 29] width 41 height 9
